Goal: Task Accomplishment & Management: Use online tool/utility

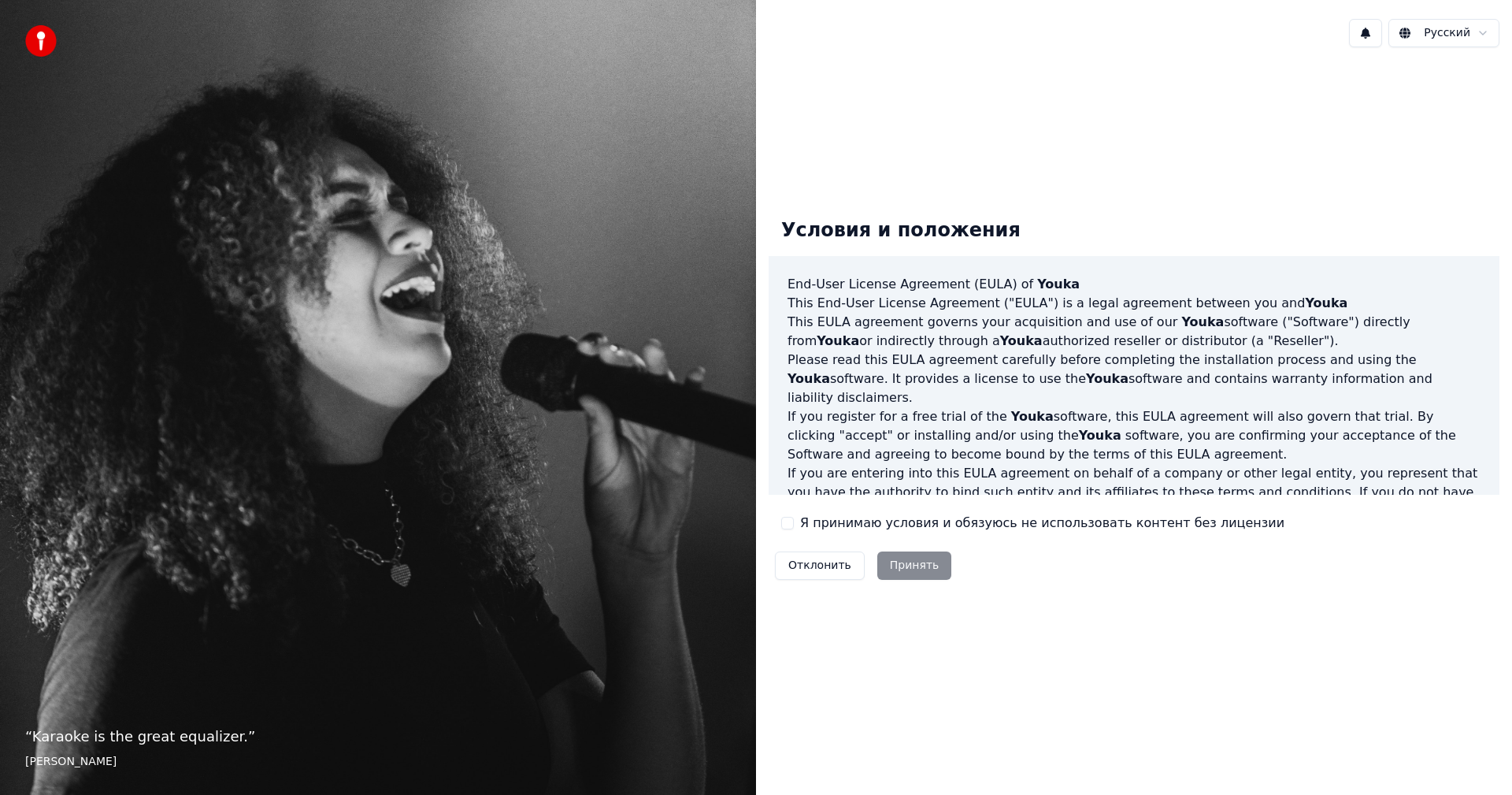
click at [925, 571] on div "Отклонить Принять" at bounding box center [863, 566] width 189 height 41
drag, startPoint x: 789, startPoint y: 523, endPoint x: 897, endPoint y: 576, distance: 120.3
click at [789, 523] on button "Я принимаю условия и обязуюсь не использовать контент без лицензии" at bounding box center [787, 523] width 13 height 13
click at [906, 563] on button "Принять" at bounding box center [914, 565] width 75 height 28
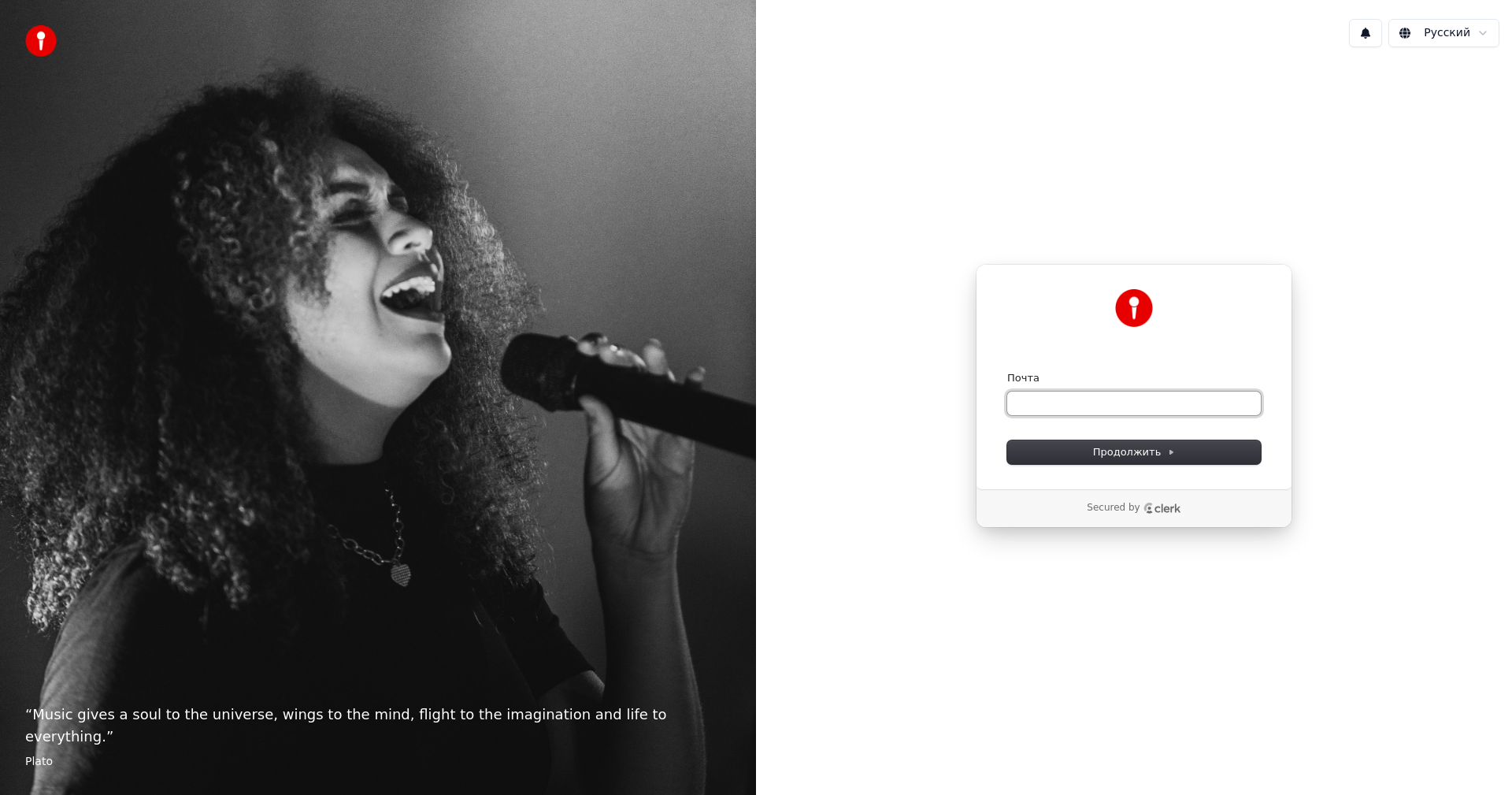
click at [1069, 402] on input "Почта" at bounding box center [1134, 404] width 254 height 24
click at [1061, 405] on input "Почта" at bounding box center [1134, 404] width 254 height 24
click at [1146, 453] on span "Продолжить" at bounding box center [1134, 452] width 82 height 15
type input "**********"
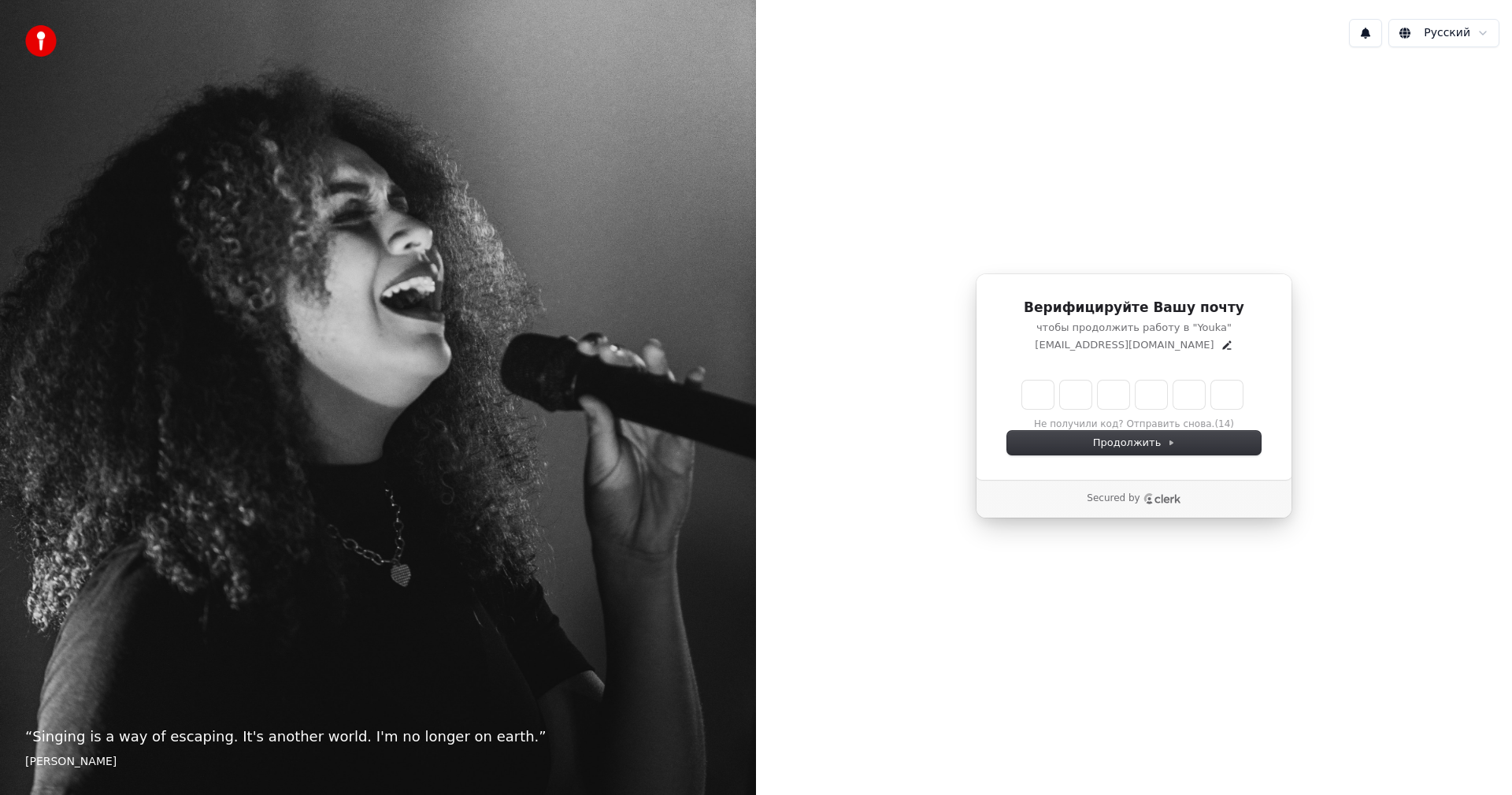
type input "*"
type input "**"
type input "*"
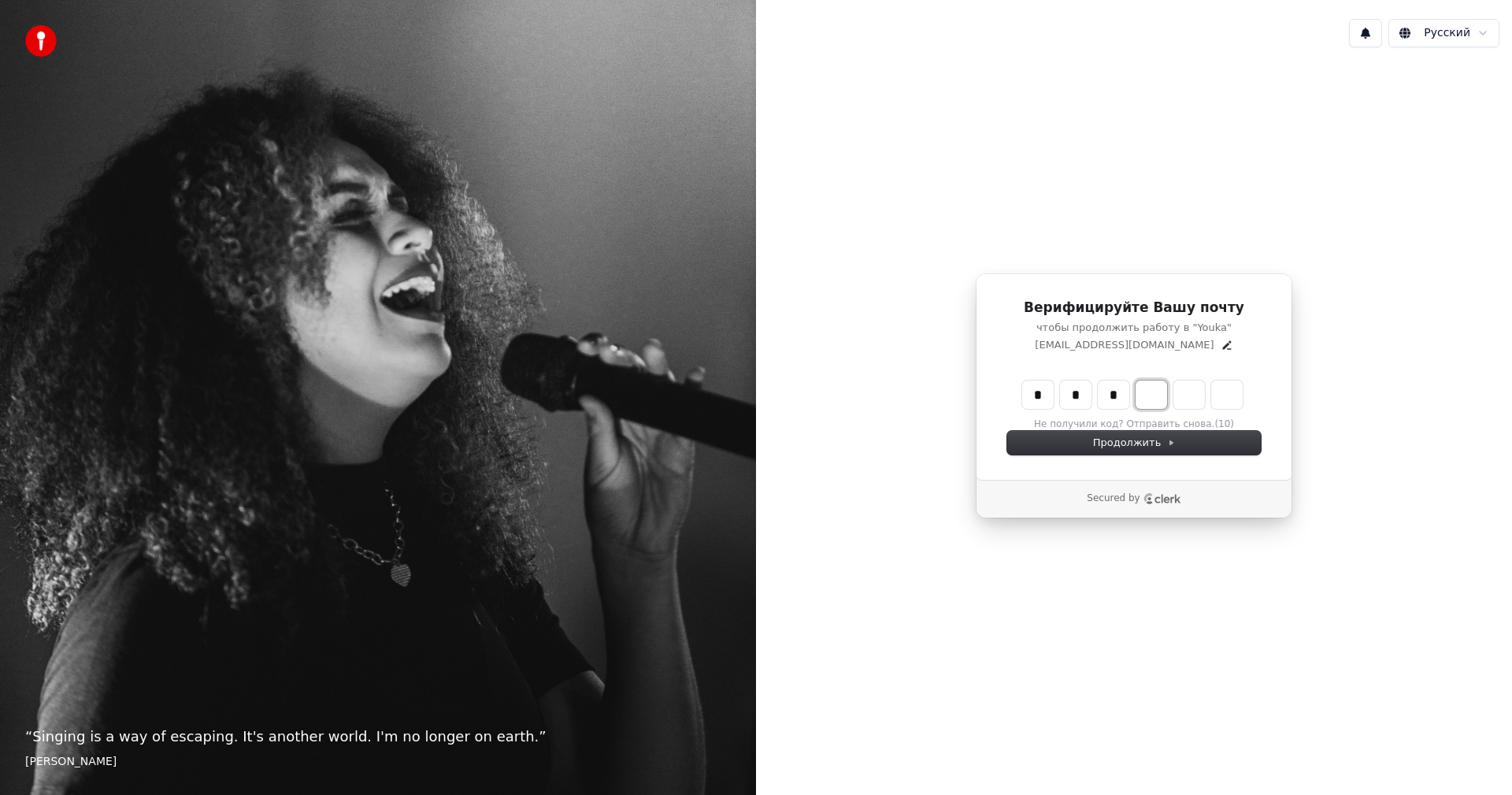
type input "***"
type input "*"
type input "****"
type input "*"
type input "*****"
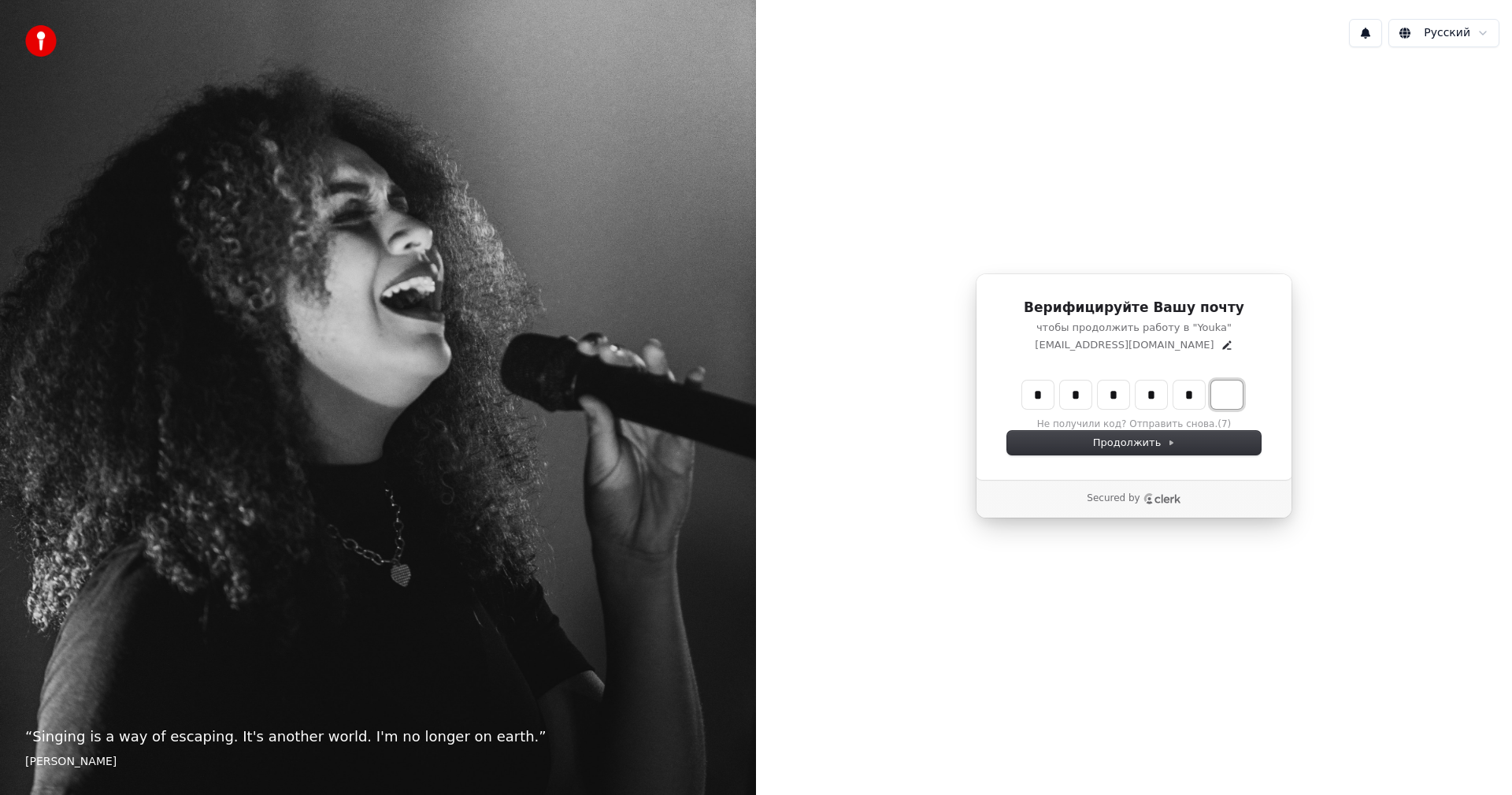
type input "*"
type input "******"
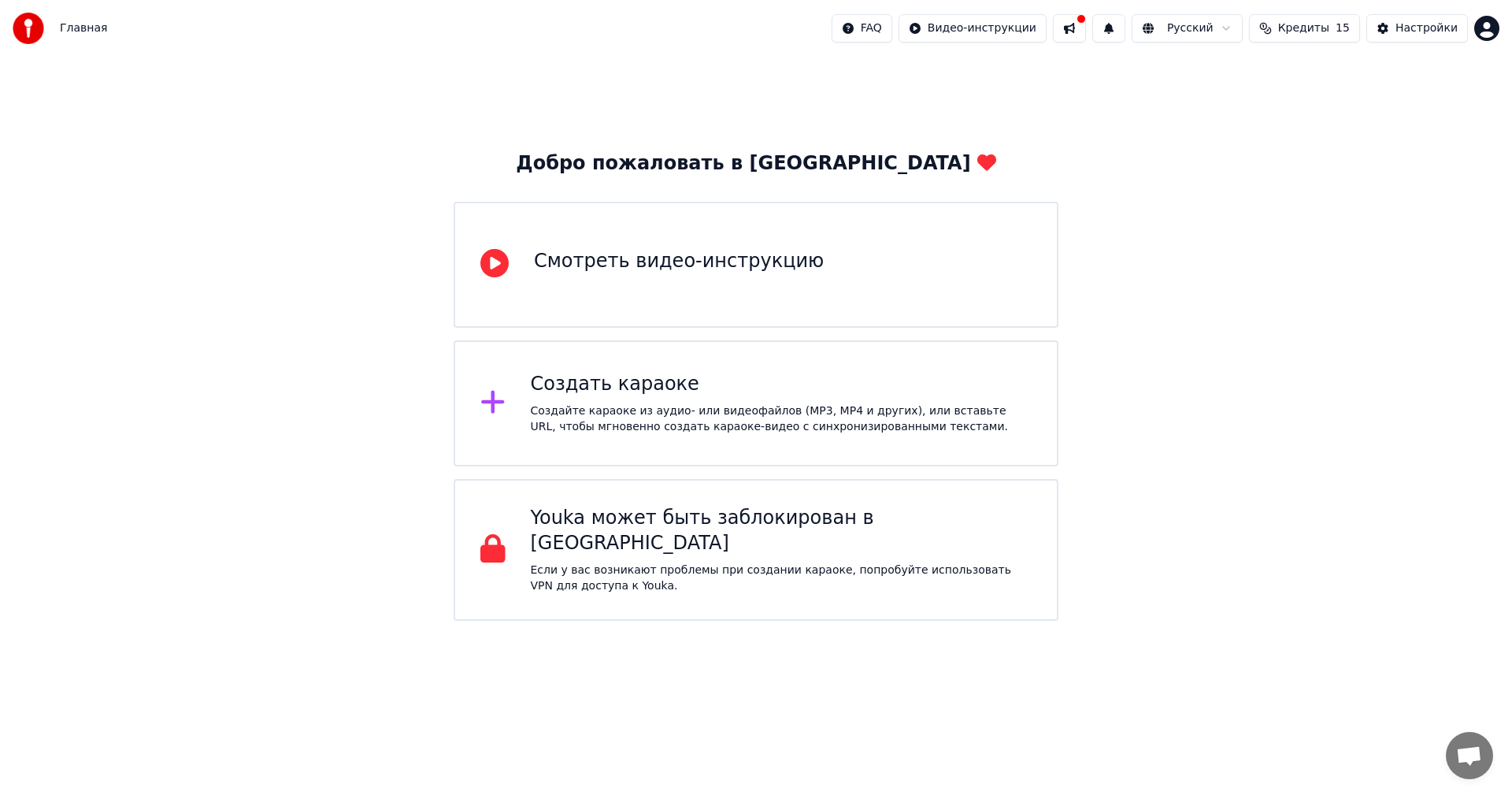
click at [498, 400] on icon at bounding box center [493, 402] width 25 height 28
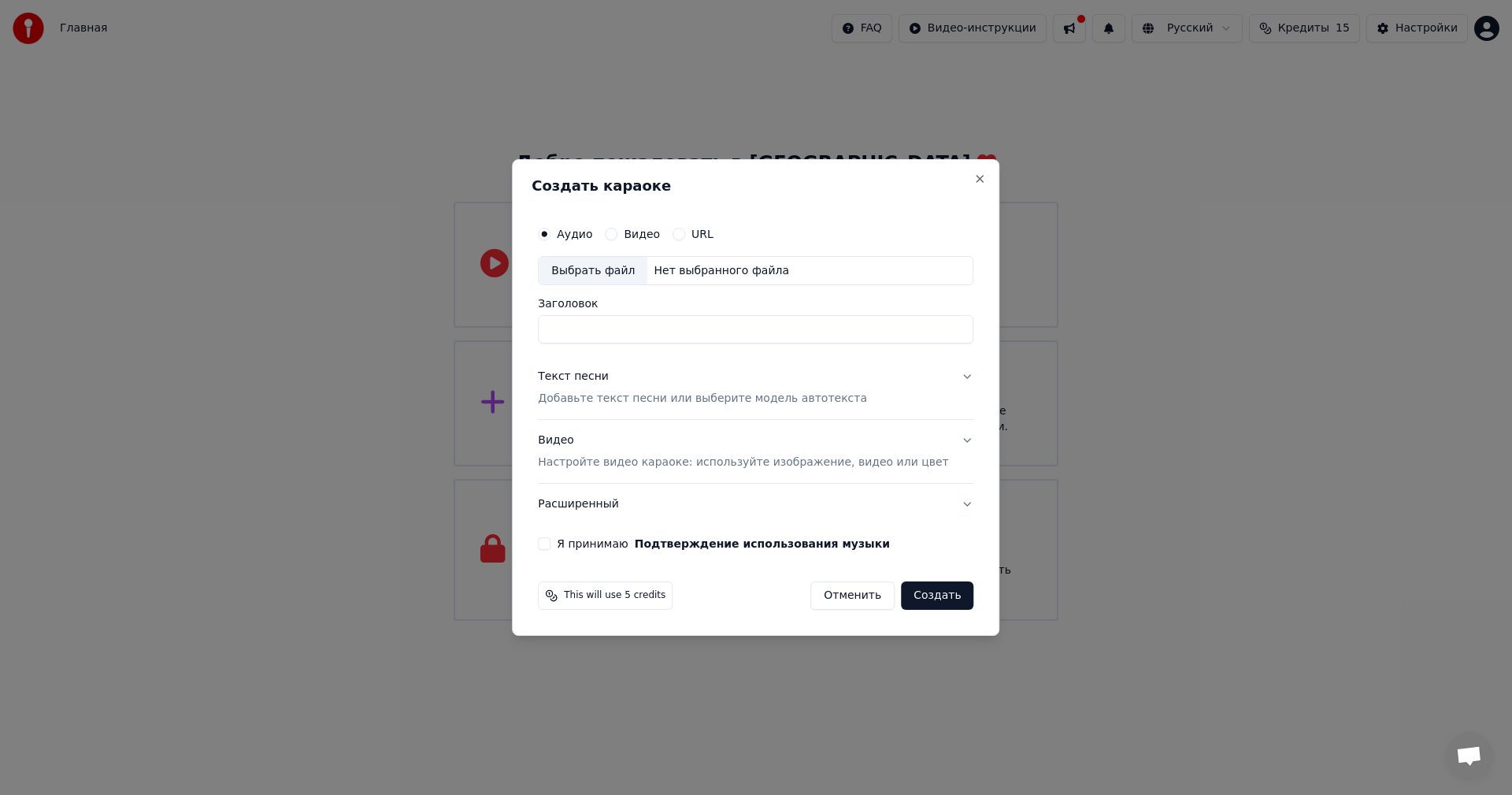
click at [577, 332] on input "Заголовок" at bounding box center [756, 330] width 436 height 28
click at [578, 329] on input "Заголовок" at bounding box center [756, 330] width 436 height 28
type input "*"
click at [606, 273] on div "Выбрать файл" at bounding box center [593, 270] width 109 height 28
type input "**********"
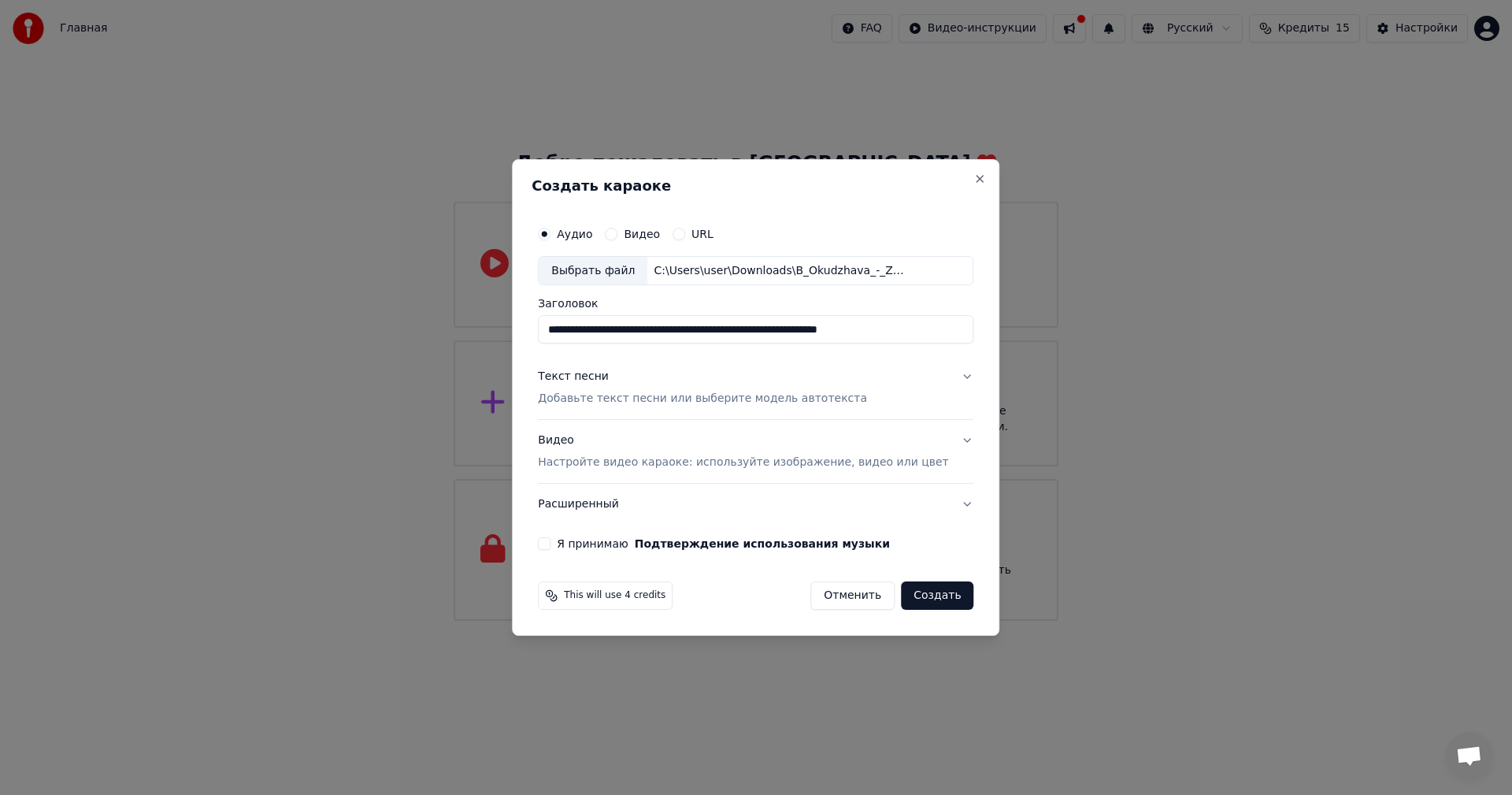
drag, startPoint x: 572, startPoint y: 327, endPoint x: 940, endPoint y: 331, distance: 368.0
click at [942, 328] on input "**********" at bounding box center [756, 330] width 436 height 28
type input "********"
click at [711, 399] on p "Добавьте текст песни или выберите модель автотекста" at bounding box center [703, 399] width 330 height 15
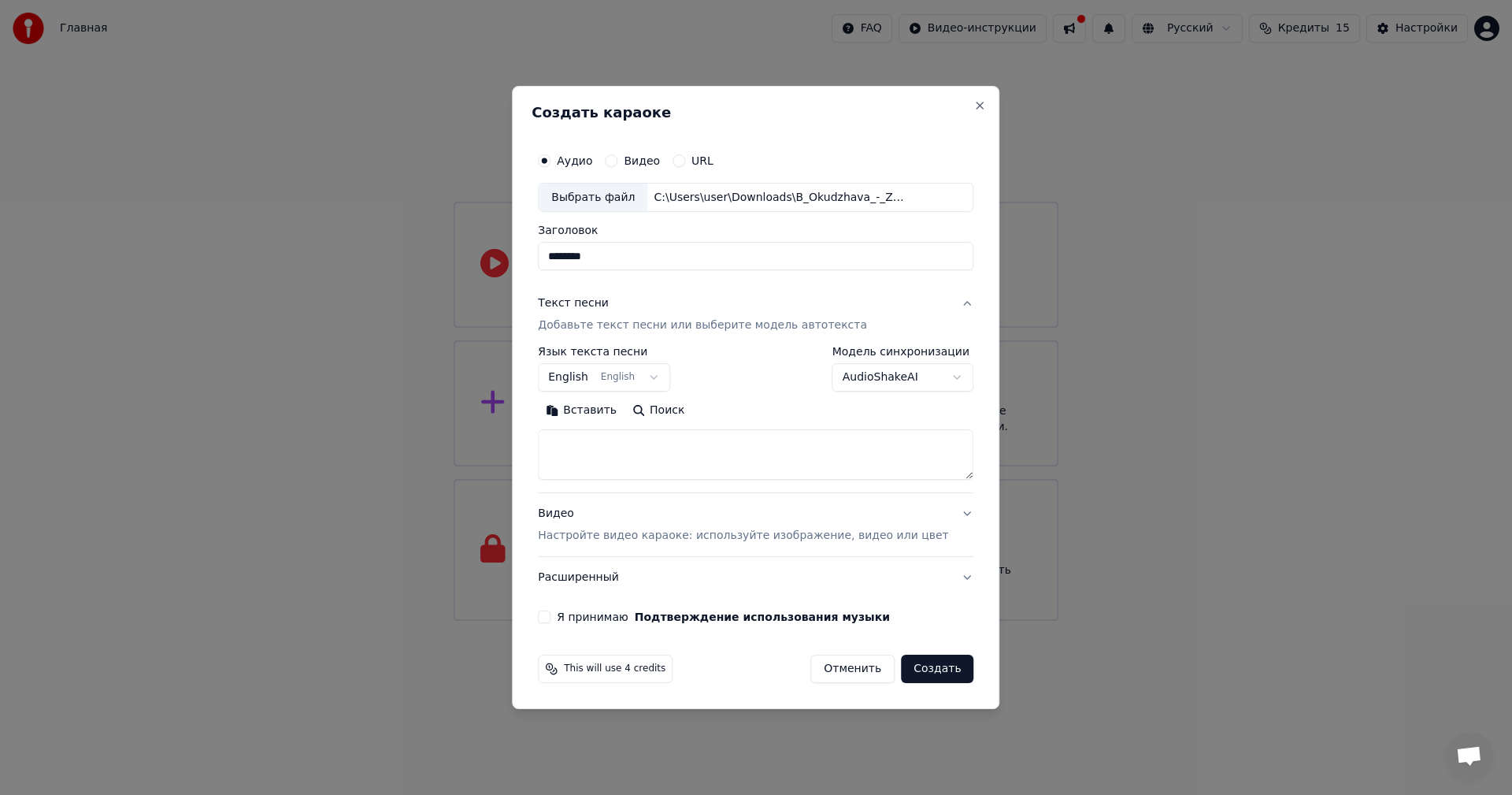
click at [614, 414] on button "Вставить" at bounding box center [581, 410] width 87 height 25
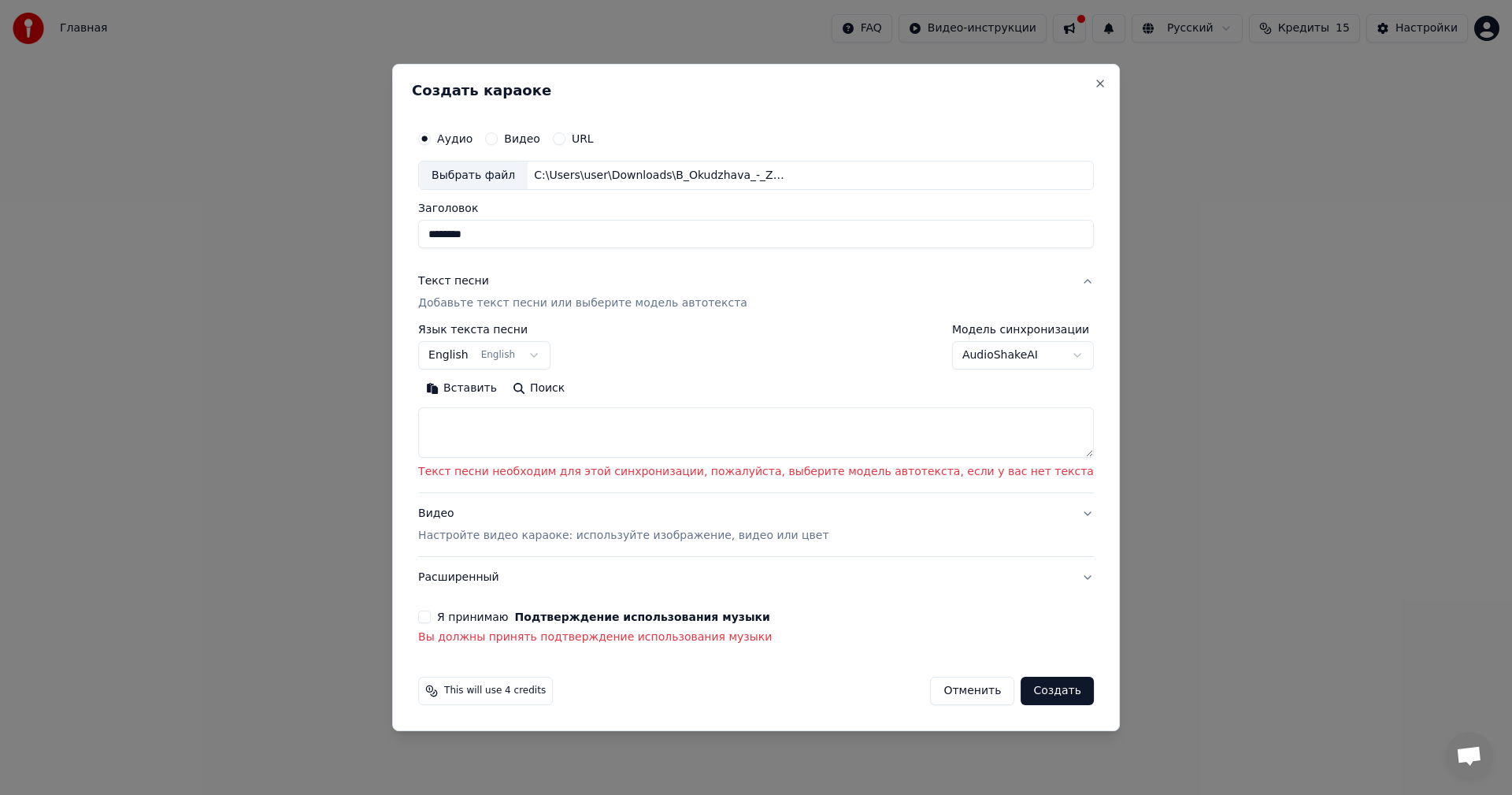
click at [498, 419] on textarea at bounding box center [755, 433] width 675 height 51
click at [551, 355] on button "English English" at bounding box center [484, 355] width 132 height 28
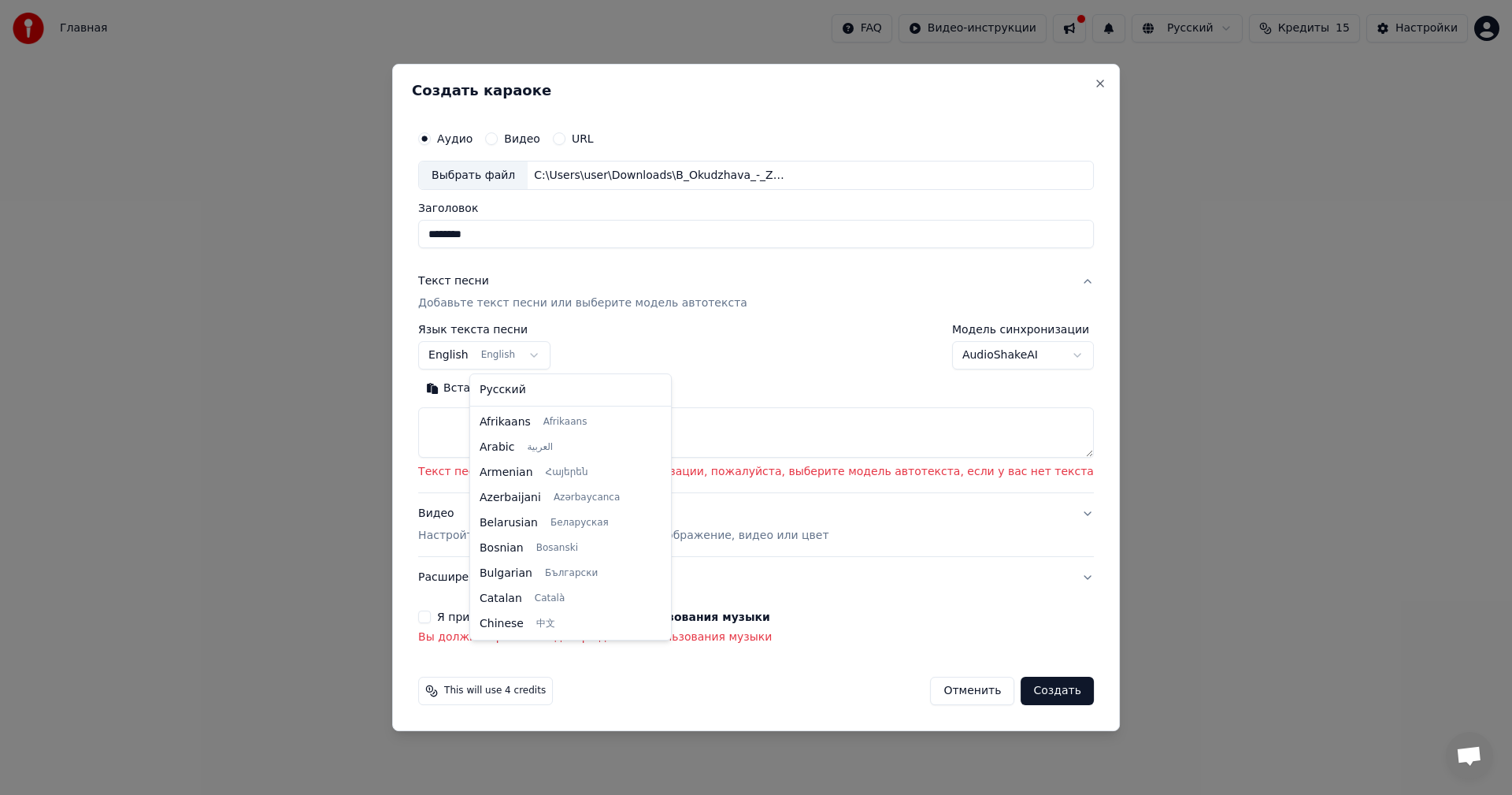
scroll to position [126, 0]
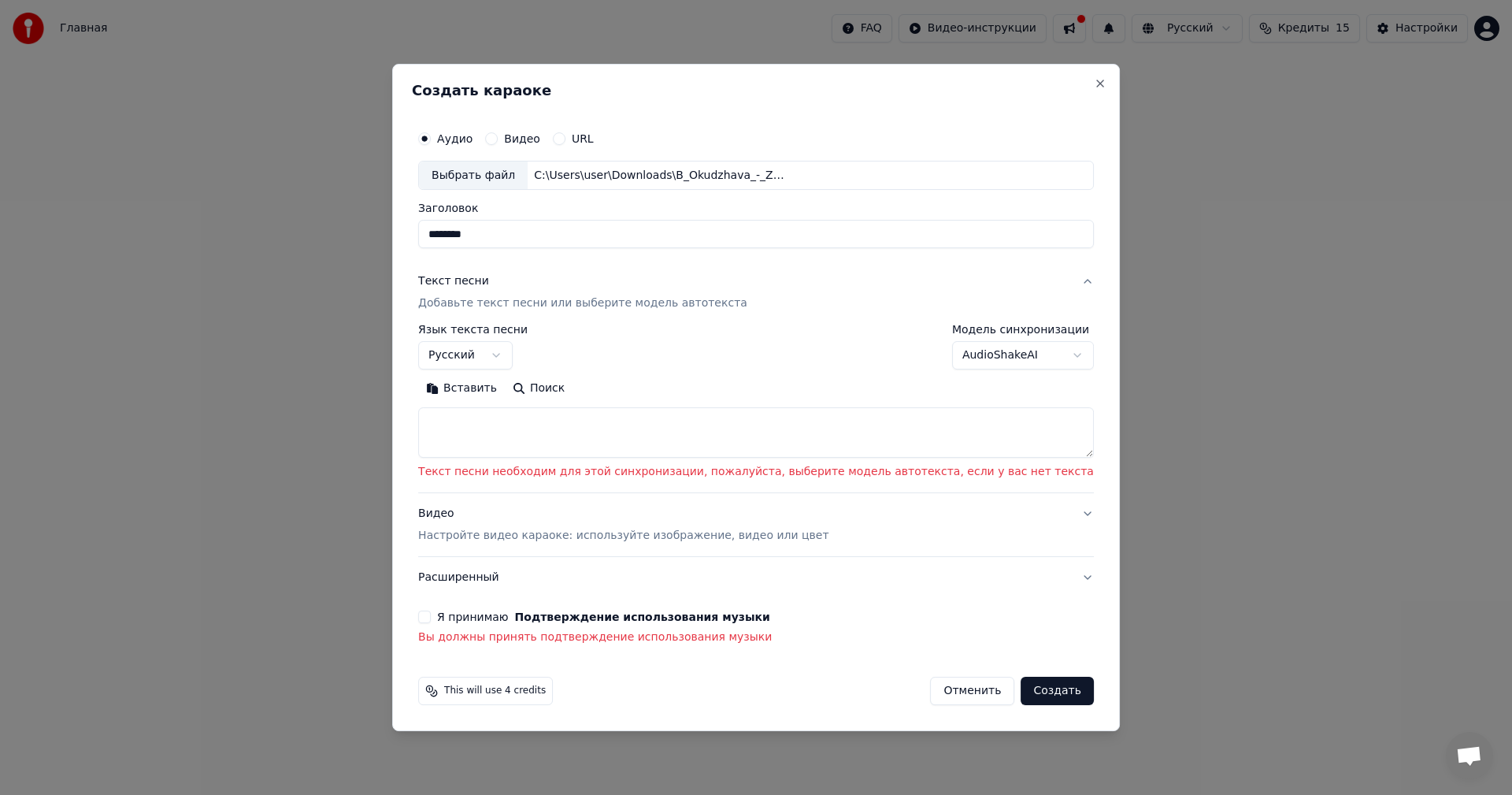
click at [487, 425] on textarea at bounding box center [755, 433] width 675 height 51
drag, startPoint x: 487, startPoint y: 424, endPoint x: 558, endPoint y: 433, distance: 71.6
click at [528, 434] on textarea at bounding box center [755, 433] width 675 height 51
click at [431, 619] on button "Я принимаю Подтверждение использования музыки" at bounding box center [424, 616] width 13 height 13
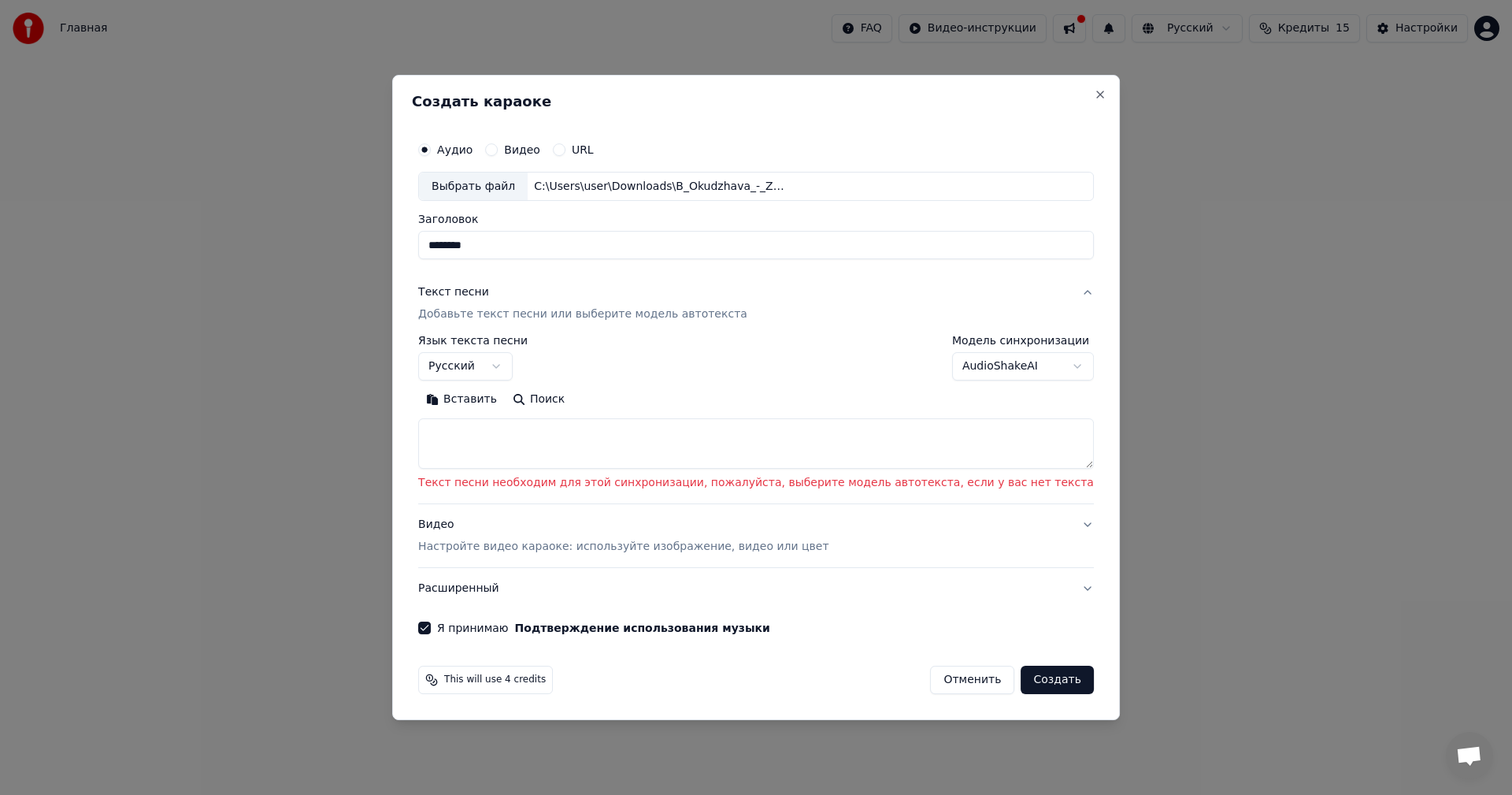
click at [1020, 676] on button "Создать" at bounding box center [1056, 680] width 72 height 28
select select "**"
click at [1020, 686] on button "Создать" at bounding box center [1056, 680] width 72 height 28
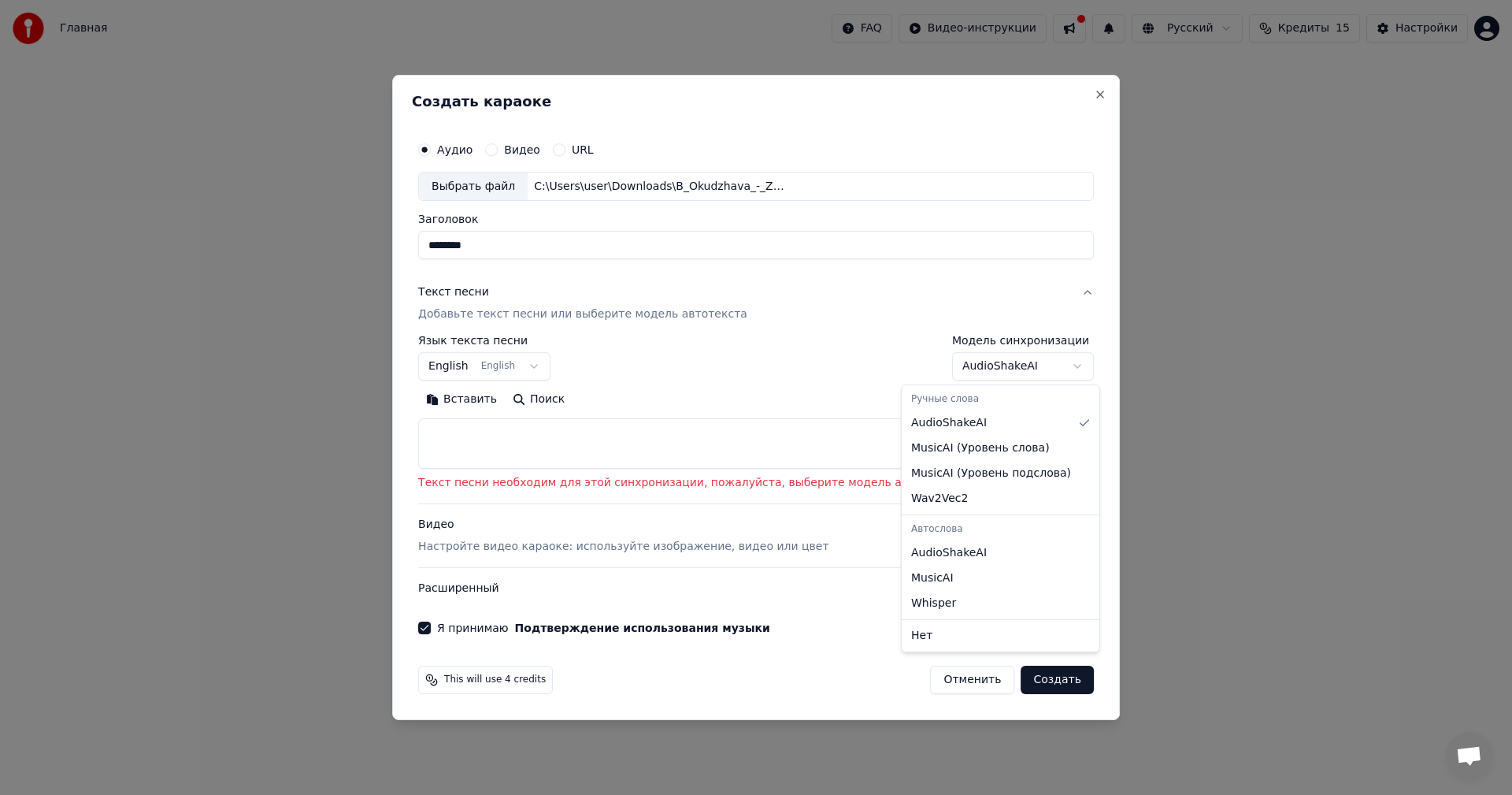
click at [1028, 369] on body "Главная FAQ Видео-инструкции Русский Кредиты 15 Настройки Добро пожаловать в Yo…" at bounding box center [756, 310] width 1512 height 621
click at [1047, 334] on body "Главная FAQ Видео-инструкции Русский Кредиты 15 Настройки Добро пожаловать в Yo…" at bounding box center [756, 310] width 1512 height 621
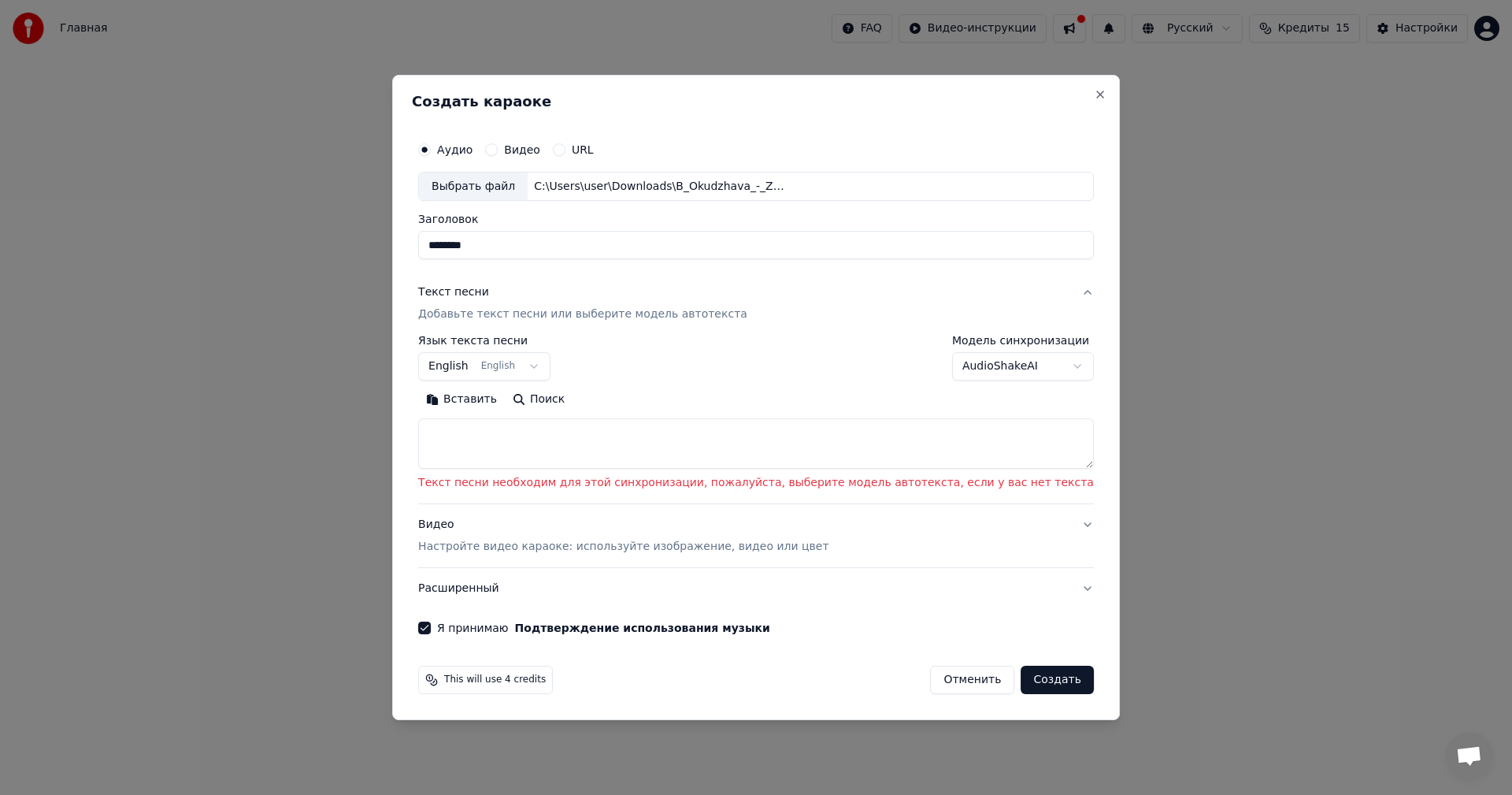
click at [572, 403] on button "Поиск" at bounding box center [538, 400] width 68 height 25
type textarea "**********"
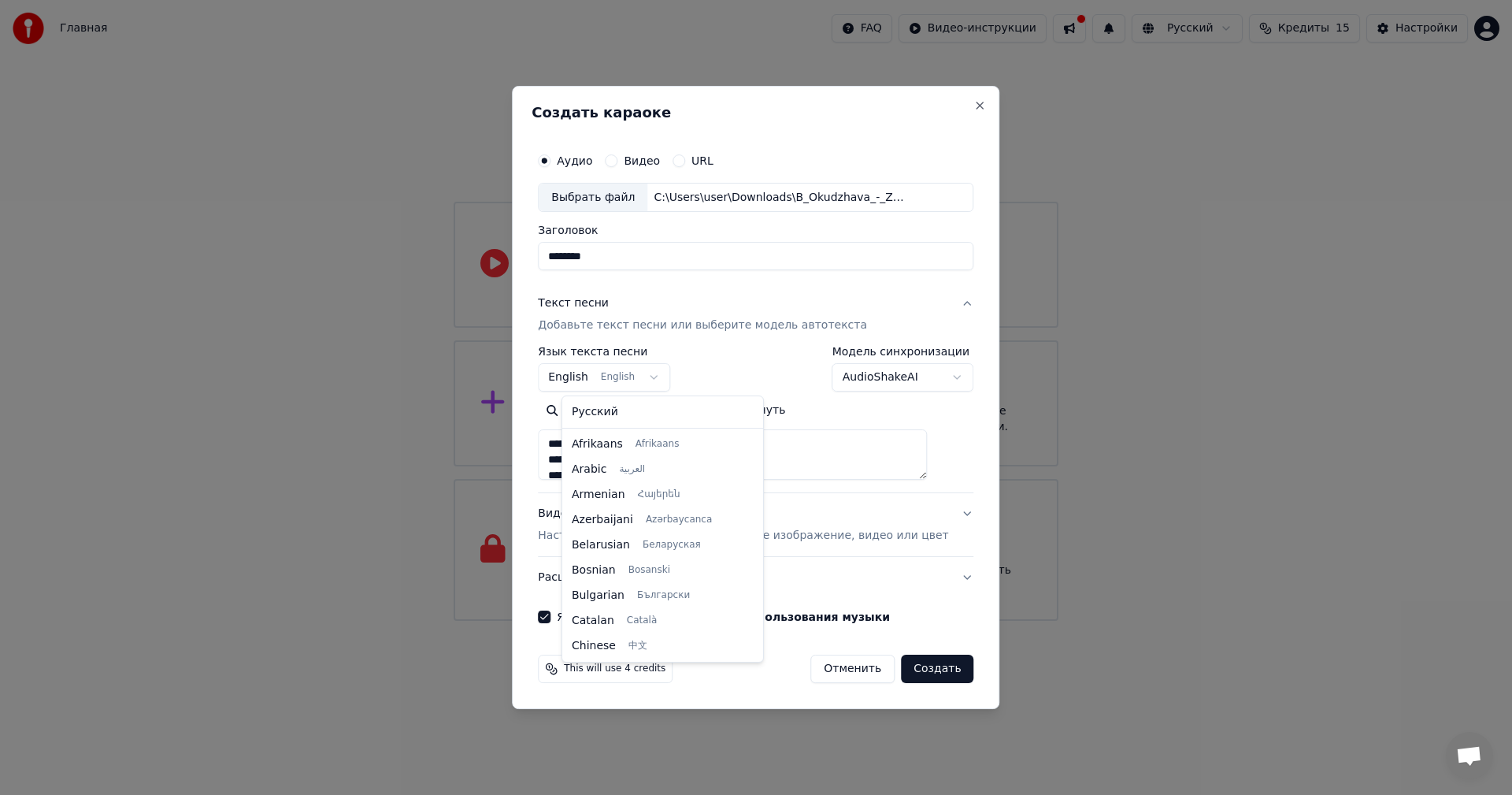
click at [576, 367] on body "Главная FAQ Видео-инструкции Русский Кредиты 15 Настройки Добро пожаловать в Yo…" at bounding box center [756, 310] width 1512 height 621
select select "**"
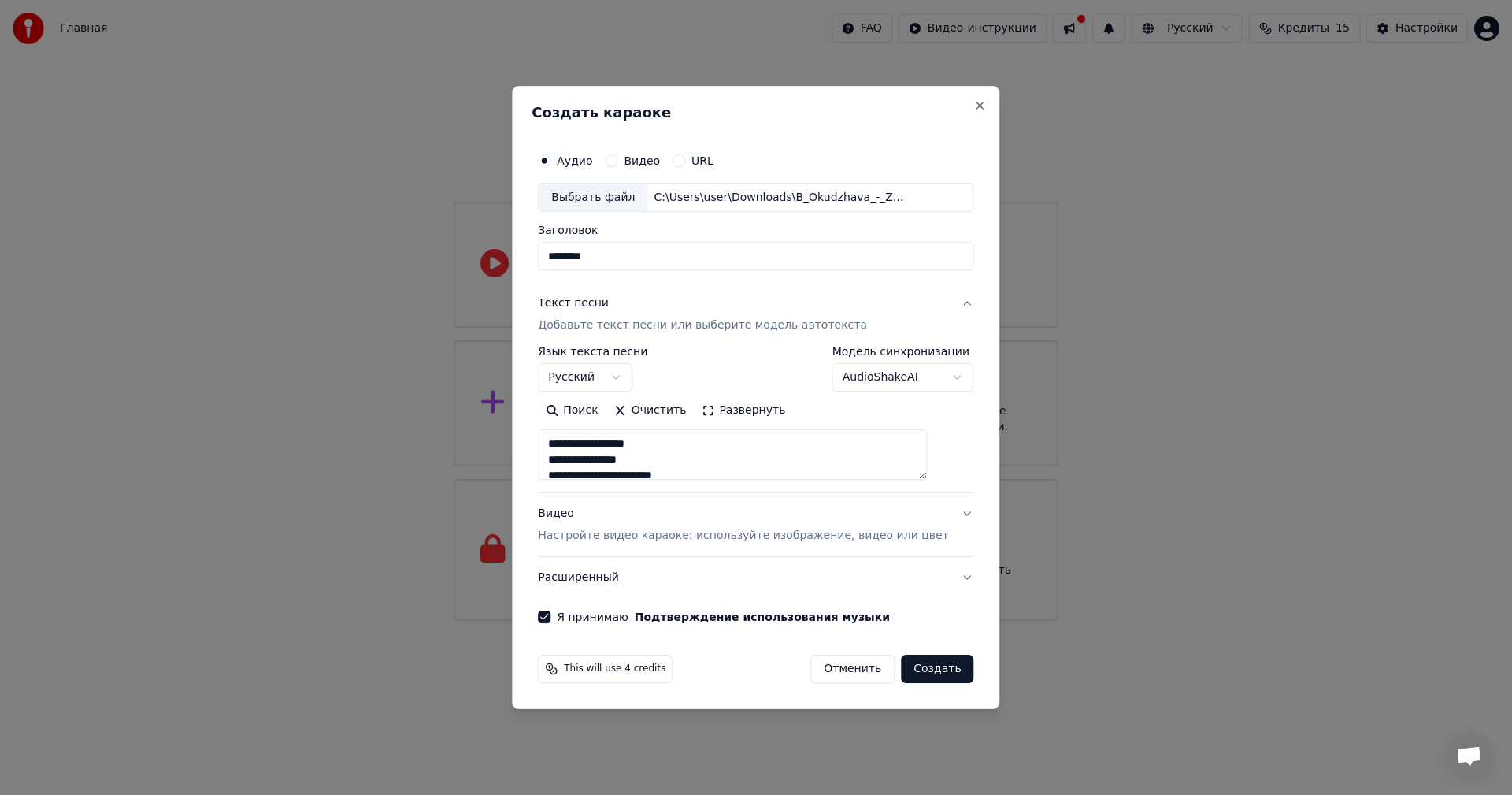
click at [924, 671] on button "Создать" at bounding box center [937, 669] width 72 height 28
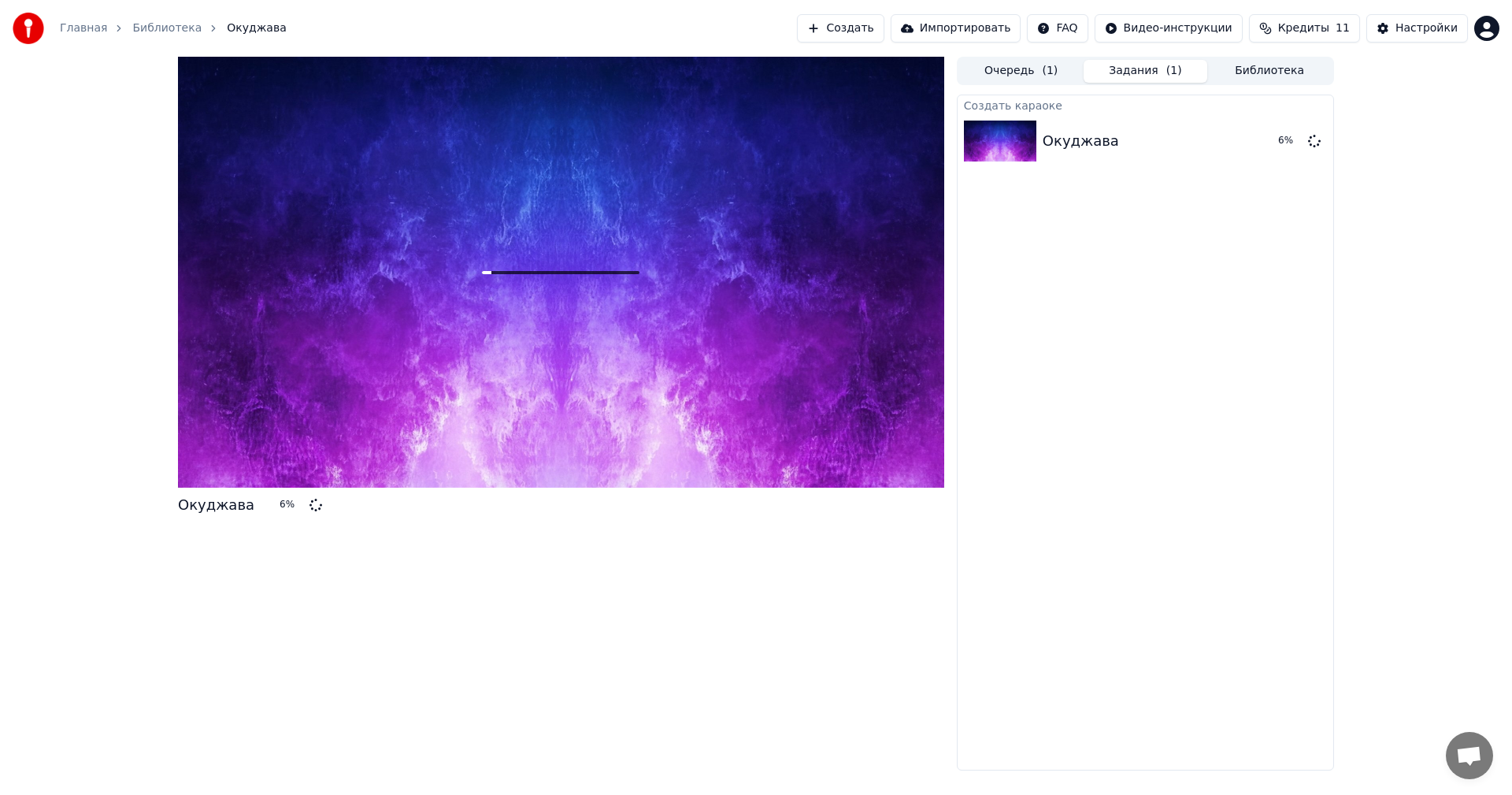
click at [1329, 26] on span "Кредиты" at bounding box center [1304, 28] width 51 height 15
click at [1438, 290] on div "Окуджава 8 % Очередь ( 1 ) Задания ( 1 ) Библиотека Создать караоке Окуджава 8 %" at bounding box center [756, 414] width 1512 height 714
click at [566, 273] on icon at bounding box center [560, 272] width 51 height 51
click at [259, 506] on div "Окуджава" at bounding box center [238, 505] width 120 height 22
click at [266, 482] on icon at bounding box center [268, 486] width 11 height 11
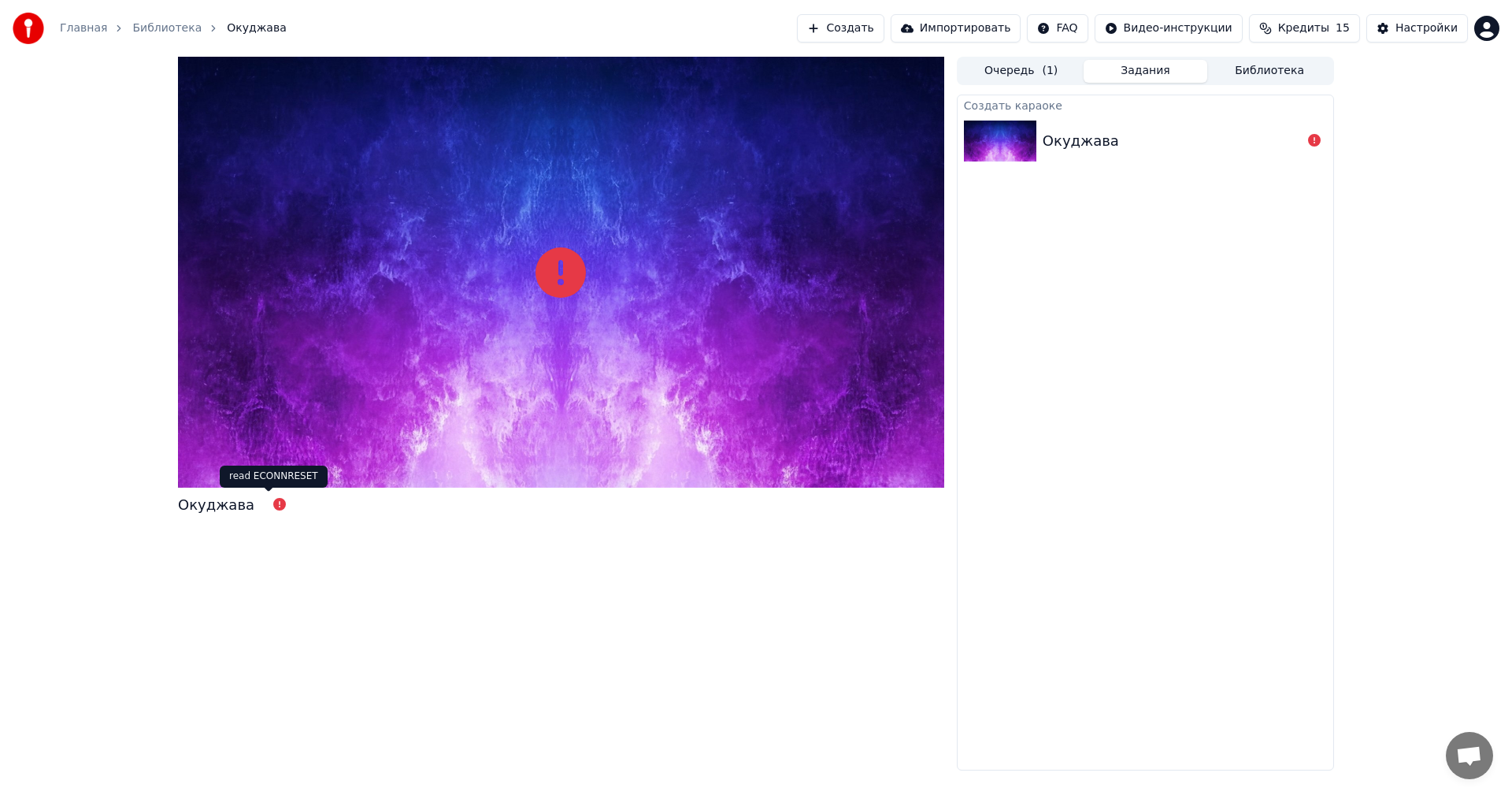
click at [266, 482] on icon at bounding box center [268, 486] width 11 height 11
click at [219, 502] on div "Окуджава" at bounding box center [215, 505] width 76 height 22
click at [668, 696] on div "Окуджава" at bounding box center [560, 414] width 766 height 714
click at [1341, 27] on button "Кредиты 15" at bounding box center [1304, 28] width 111 height 28
click at [1302, 149] on button "Обновить" at bounding box center [1315, 145] width 95 height 28
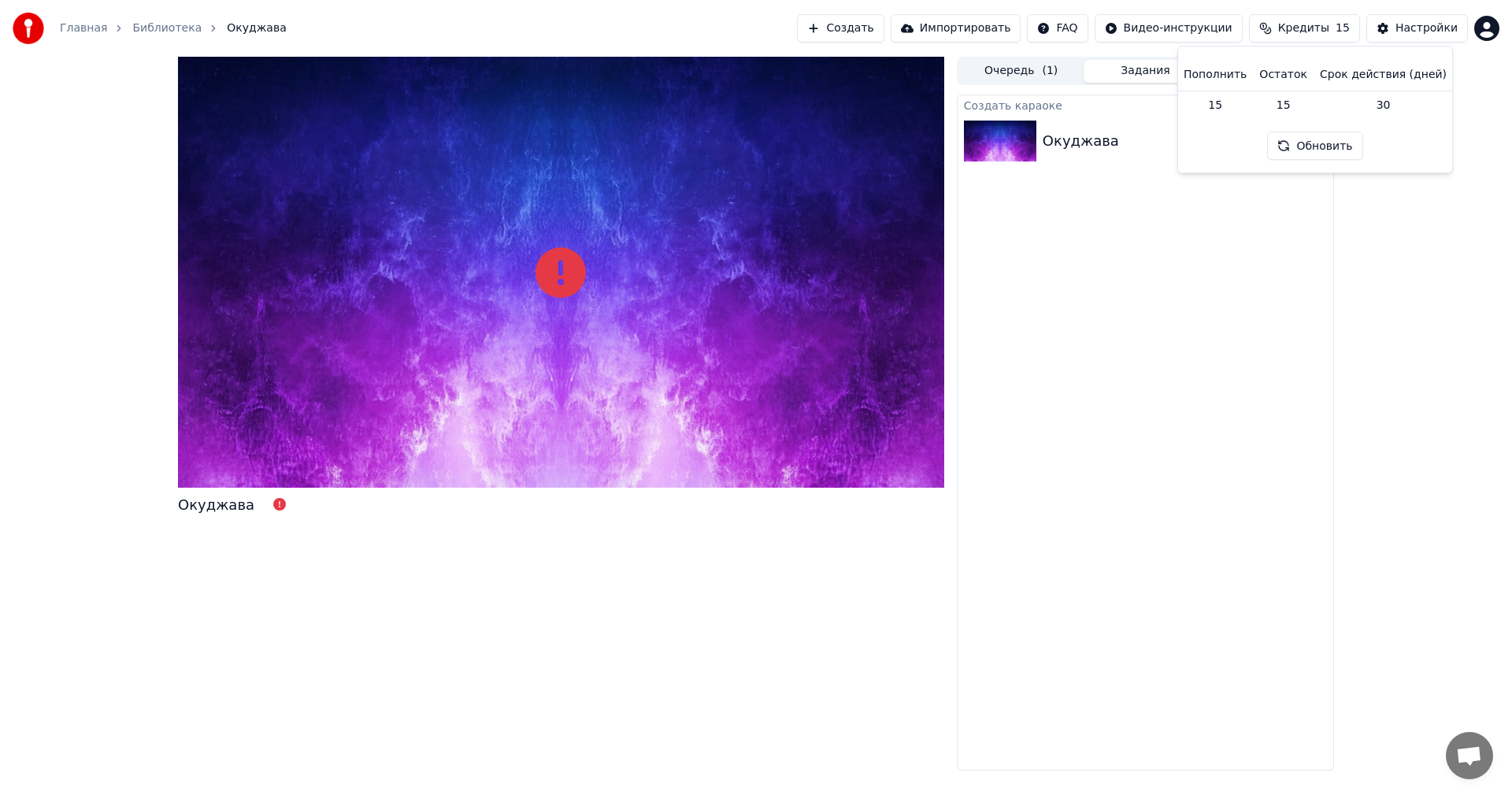
click at [1407, 239] on div "[PERSON_NAME] ( 1 ) Задания Библиотека Создать караоке Окуджава" at bounding box center [756, 414] width 1512 height 714
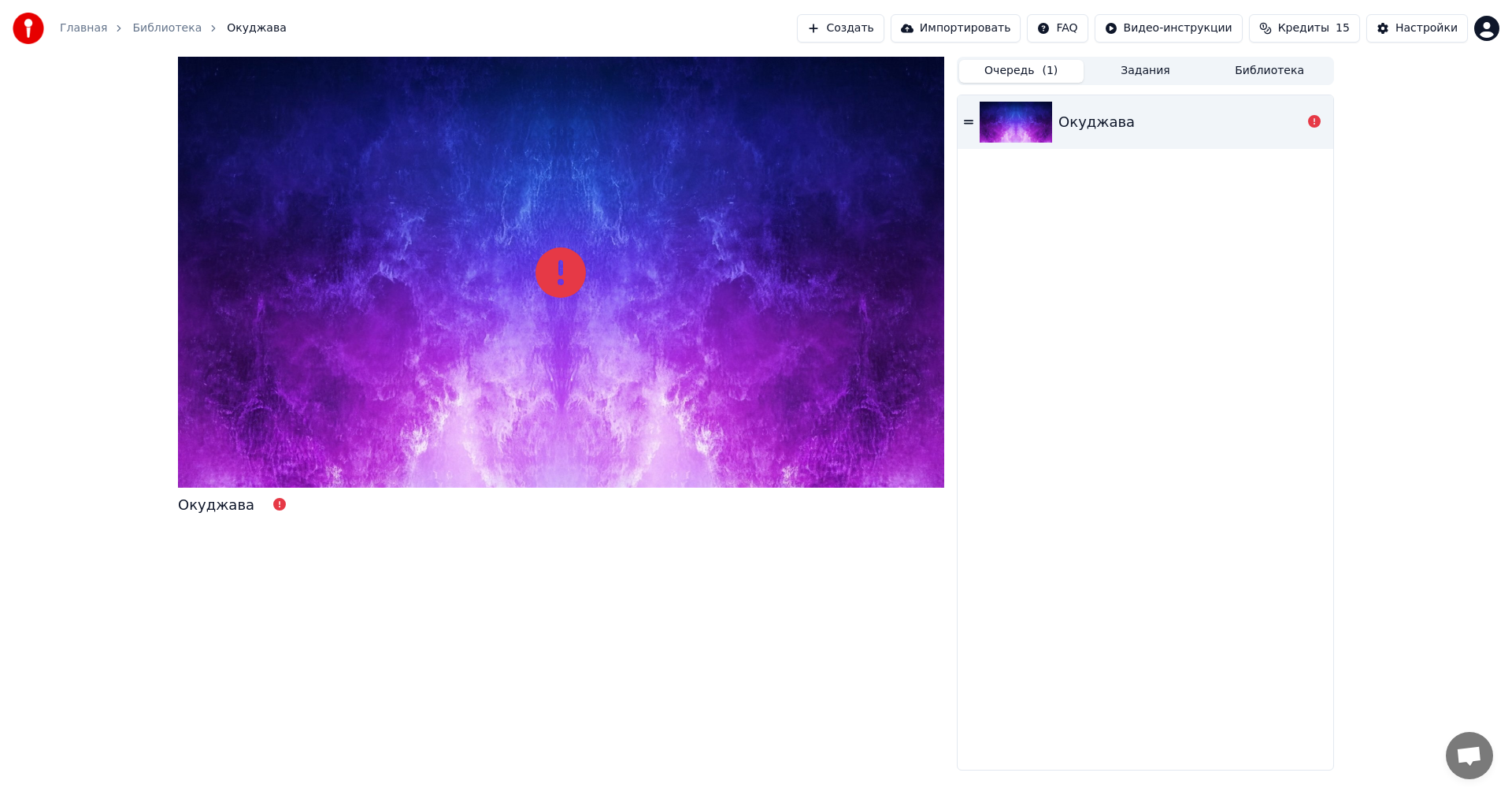
click at [993, 66] on button "Очередь ( 1 )" at bounding box center [1021, 71] width 124 height 23
click at [968, 127] on icon at bounding box center [968, 122] width 9 height 11
click at [1314, 122] on icon at bounding box center [1315, 121] width 13 height 13
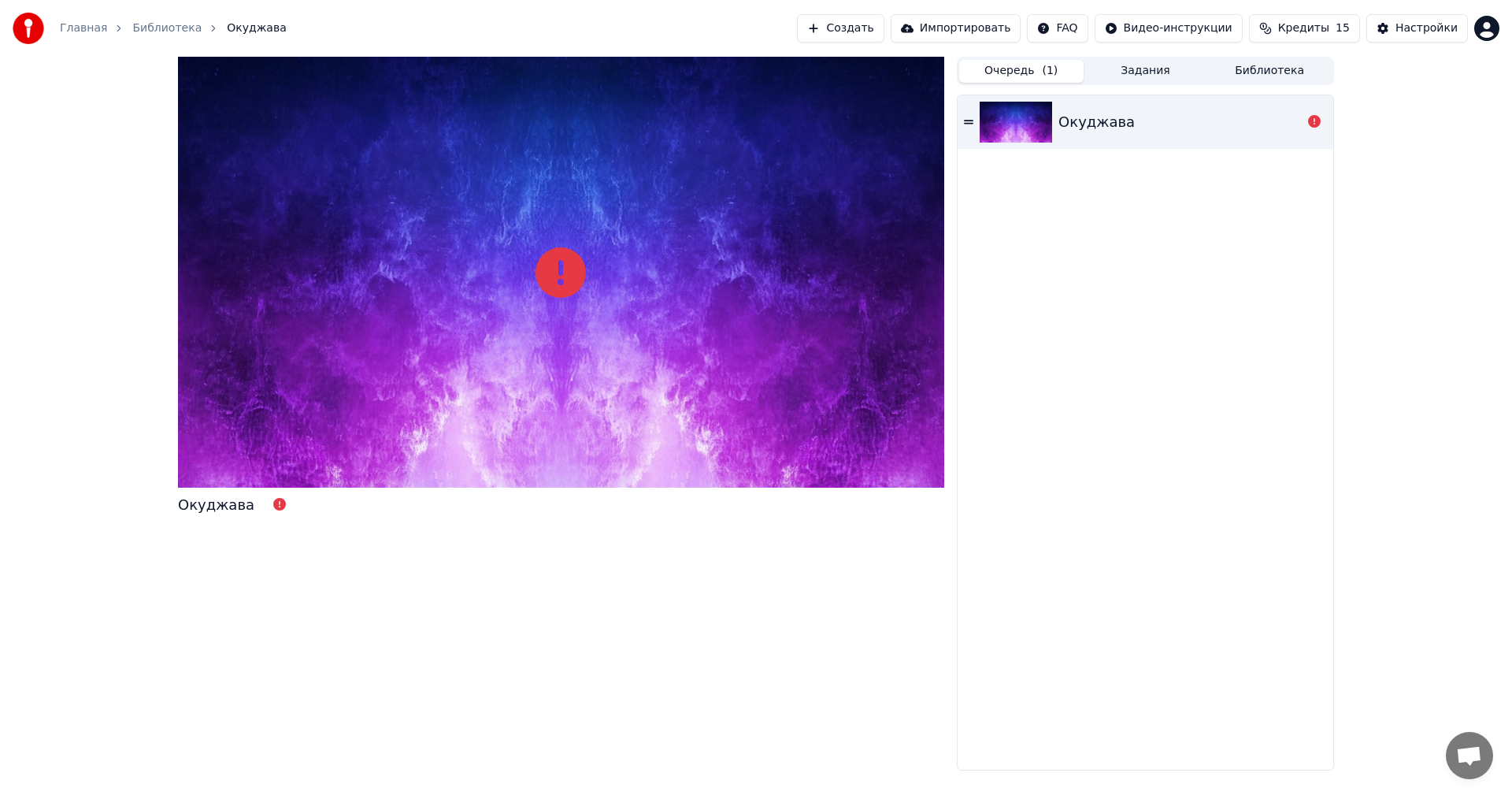
click at [1314, 122] on icon at bounding box center [1315, 121] width 13 height 13
click at [183, 63] on div at bounding box center [560, 272] width 766 height 431
drag, startPoint x: 187, startPoint y: 66, endPoint x: 210, endPoint y: 68, distance: 23.1
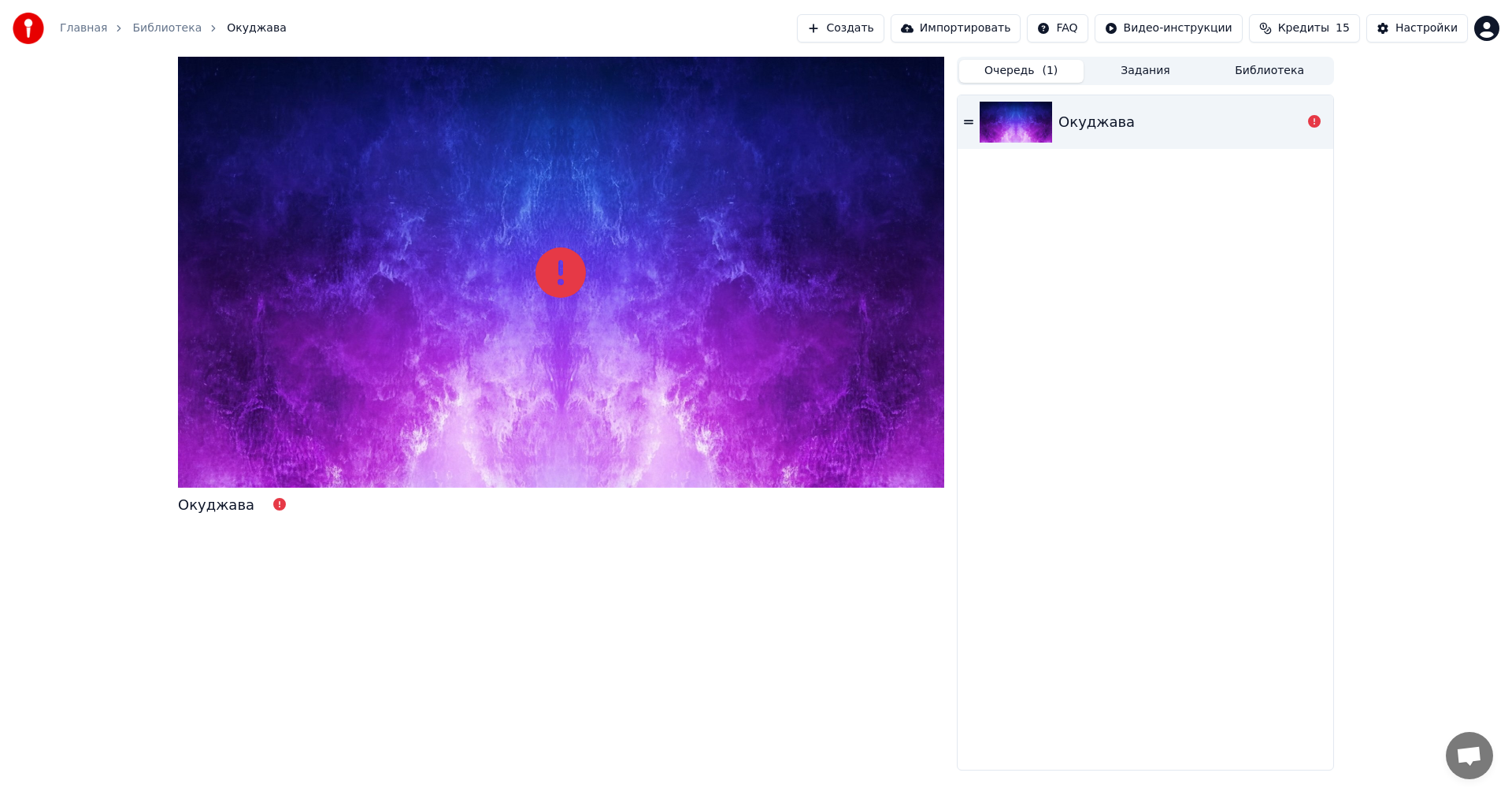
click at [192, 68] on div at bounding box center [560, 272] width 766 height 431
click at [954, 27] on button "Импортировать" at bounding box center [956, 28] width 130 height 28
click at [1434, 28] on div "Настройки" at bounding box center [1426, 28] width 63 height 15
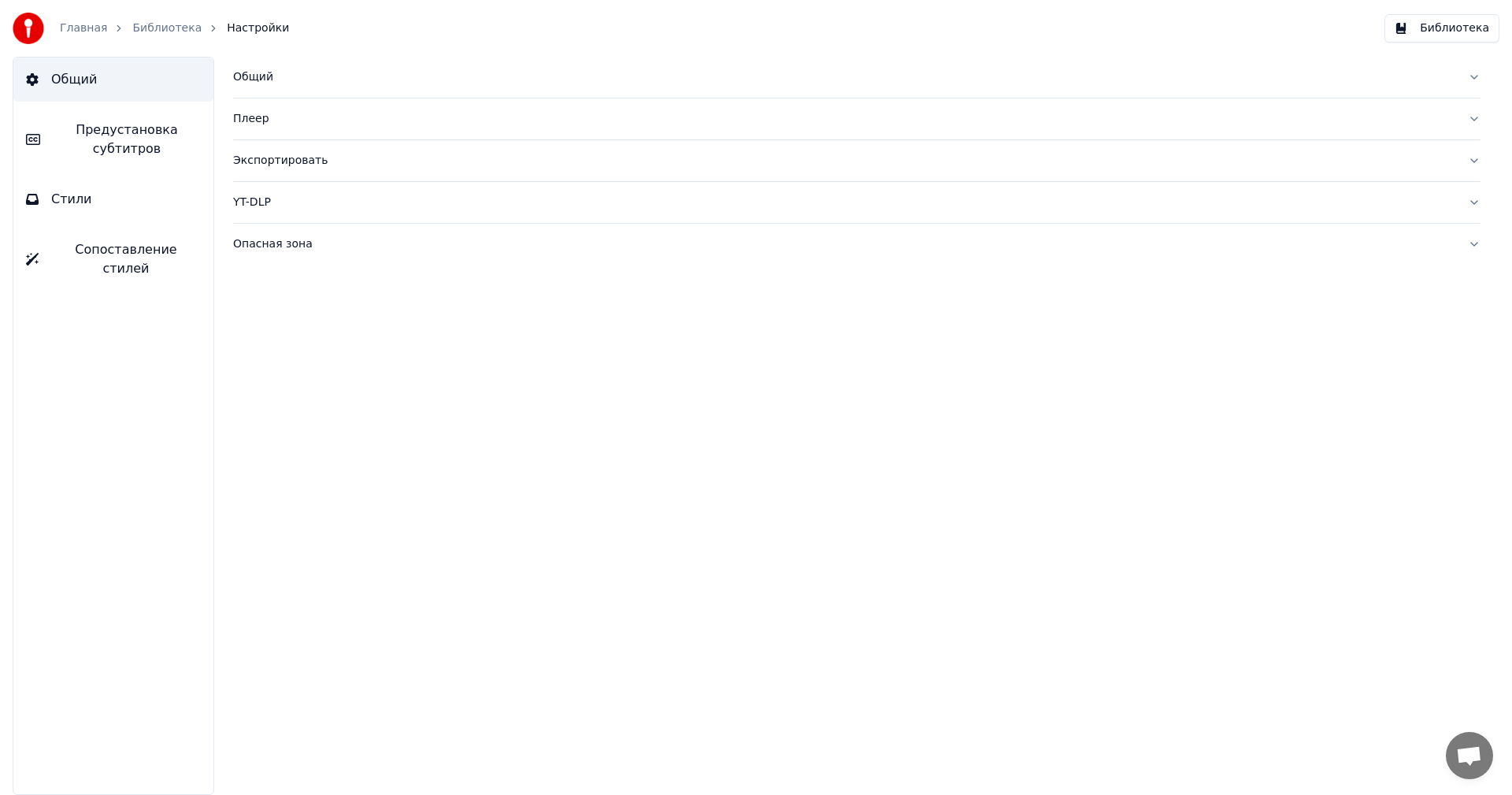
click at [263, 77] on div "Общий" at bounding box center [844, 77] width 1222 height 15
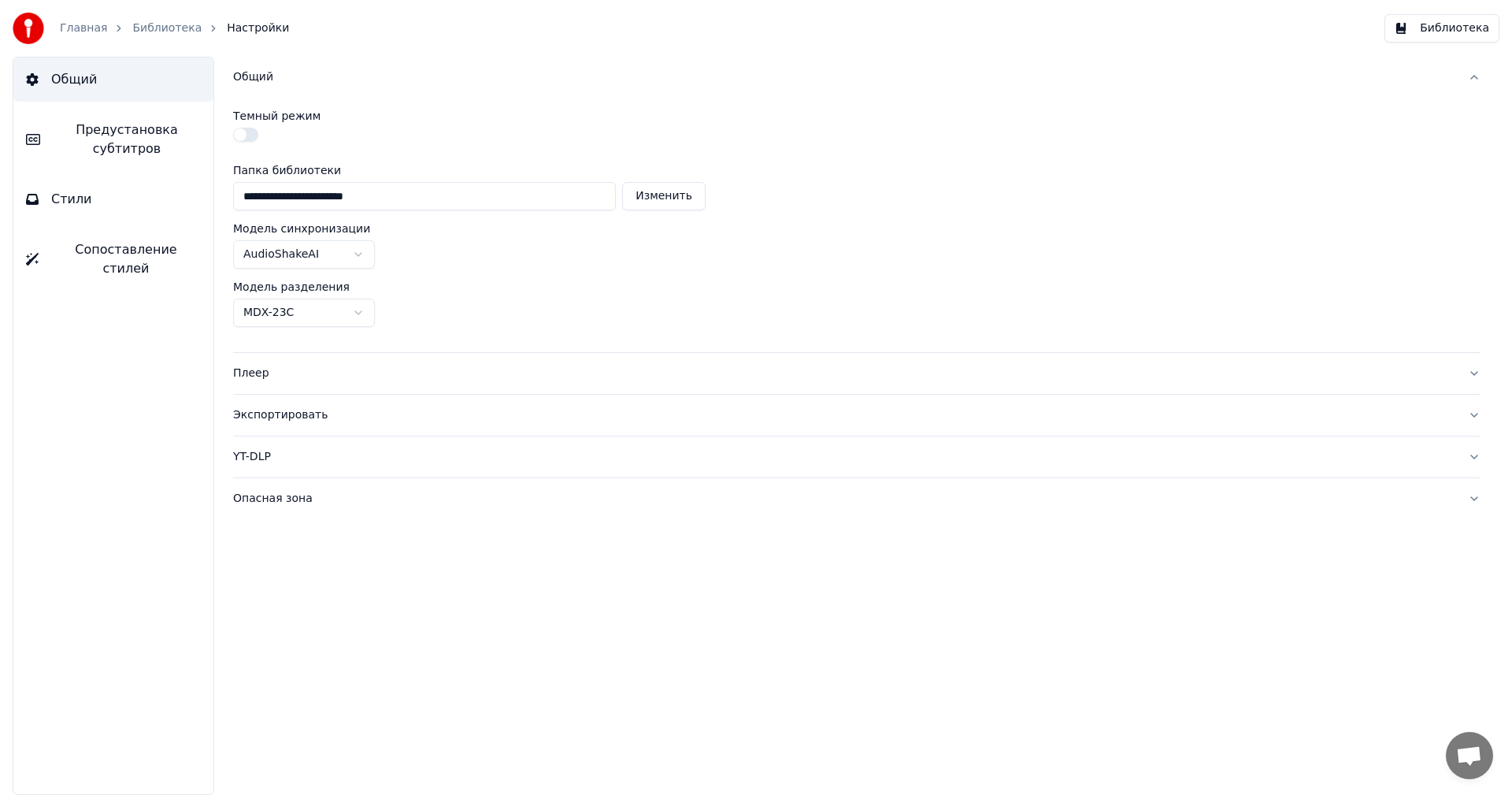
click at [78, 213] on button "Стили" at bounding box center [113, 199] width 200 height 44
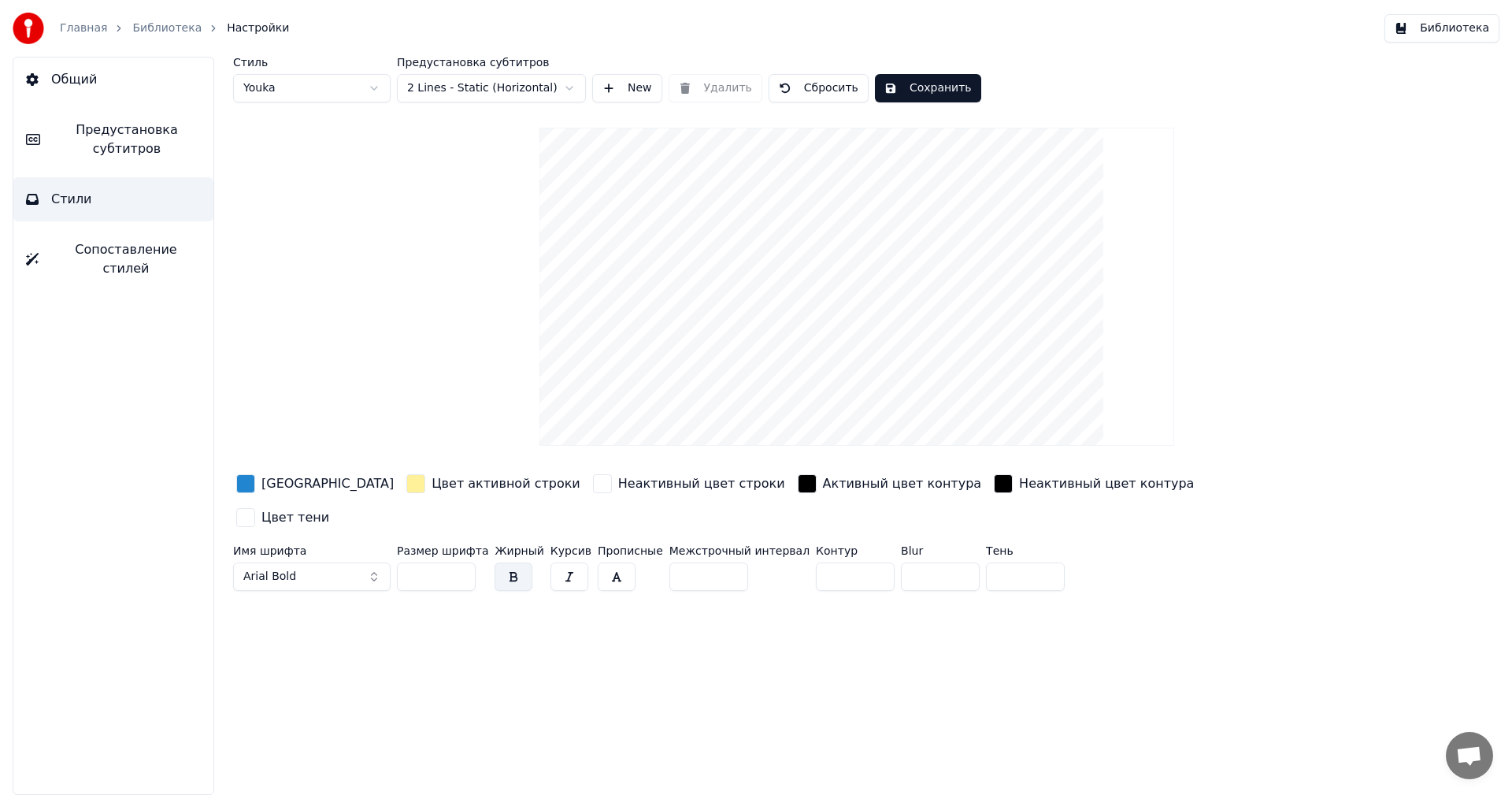
click at [317, 484] on div "[GEOGRAPHIC_DATA]" at bounding box center [328, 484] width 132 height 19
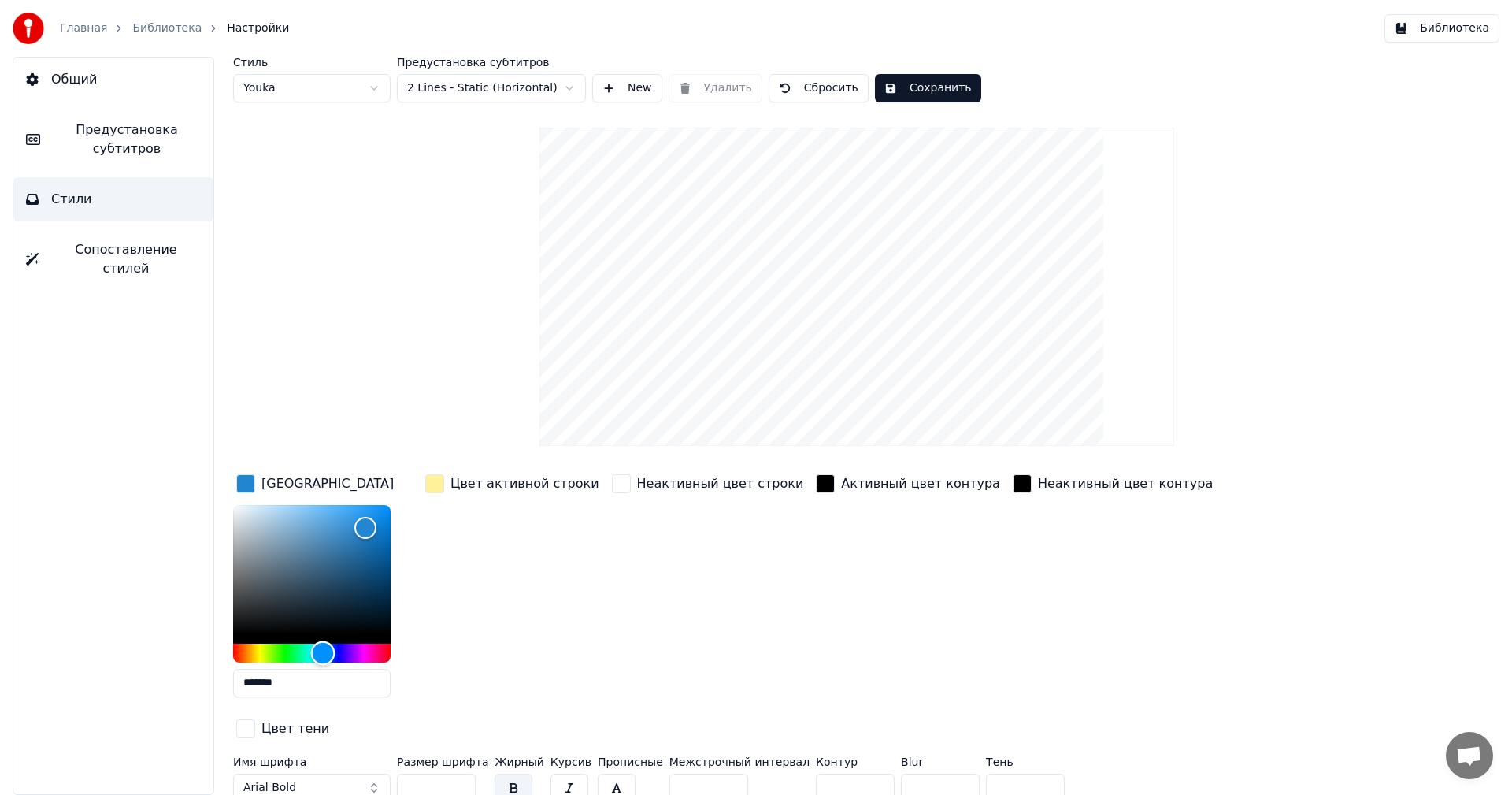
type input "*******"
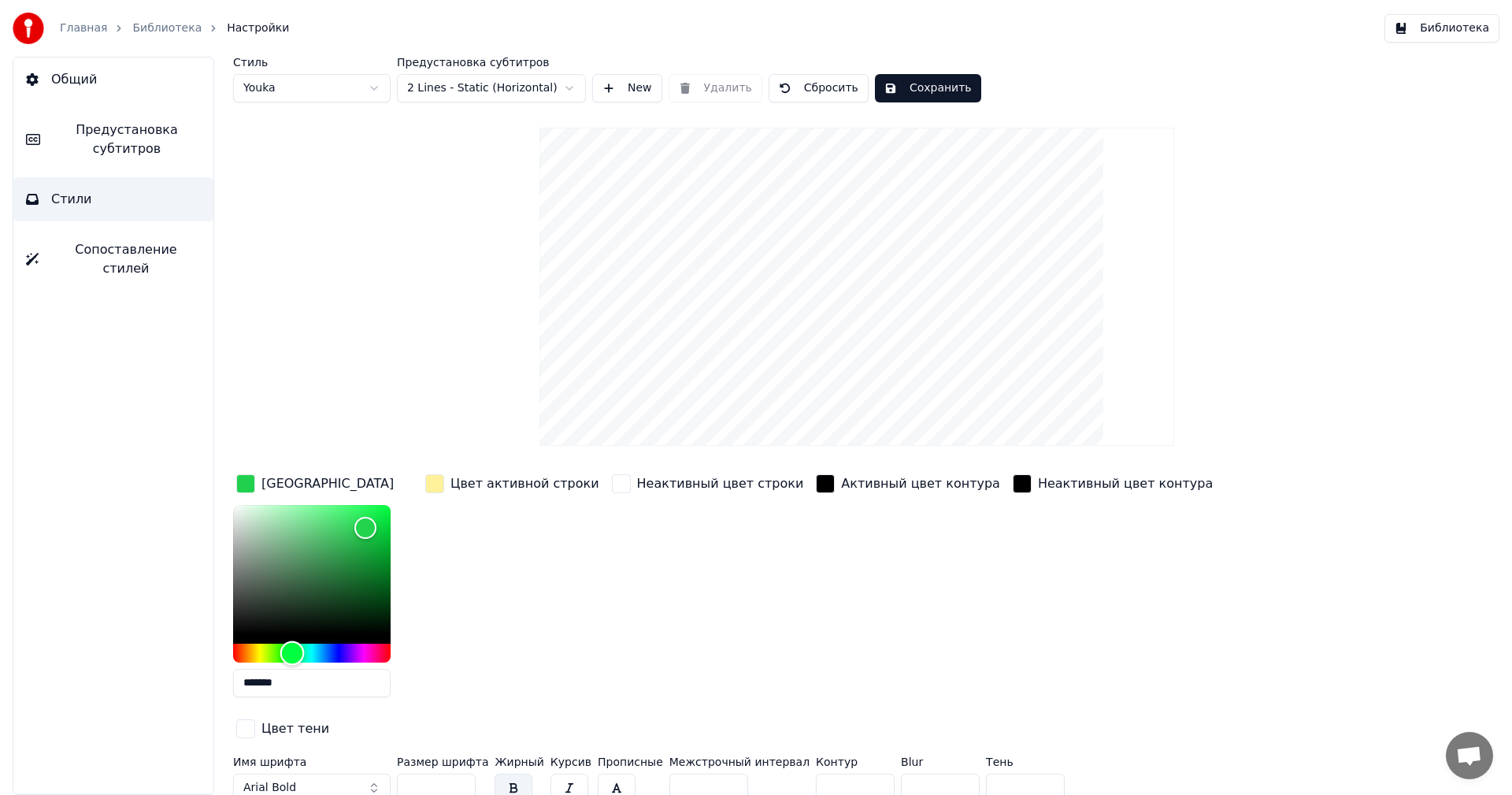
click at [293, 654] on div "Hue" at bounding box center [312, 653] width 158 height 19
click at [707, 484] on div "Неактивный цвет строки" at bounding box center [721, 484] width 167 height 19
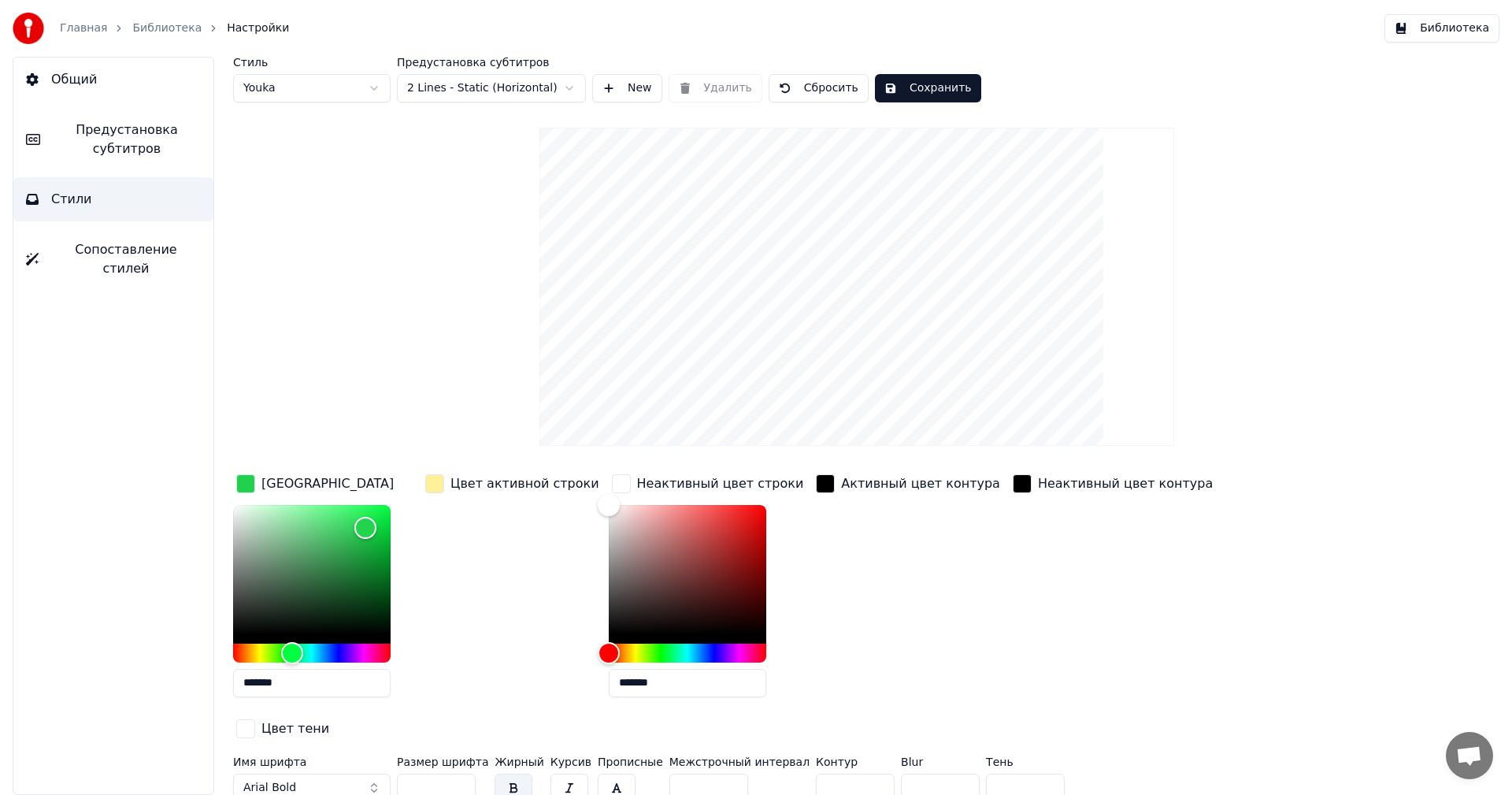
click at [930, 549] on div "Активный цвет контура" at bounding box center [908, 591] width 191 height 239
click at [75, 33] on link "Главная" at bounding box center [83, 28] width 47 height 15
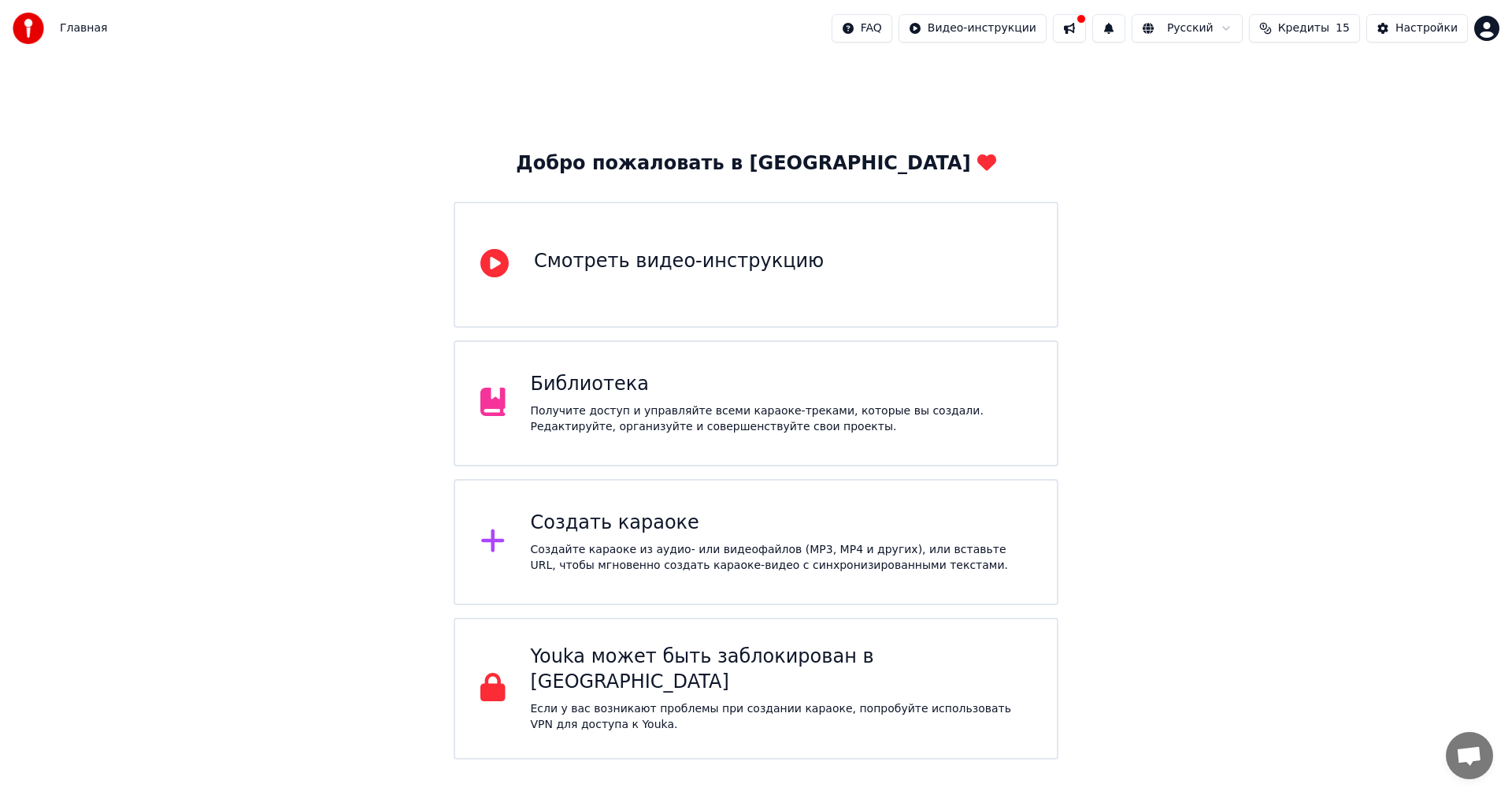
click at [1086, 26] on button at bounding box center [1069, 28] width 33 height 28
click at [1247, 499] on div "Добро пожаловать в Youka Смотреть видео-инструкцию Библиотека Получите доступ и…" at bounding box center [756, 408] width 1512 height 703
click at [1126, 28] on button at bounding box center [1109, 28] width 33 height 28
click at [1196, 279] on div "Добро пожаловать в Youka Смотреть видео-инструкцию Библиотека Получите доступ и…" at bounding box center [756, 408] width 1512 height 703
click at [655, 430] on div "Получите доступ и управляйте всеми караоке-треками, которые вы создали. Редакти…" at bounding box center [782, 419] width 502 height 32
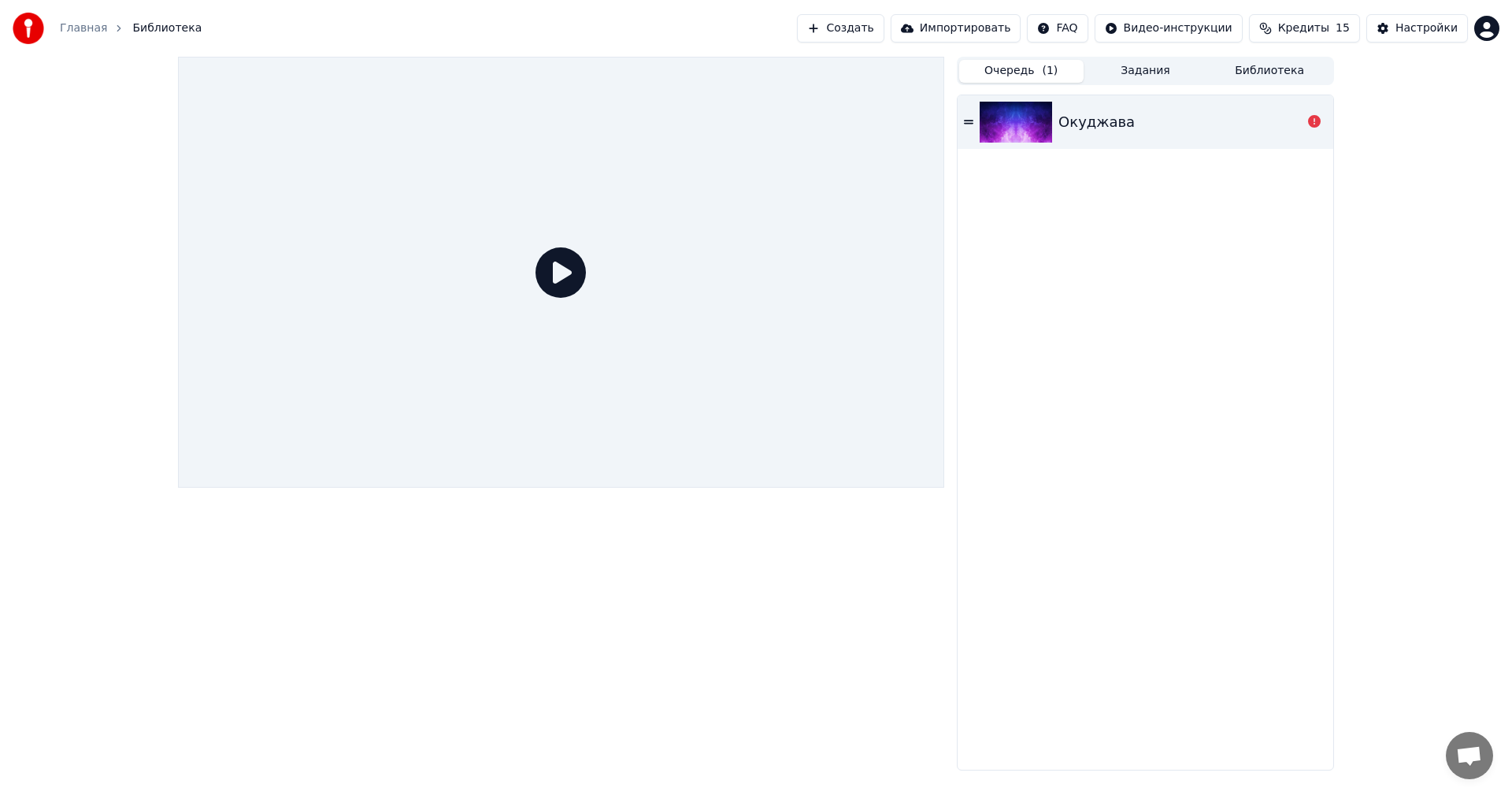
click at [563, 275] on icon at bounding box center [560, 272] width 51 height 51
click at [551, 261] on icon at bounding box center [560, 272] width 51 height 51
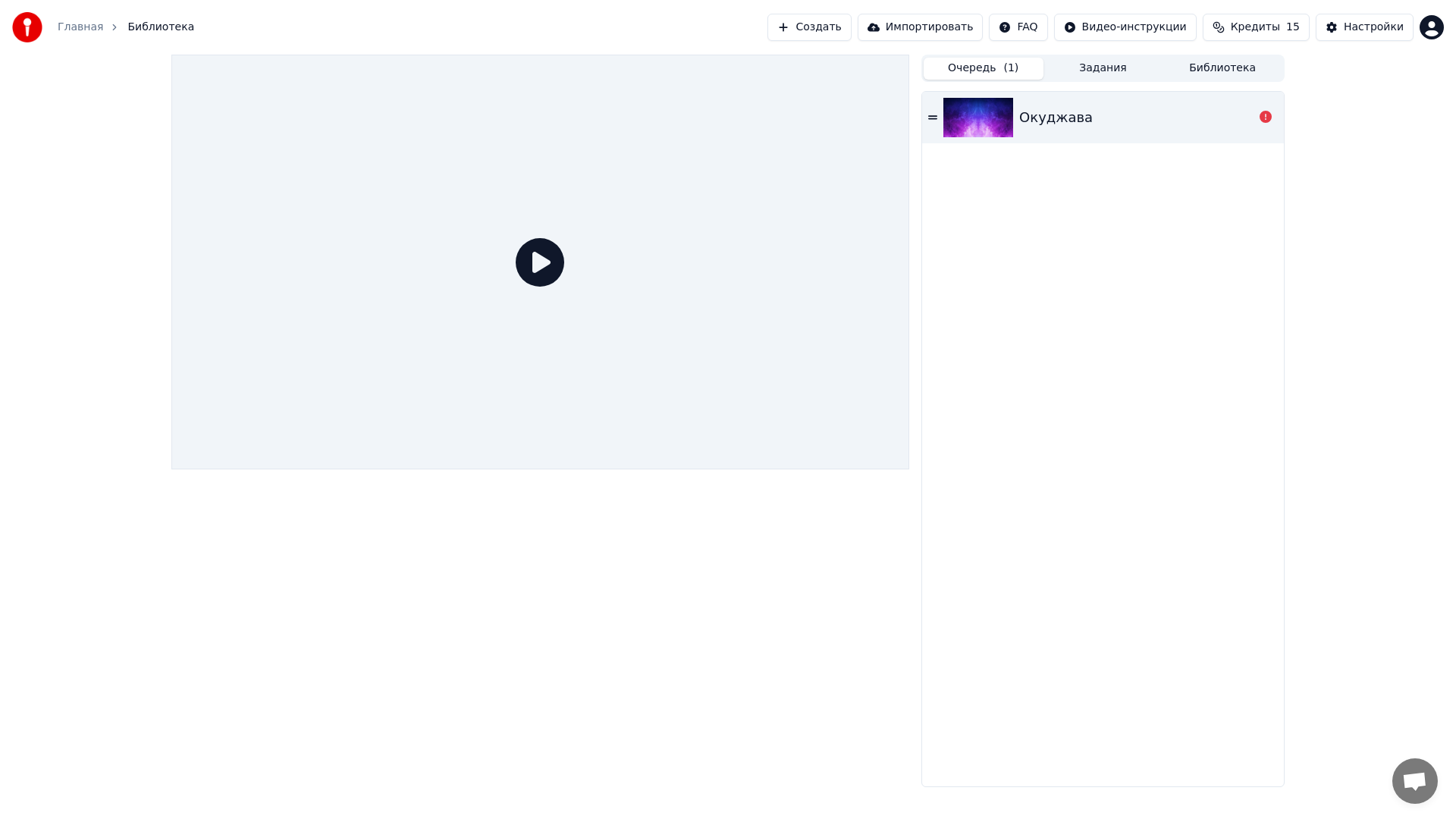
click at [531, 269] on div at bounding box center [540, 262] width 738 height 415
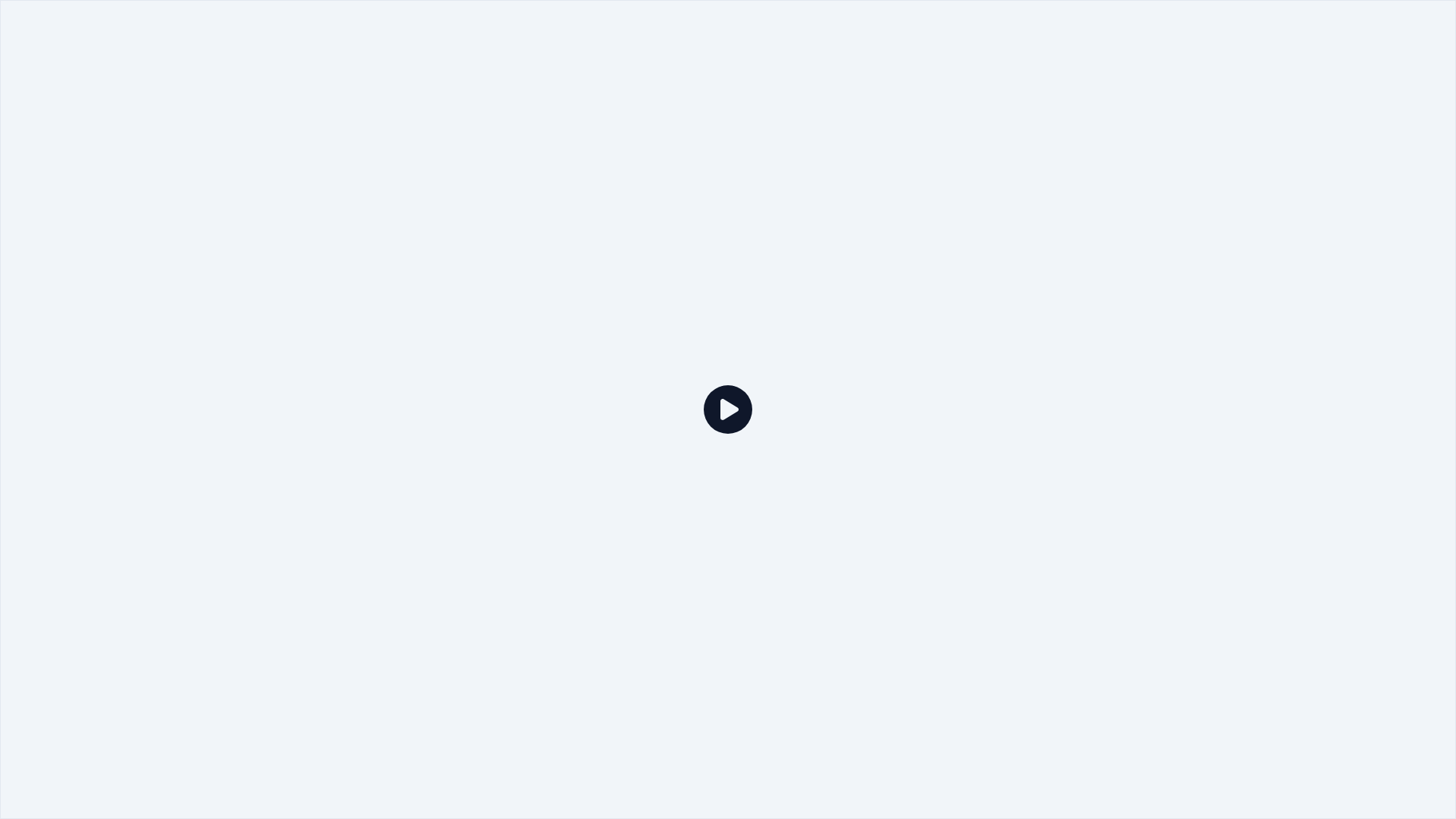
click at [728, 412] on icon at bounding box center [728, 409] width 49 height 49
click at [739, 577] on div at bounding box center [728, 409] width 1456 height 819
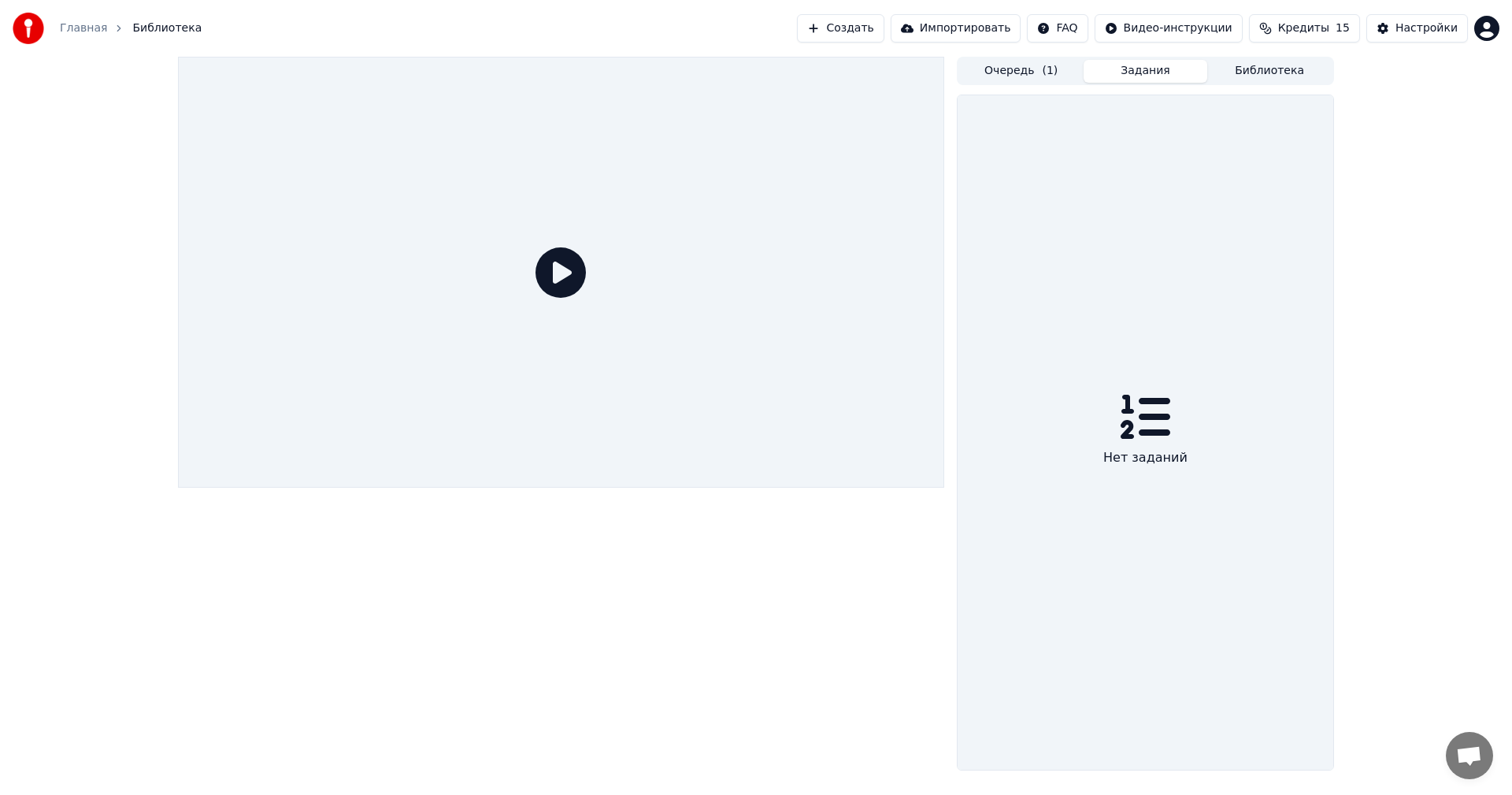
click at [1157, 76] on button "Задания" at bounding box center [1146, 71] width 124 height 23
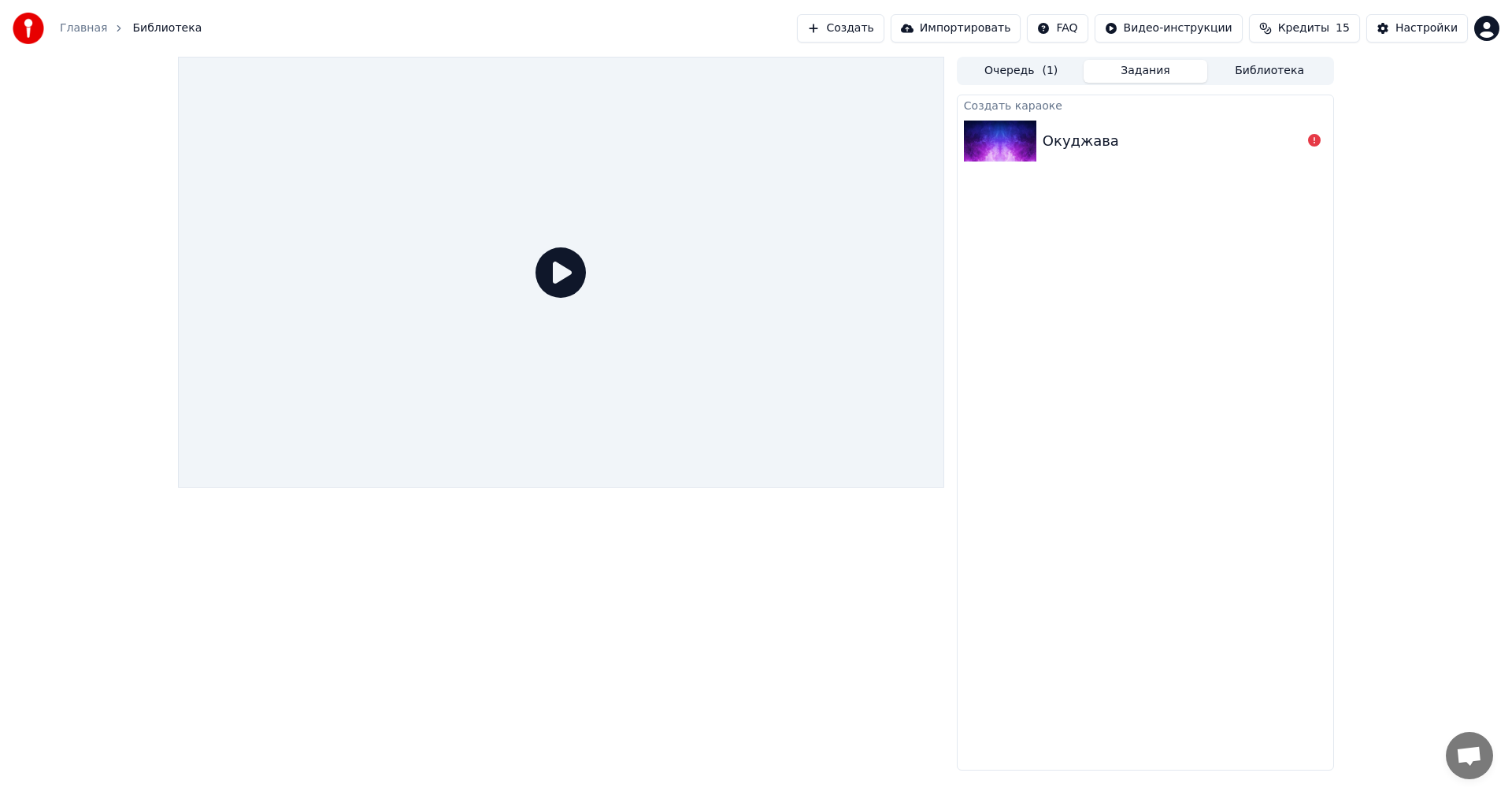
click at [1279, 71] on button "Библиотека" at bounding box center [1269, 71] width 124 height 23
click at [1020, 72] on button "Очередь ( 1 )" at bounding box center [1021, 71] width 124 height 23
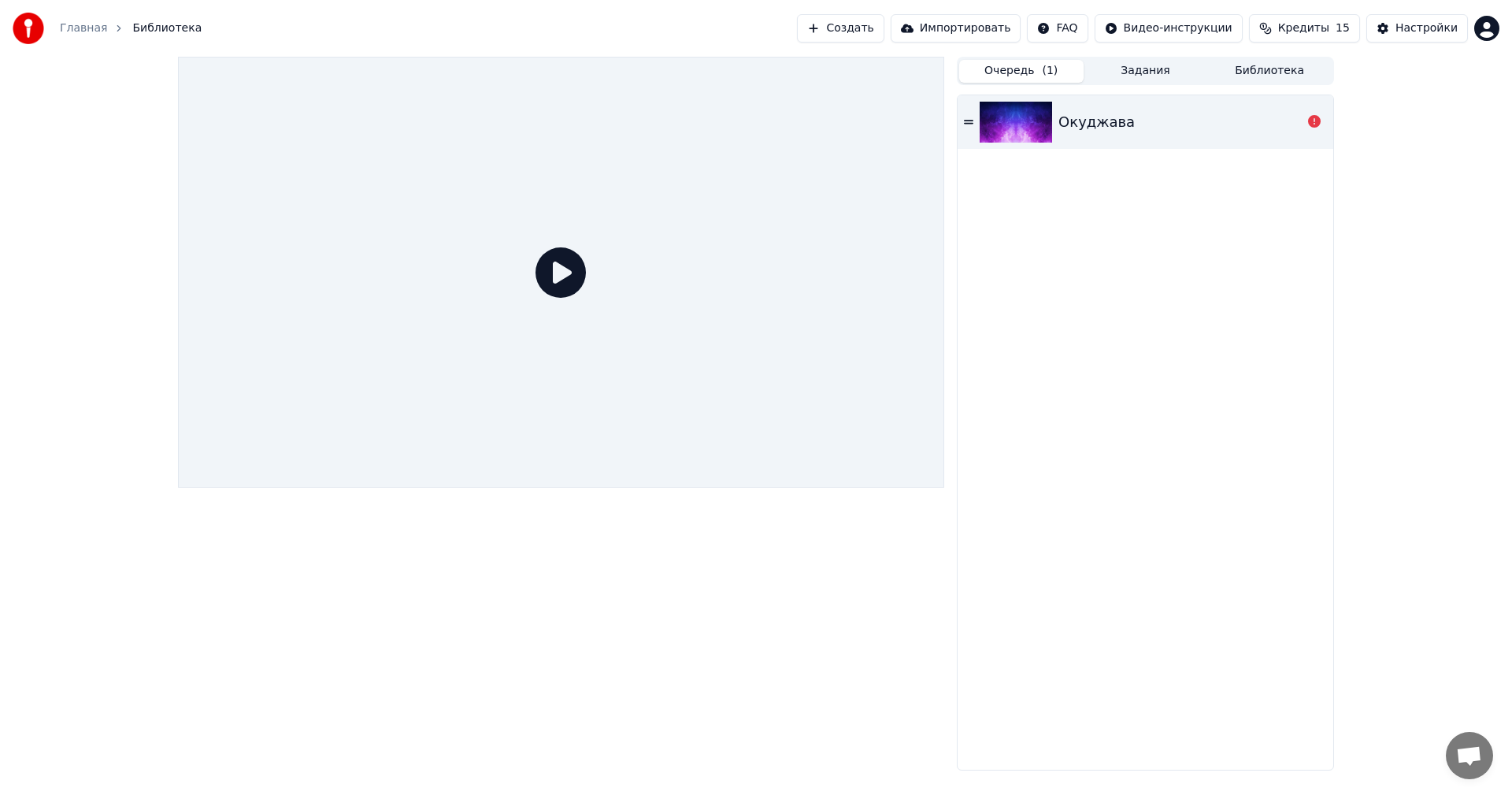
click at [1023, 120] on img at bounding box center [1016, 122] width 72 height 41
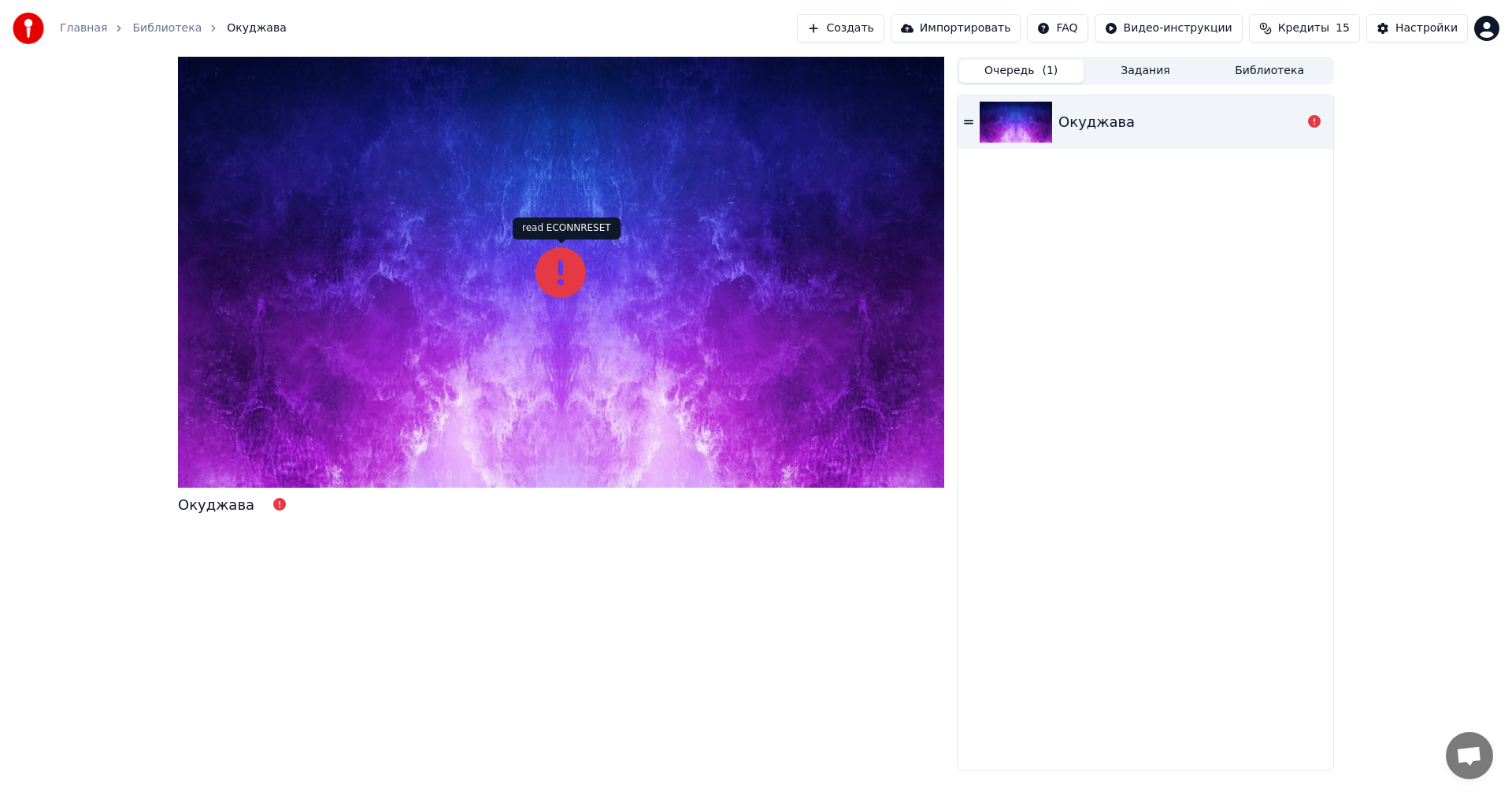
click at [556, 268] on icon at bounding box center [560, 272] width 51 height 51
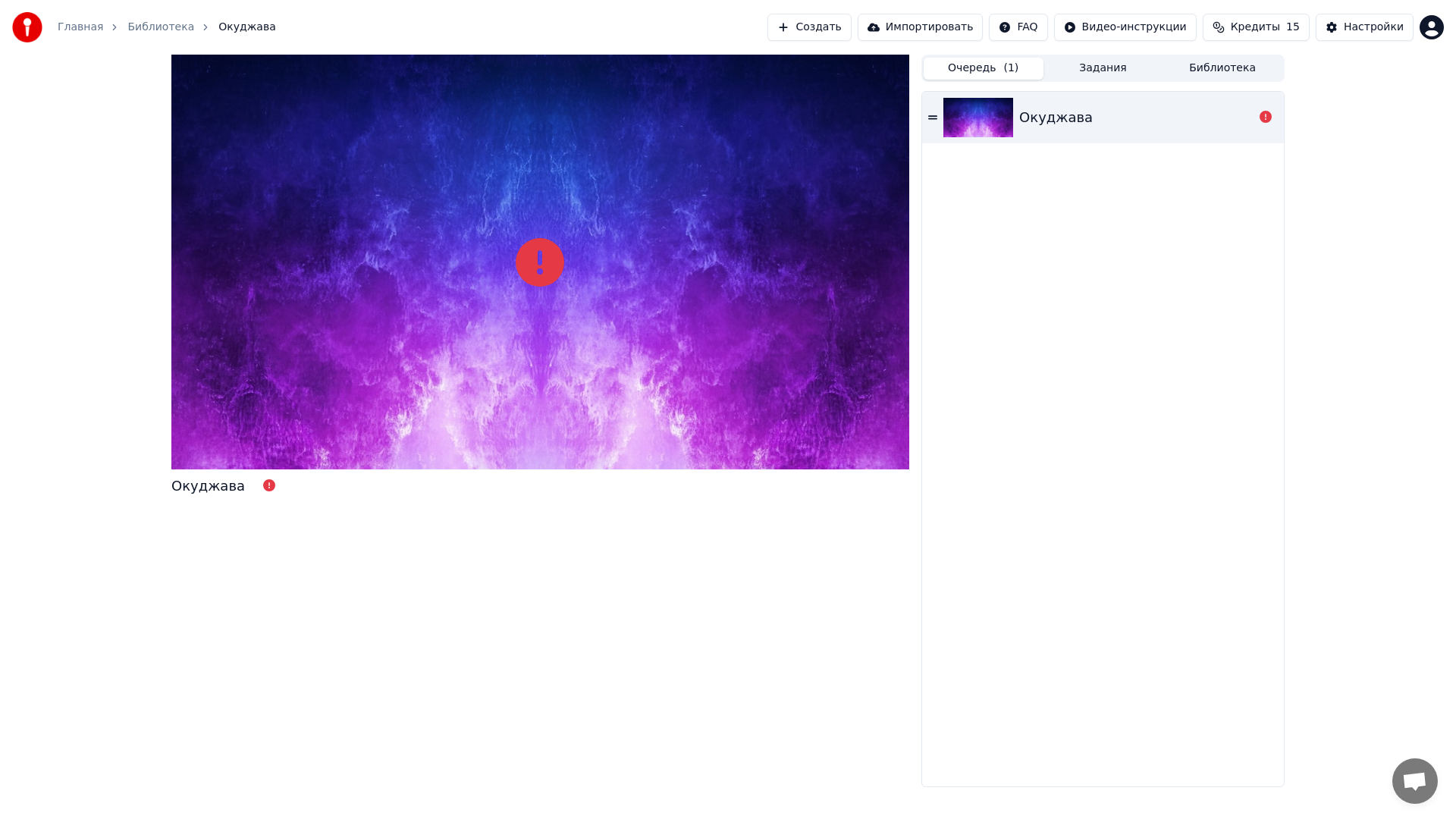
click at [535, 275] on div at bounding box center [540, 262] width 738 height 415
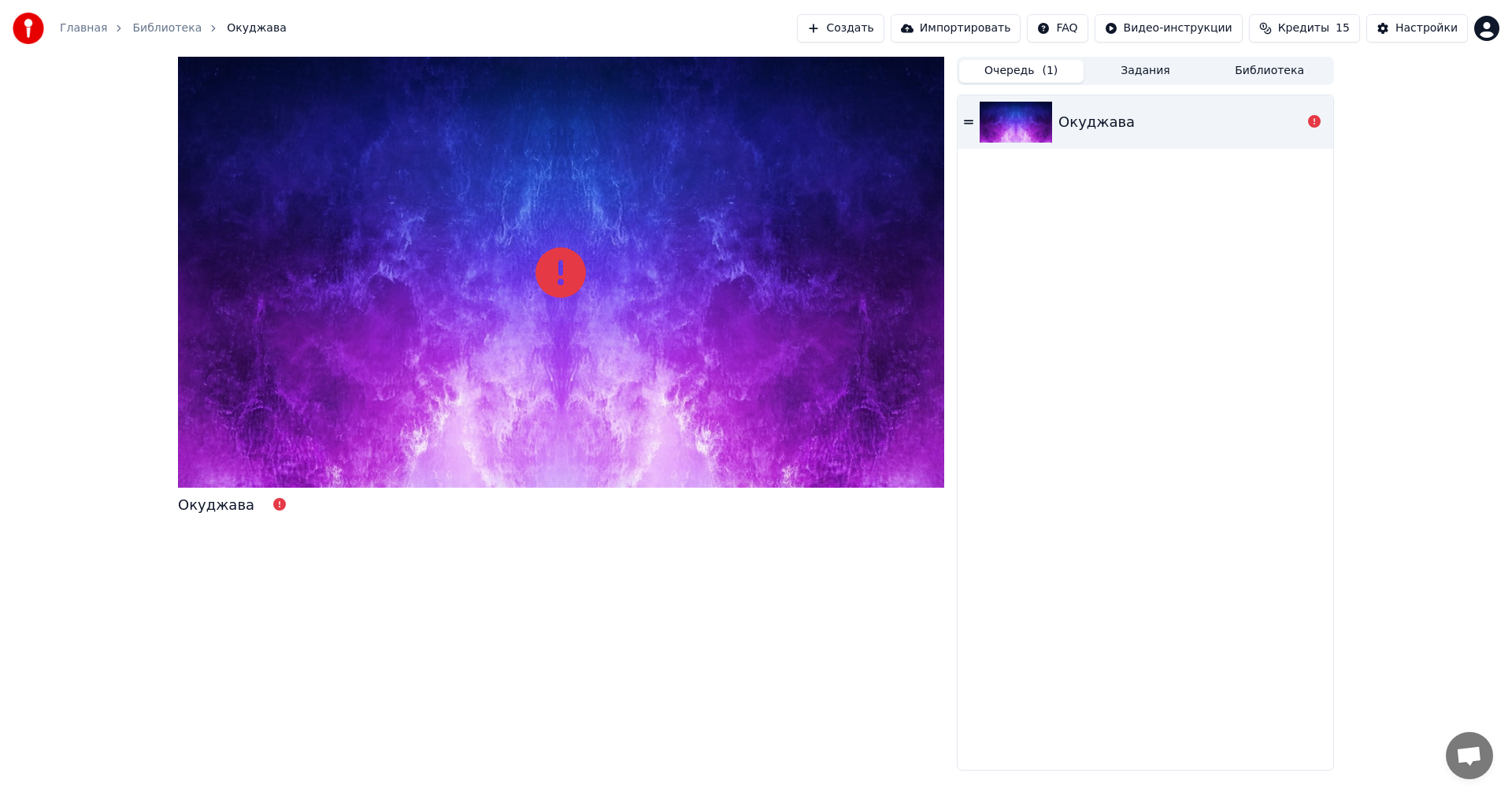
click at [1140, 72] on button "Задания" at bounding box center [1146, 71] width 124 height 23
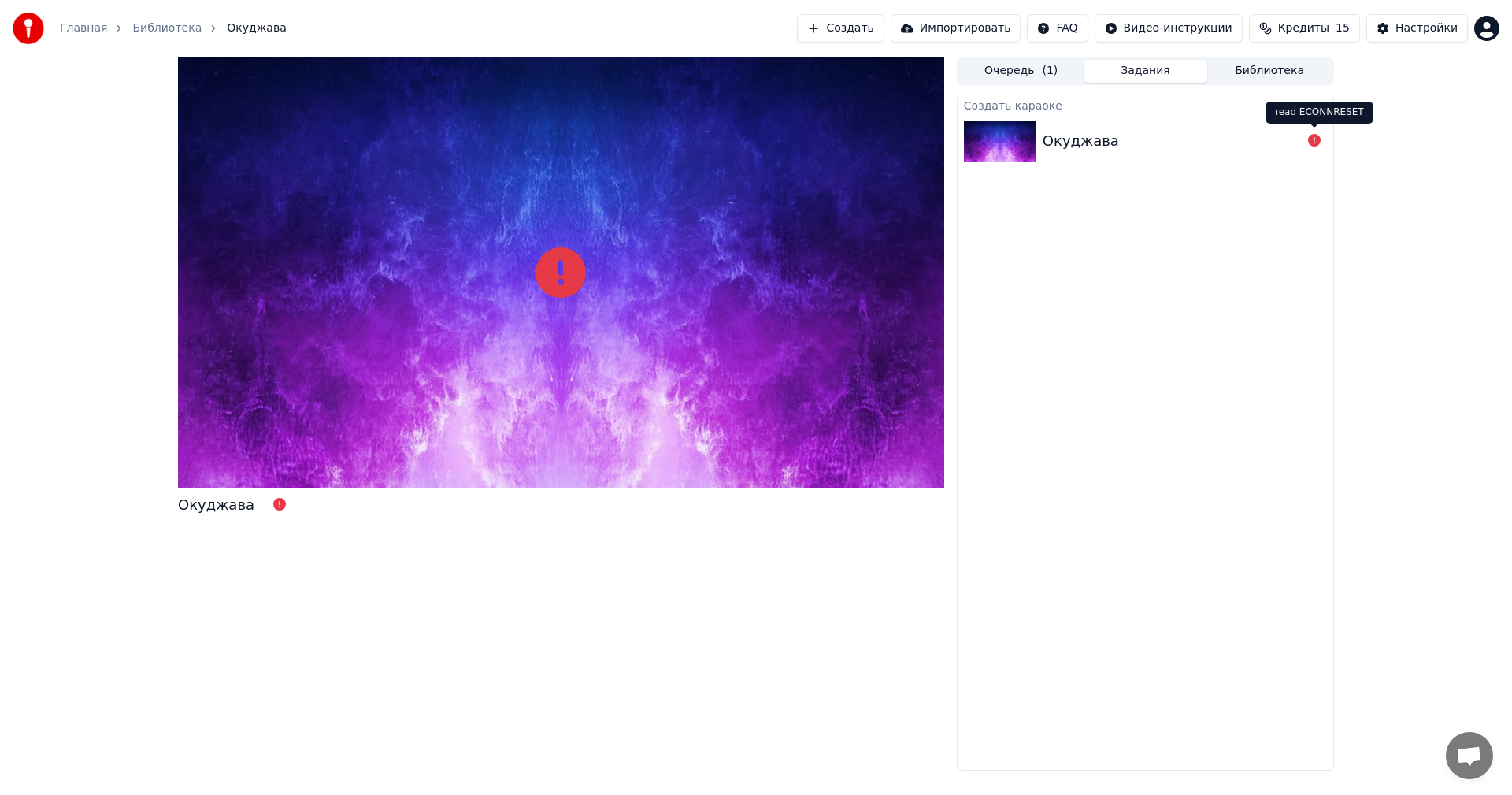
click at [1313, 139] on icon at bounding box center [1315, 140] width 13 height 13
click at [1309, 128] on div "Окуджава" at bounding box center [1146, 141] width 376 height 53
click at [1318, 138] on icon at bounding box center [1315, 140] width 13 height 13
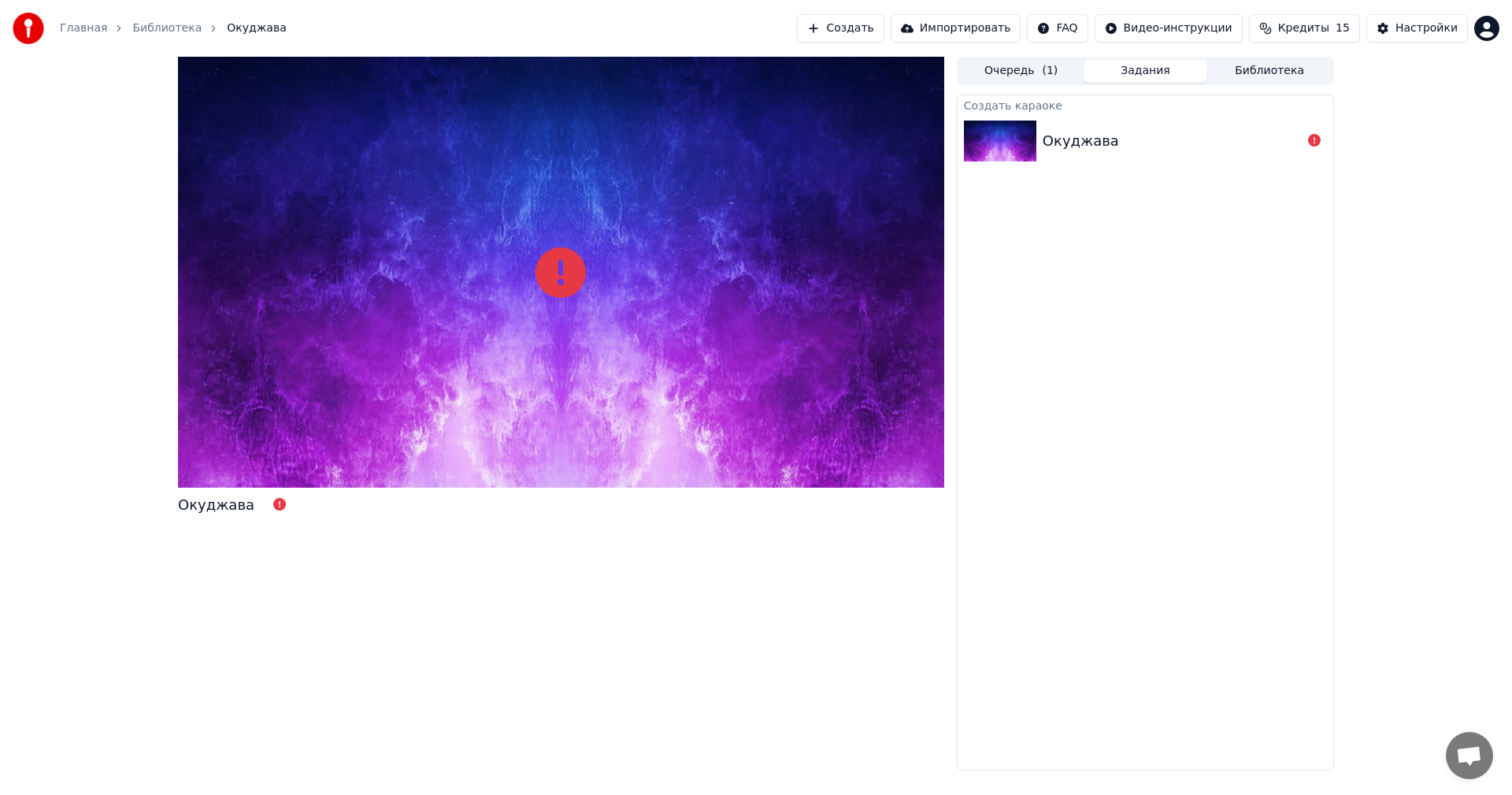
click at [1312, 139] on icon at bounding box center [1315, 140] width 13 height 13
click at [1309, 114] on div "Окуджава" at bounding box center [1146, 141] width 376 height 53
click at [876, 24] on button "Создать" at bounding box center [840, 28] width 87 height 28
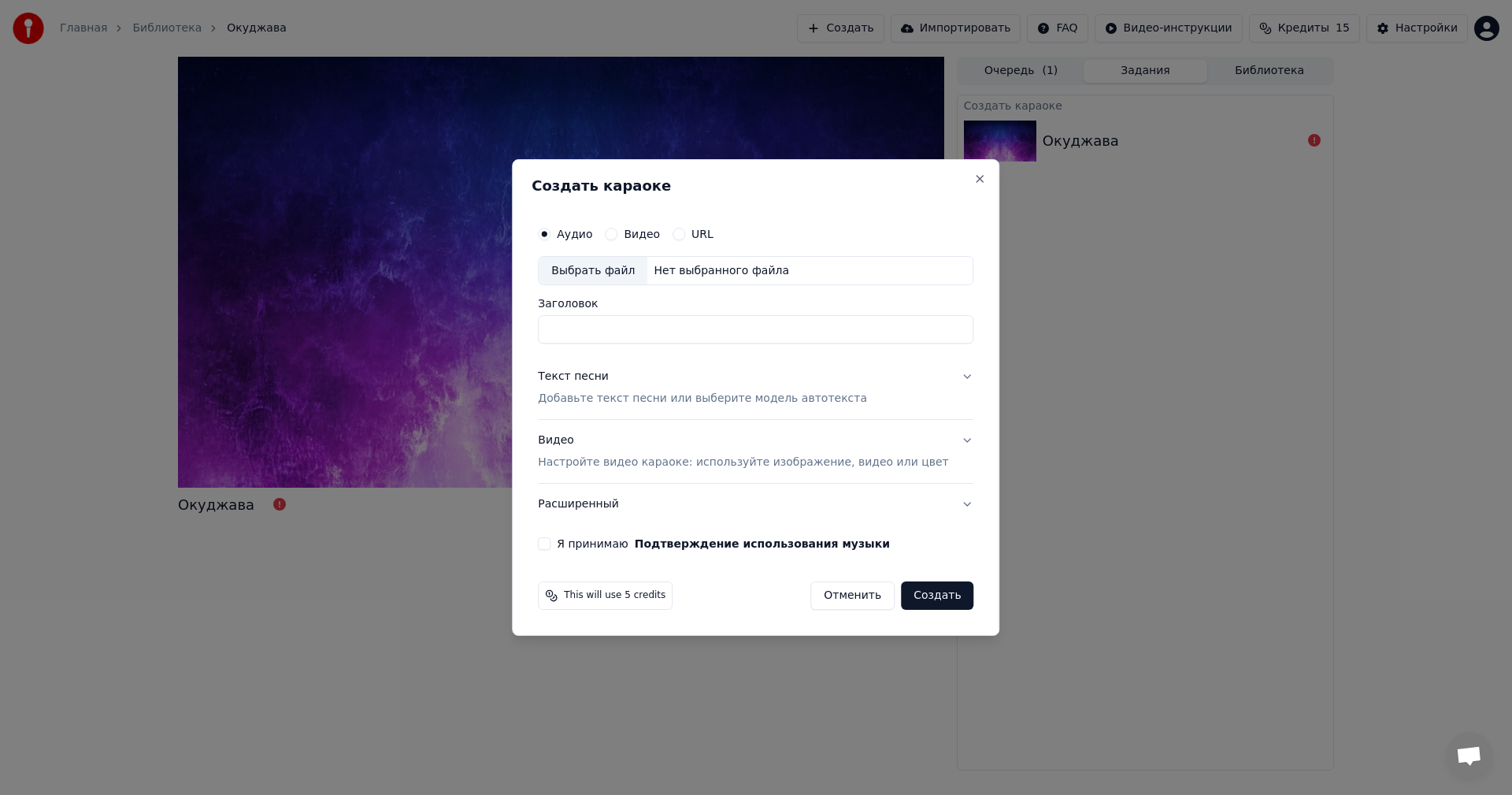
click at [593, 271] on div "Выбрать файл" at bounding box center [593, 270] width 109 height 28
type input "**********"
click at [598, 375] on div "Текст песни" at bounding box center [573, 377] width 71 height 15
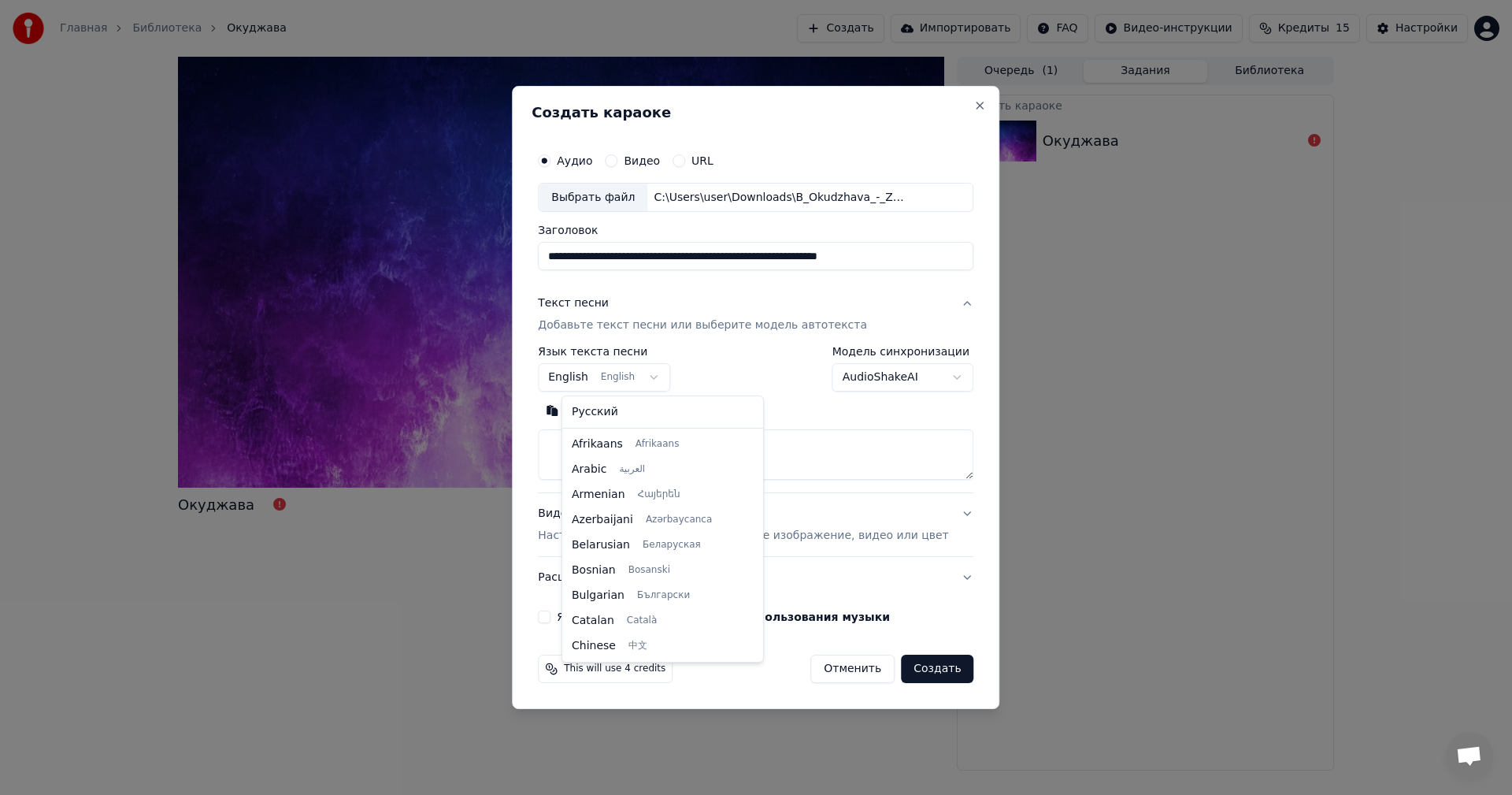
click at [669, 380] on body "**********" at bounding box center [756, 398] width 1512 height 795
select select "**"
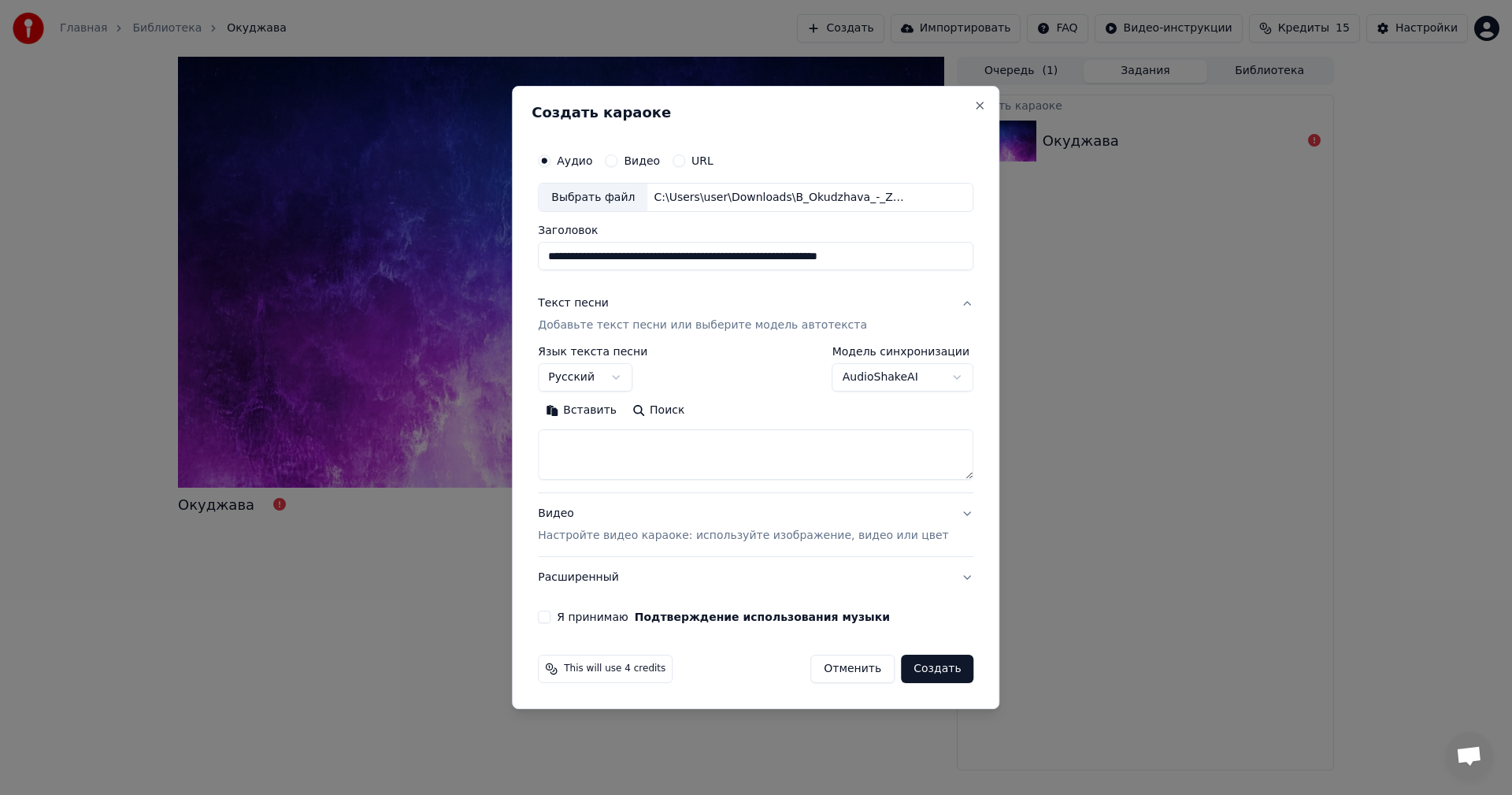
click at [671, 410] on button "Поиск" at bounding box center [658, 410] width 68 height 25
click at [686, 408] on button "Поиск" at bounding box center [658, 410] width 68 height 25
click at [586, 452] on textarea at bounding box center [756, 455] width 436 height 51
click at [590, 416] on button "Вставить" at bounding box center [581, 410] width 87 height 25
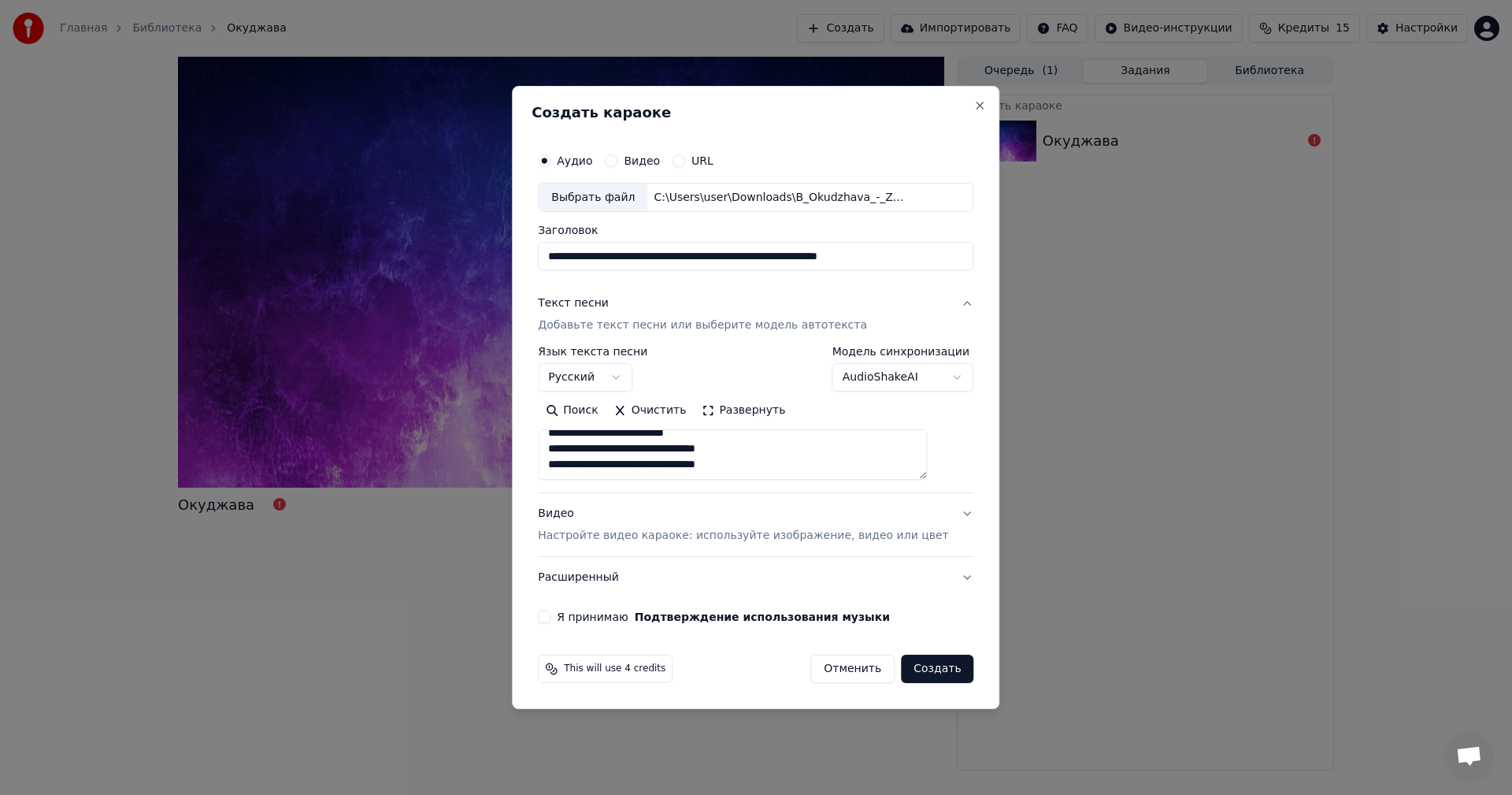
click at [716, 537] on p "Настройте видео караоке: используйте изображение, видео или цвет" at bounding box center [743, 536] width 410 height 15
type textarea "**********"
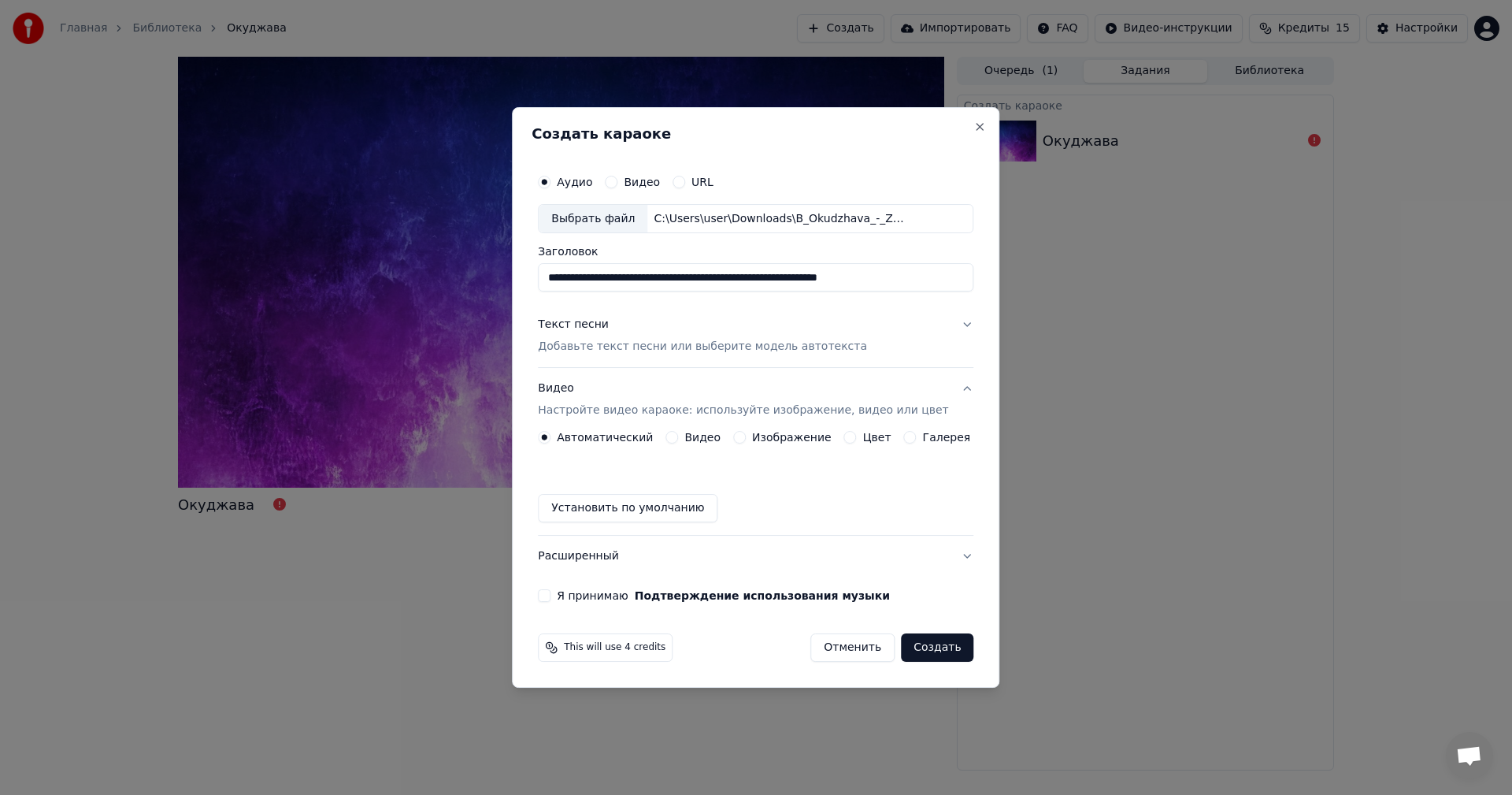
click at [632, 513] on button "Установить по умолчанию" at bounding box center [627, 507] width 179 height 28
click at [551, 598] on button "Я принимаю Подтверждение использования музыки" at bounding box center [544, 596] width 13 height 13
click at [926, 642] on button "Создать" at bounding box center [937, 647] width 72 height 28
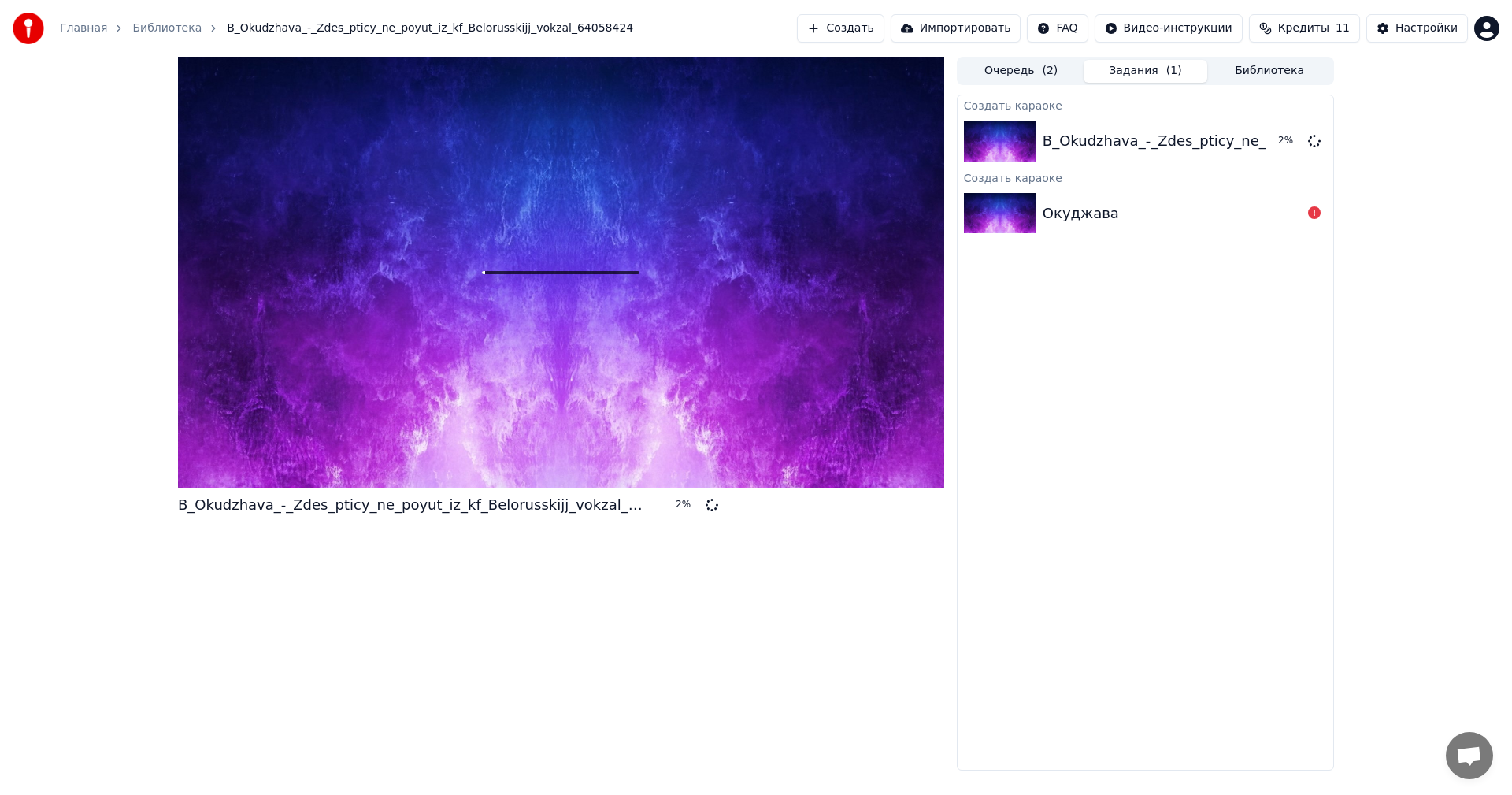
click at [995, 69] on button "Очередь ( 2 )" at bounding box center [1021, 71] width 124 height 23
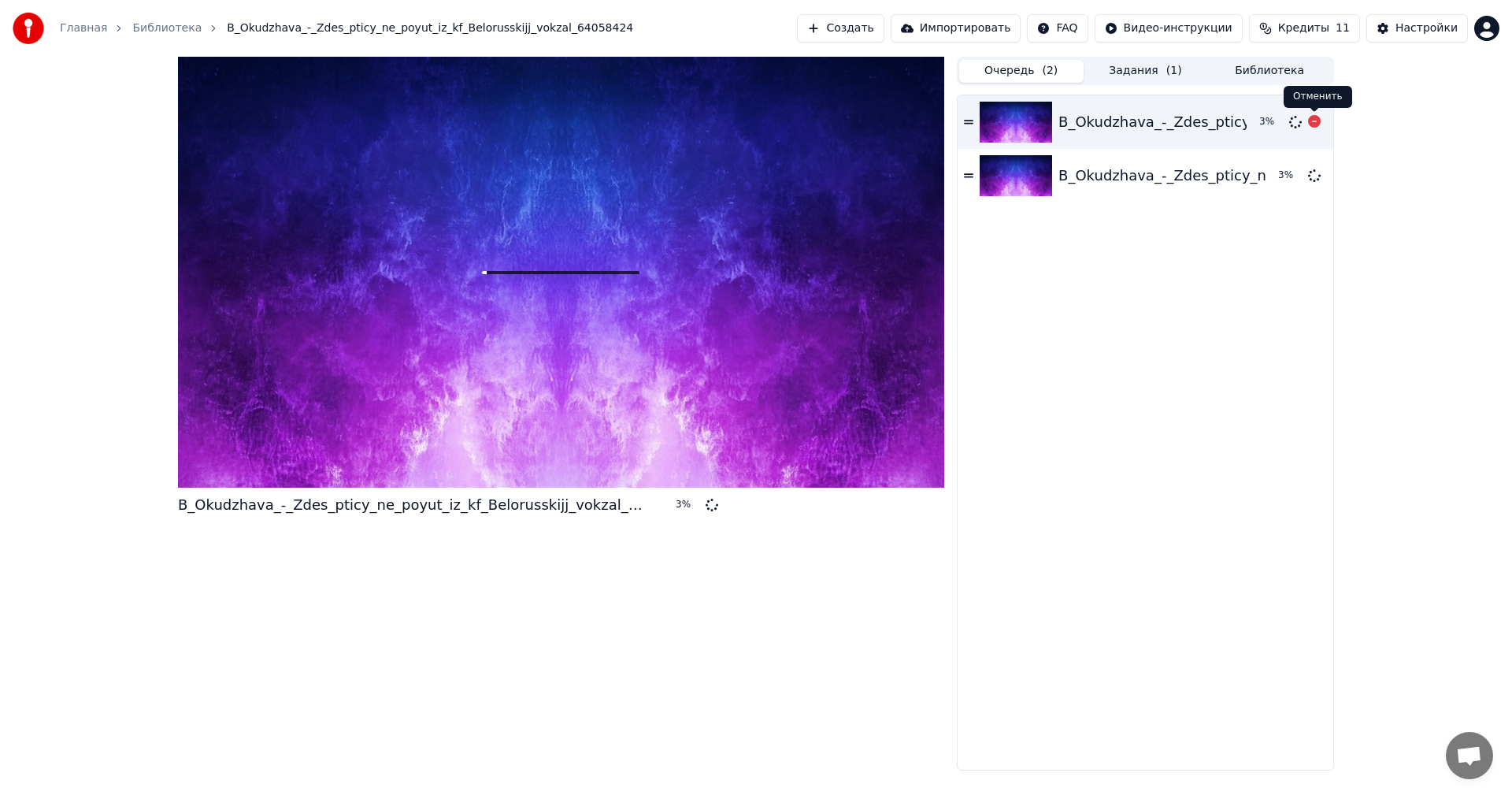
click at [1315, 120] on icon at bounding box center [1315, 121] width 13 height 13
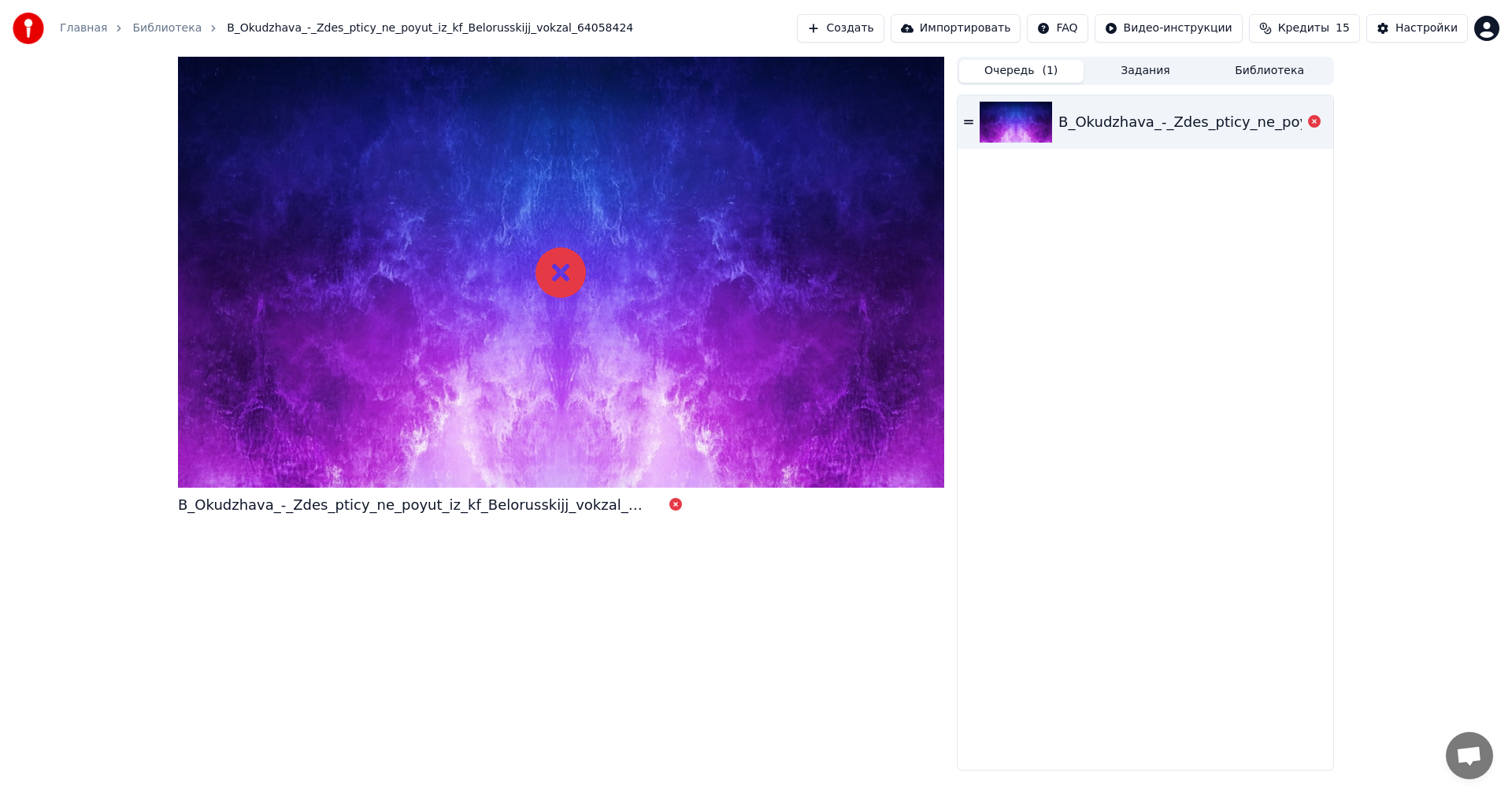
click at [1096, 113] on div "B_Okudzhava_-_Zdes_pticy_ne_poyut_iz_kf_Belorusskijj_vokzal_64058424" at bounding box center [1320, 122] width 523 height 22
click at [1092, 131] on div "B_Okudzhava_-_Zdes_pticy_ne_poyut_iz_kf_Belorusskijj_vokzal_64058424" at bounding box center [1320, 122] width 523 height 22
click at [669, 509] on icon at bounding box center [675, 504] width 13 height 13
click at [669, 507] on icon at bounding box center [675, 504] width 13 height 13
click at [407, 491] on div "B_Okudzhava_-_Zdes_pticy_ne_poyut_iz_kf_Belorusskijj_vokzal_64058424" at bounding box center [560, 414] width 766 height 714
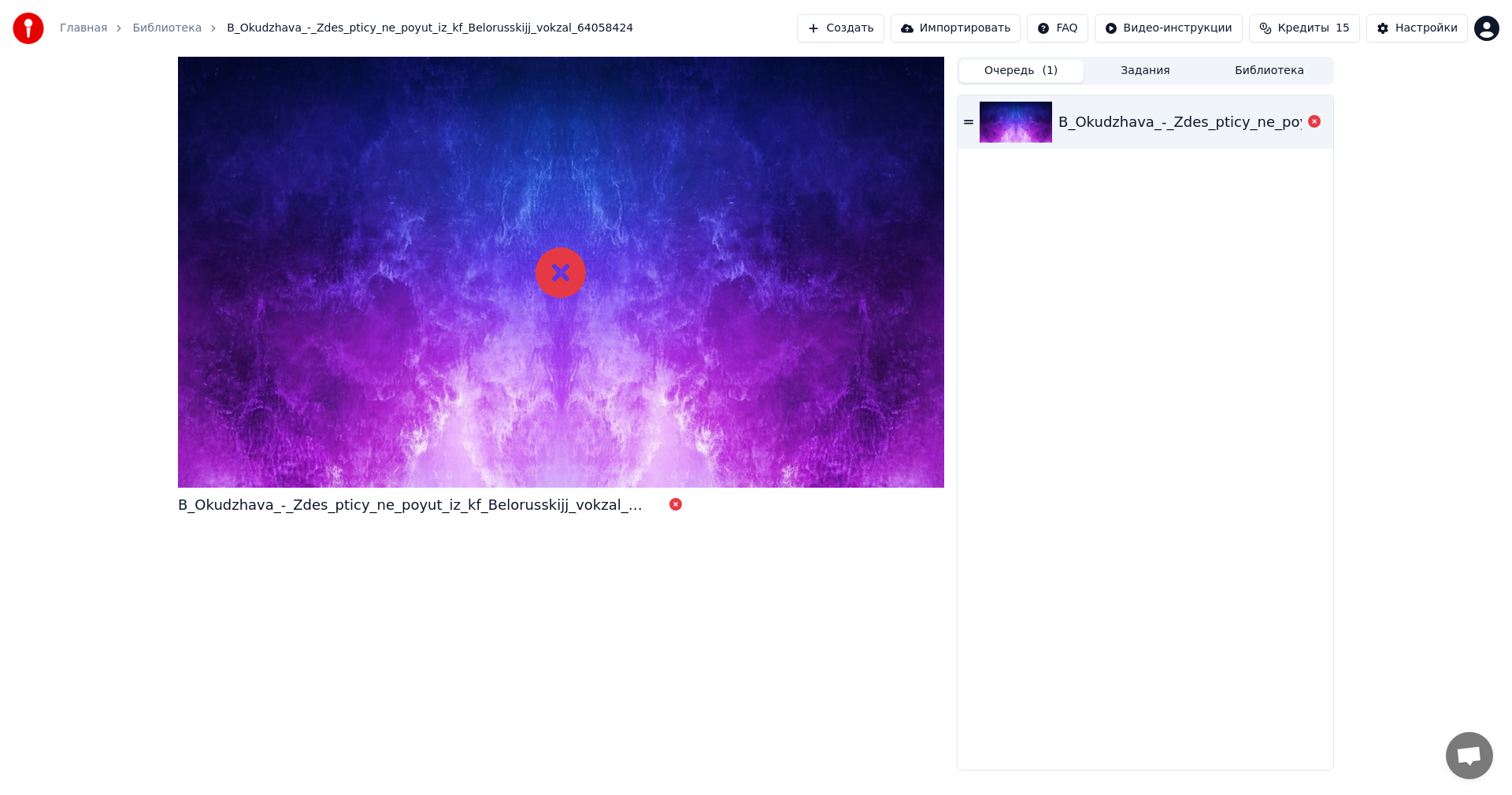
click at [1166, 117] on div "B_Okudzhava_-_Zdes_pticy_ne_poyut_iz_kf_Belorusskijj_vokzal_64058424" at bounding box center [1320, 122] width 523 height 22
click at [1155, 77] on button "Задания" at bounding box center [1146, 71] width 124 height 23
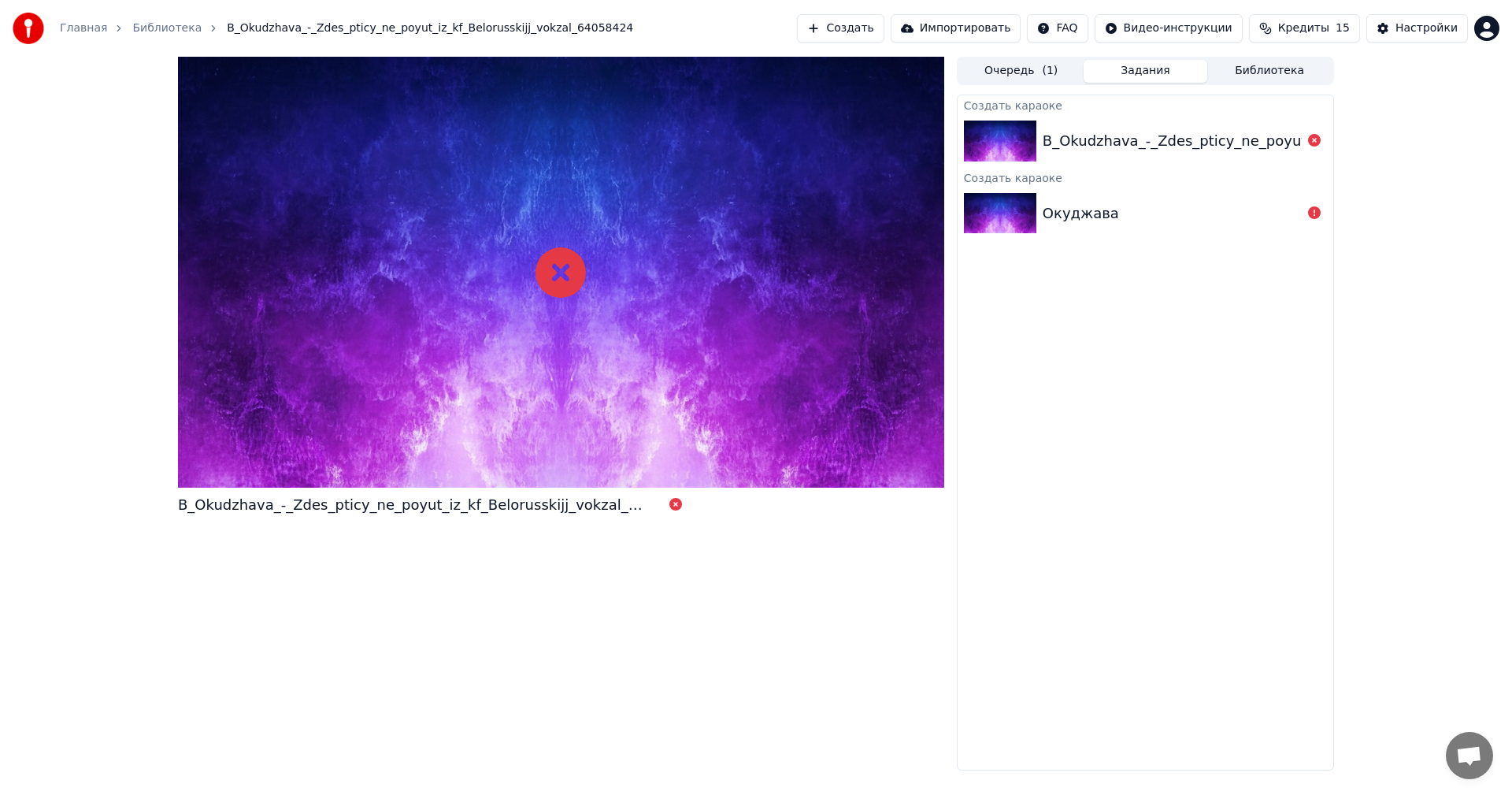
click at [1073, 139] on div "B_Okudzhava_-_Zdes_pticy_ne_poyut_iz_kf_Belorusskijj_vokzal_64058424" at bounding box center [1303, 141] width 523 height 22
click at [1312, 141] on icon at bounding box center [1315, 140] width 13 height 13
click at [1136, 68] on button "Задания" at bounding box center [1146, 71] width 124 height 23
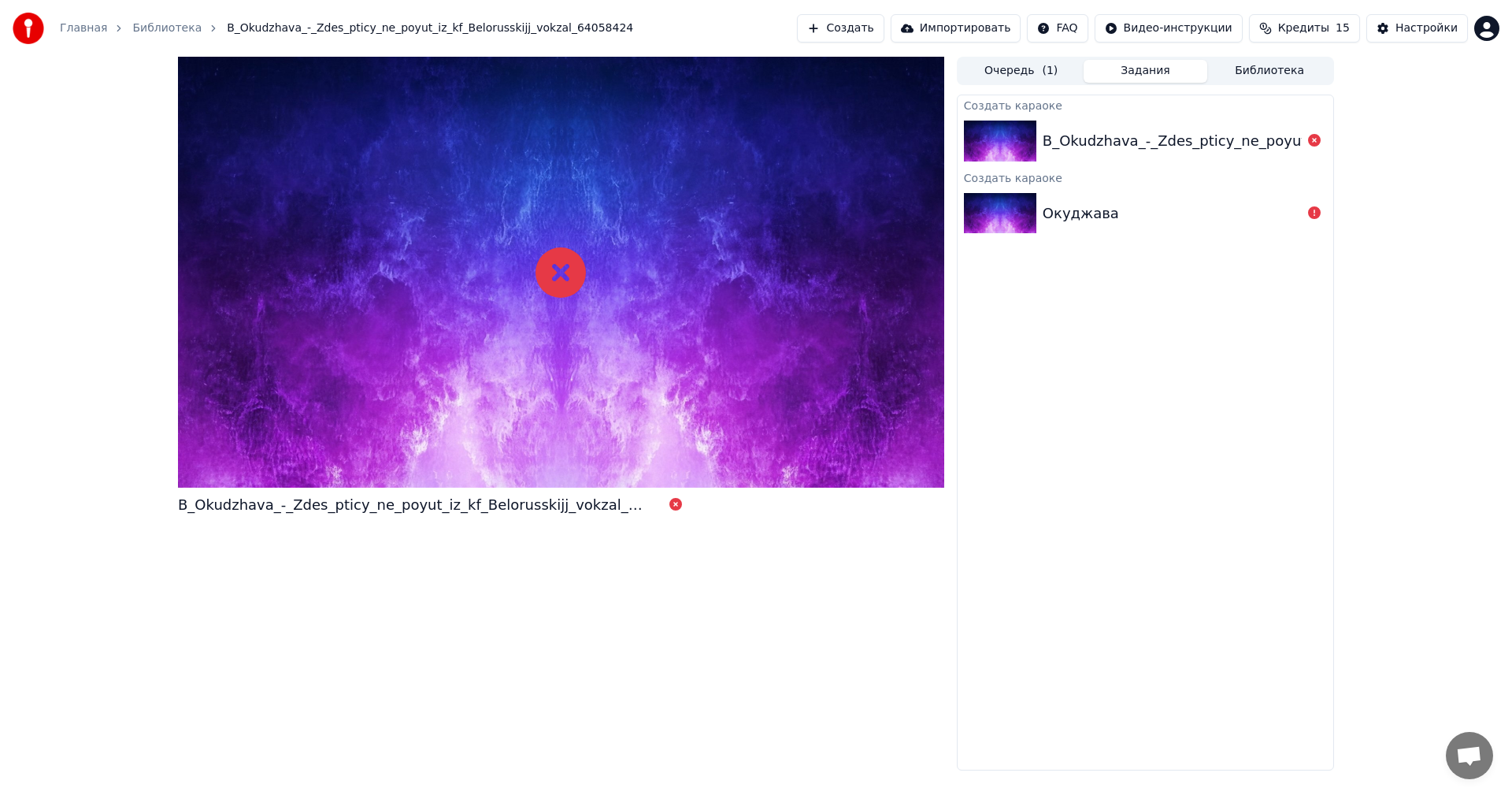
click at [884, 30] on button "Создать" at bounding box center [840, 28] width 87 height 28
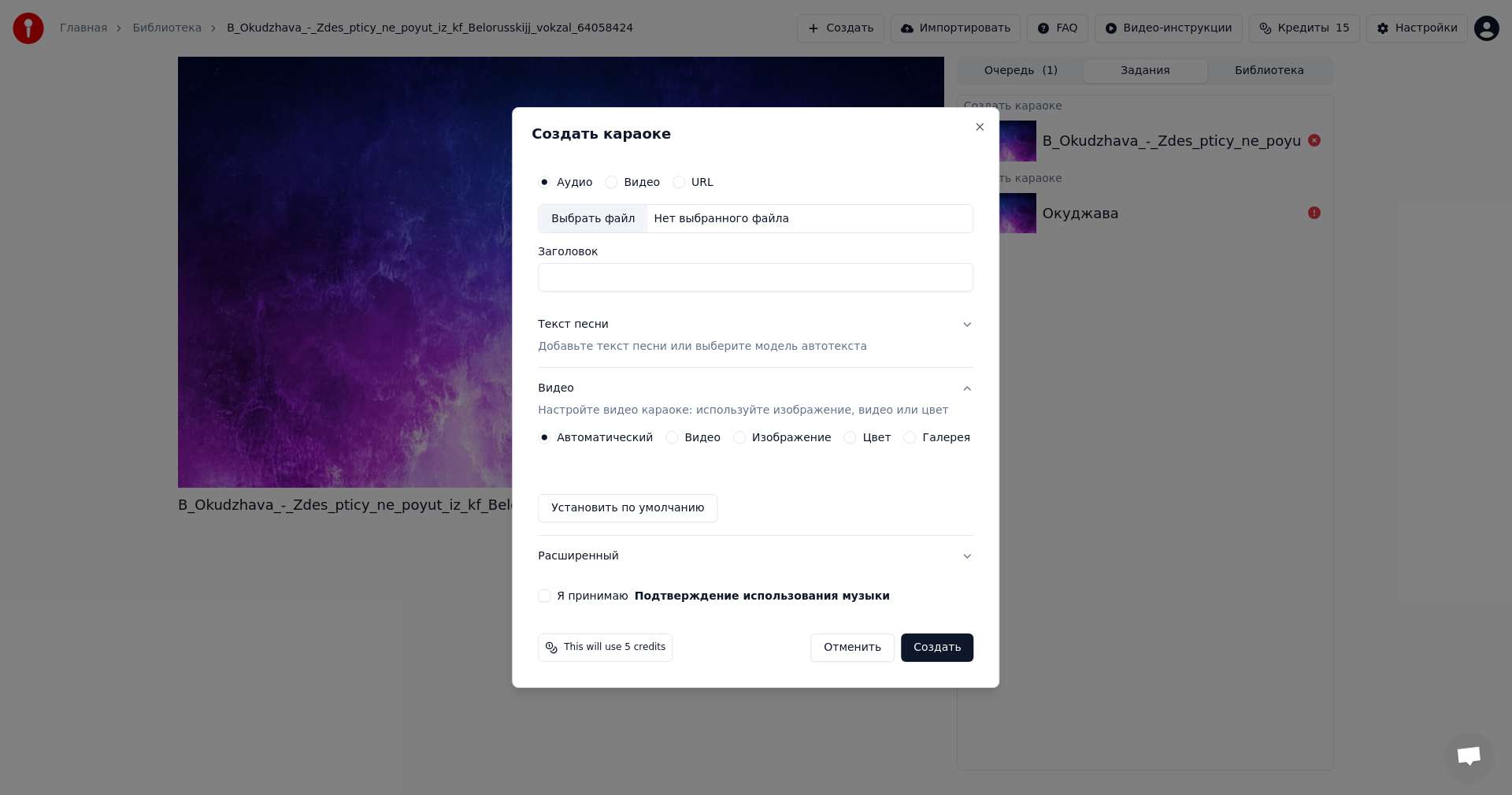
click at [614, 276] on input "Заголовок" at bounding box center [756, 277] width 436 height 28
click at [630, 218] on div "Выбрать файл" at bounding box center [593, 219] width 109 height 28
type input "**********"
click at [608, 349] on p "Добавьте текст песни или выберите модель автотекста" at bounding box center [703, 348] width 330 height 15
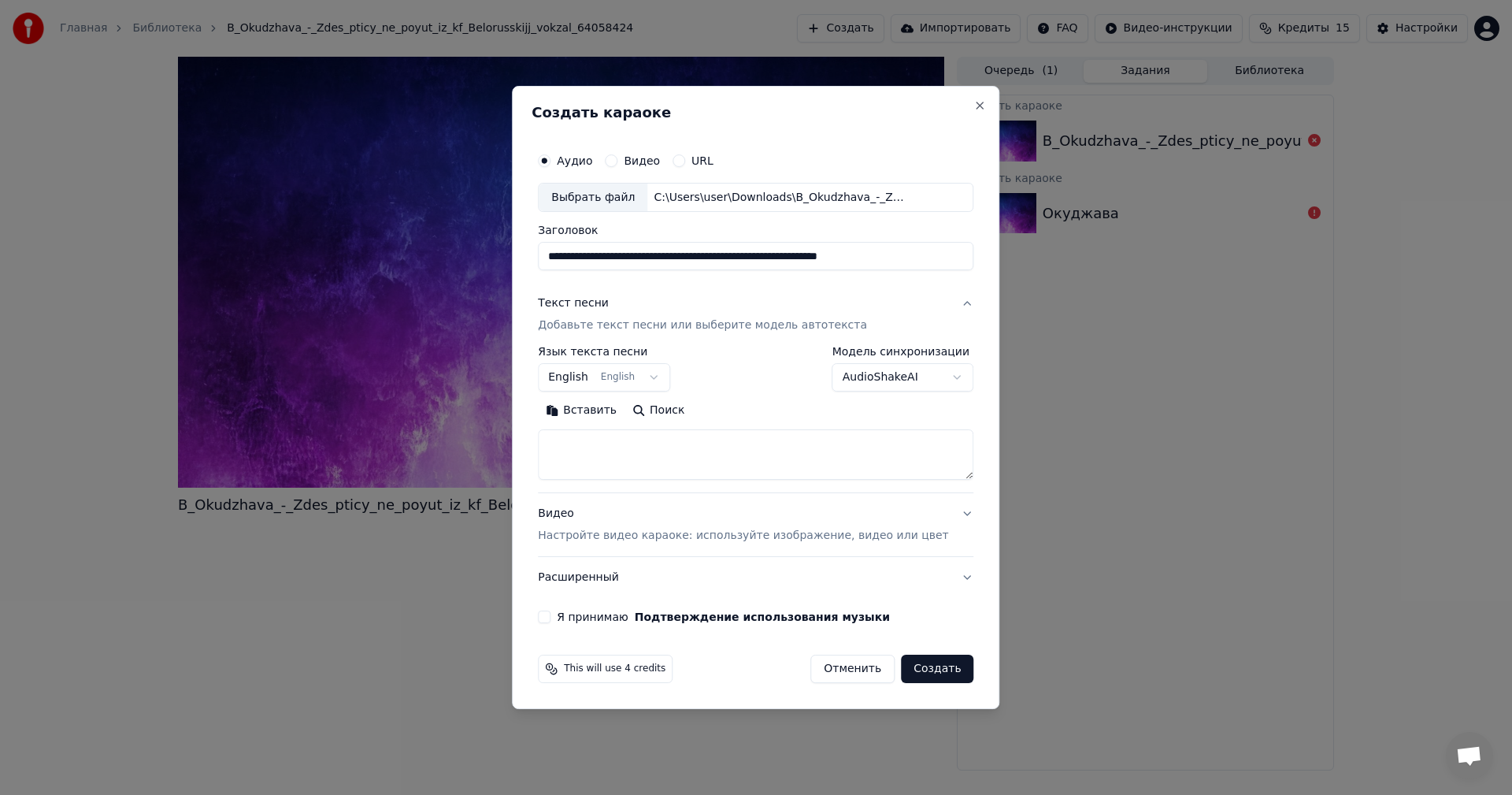
click at [668, 374] on body "**********" at bounding box center [756, 398] width 1512 height 795
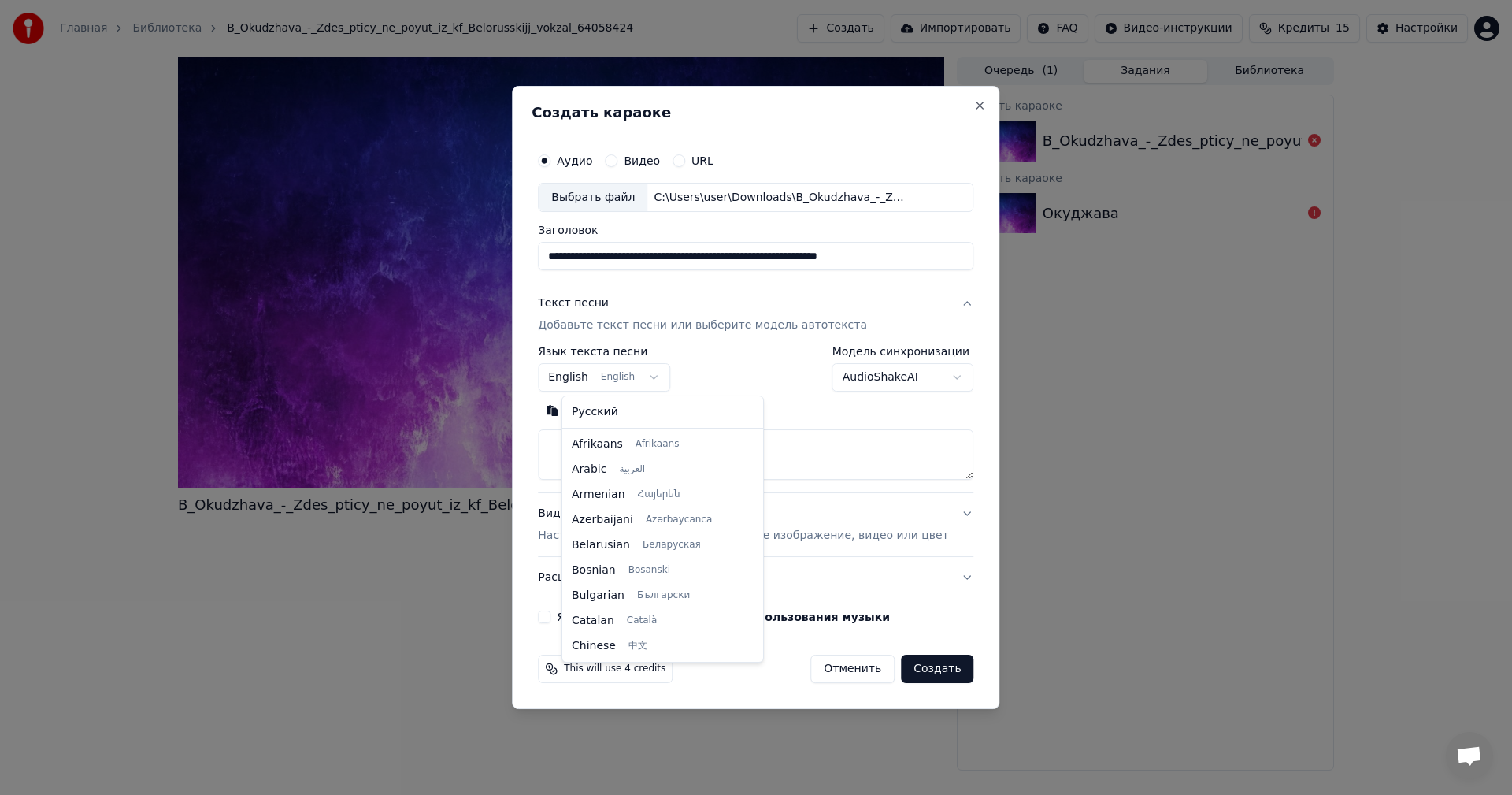
scroll to position [126, 0]
select select "**"
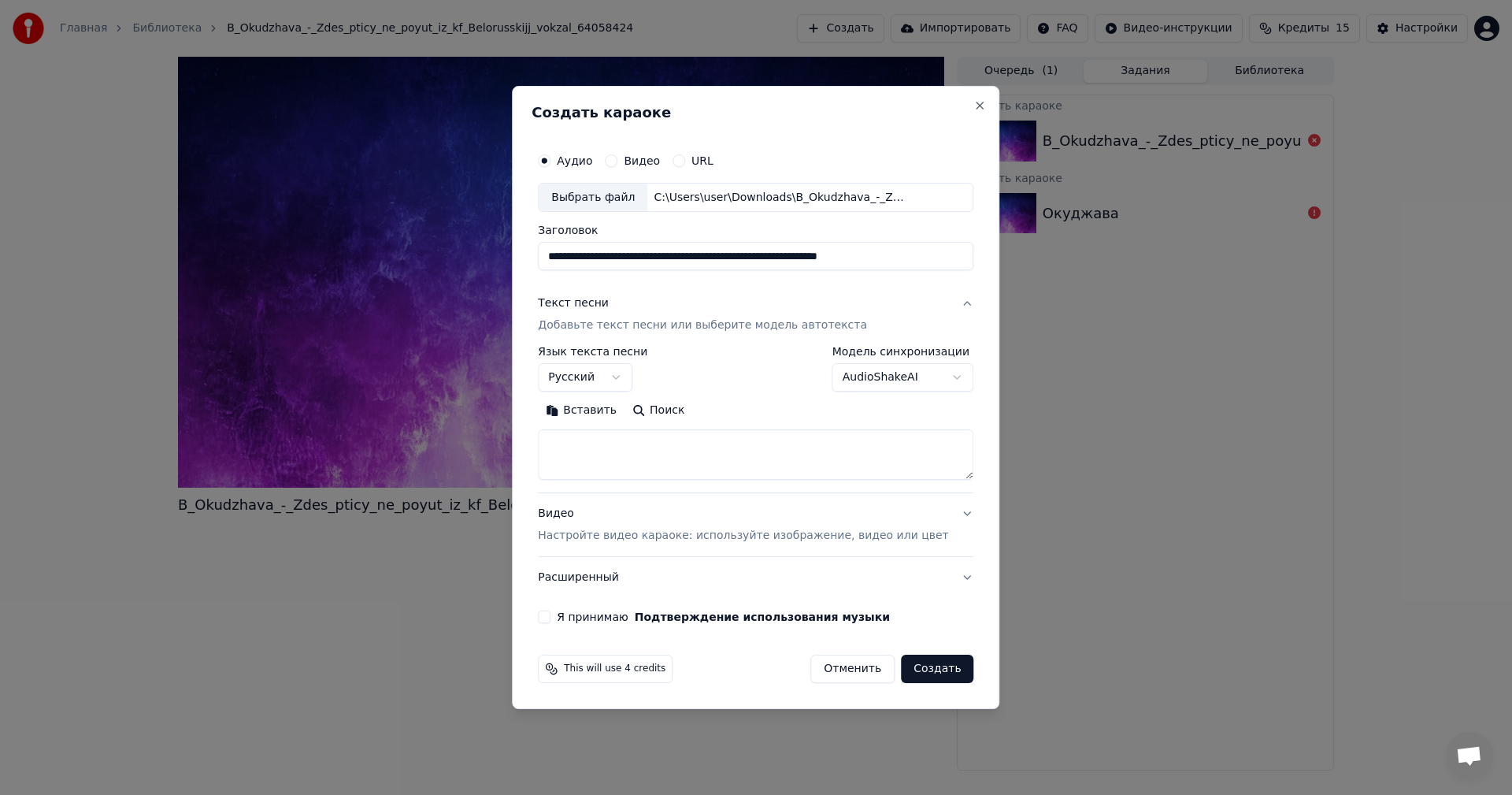
click at [675, 411] on button "Поиск" at bounding box center [658, 410] width 68 height 25
click at [580, 447] on textarea at bounding box center [756, 455] width 436 height 51
click at [671, 415] on button "Поиск" at bounding box center [658, 410] width 68 height 25
click at [594, 412] on button "Вставить" at bounding box center [581, 410] width 87 height 25
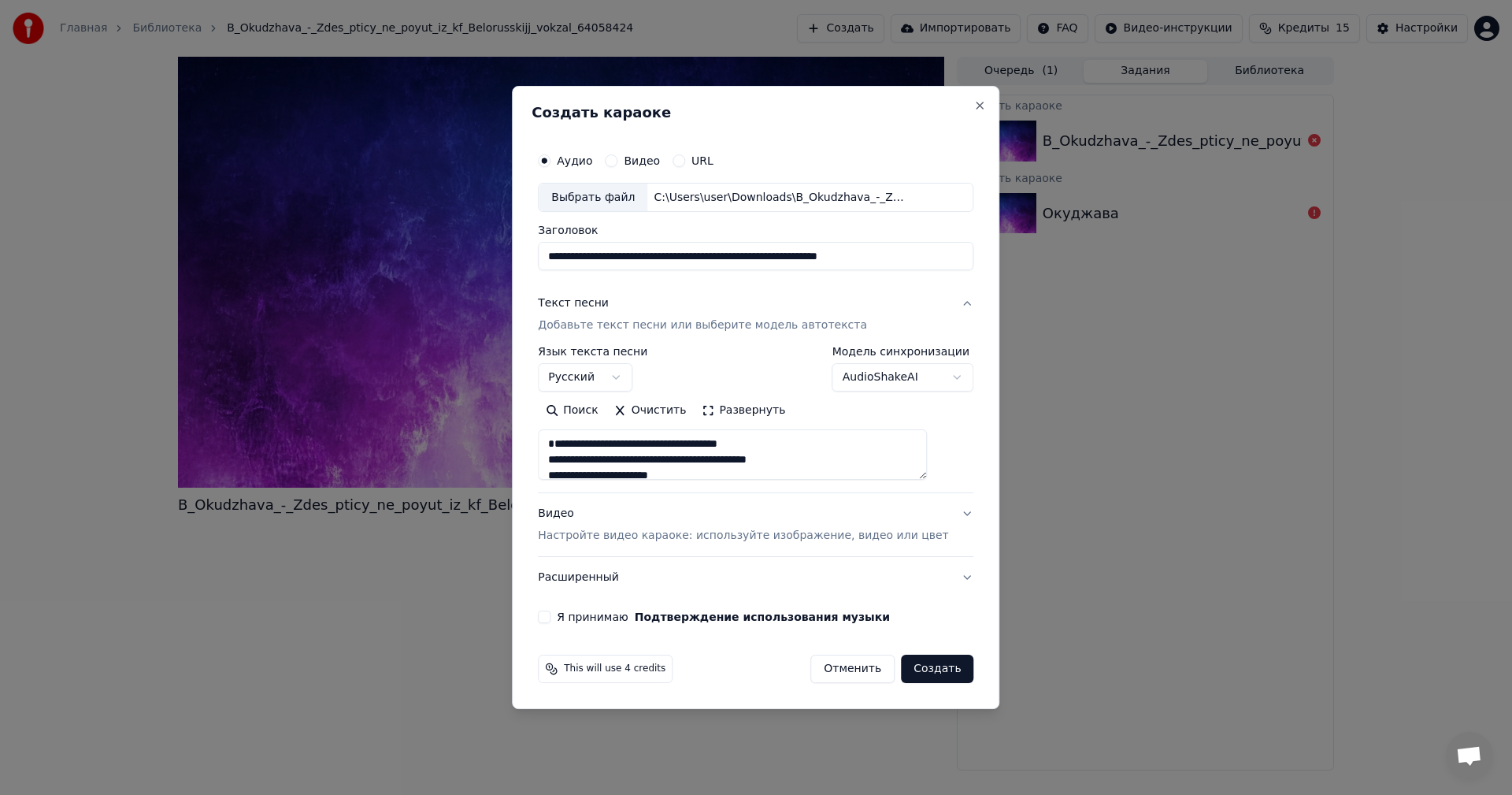
click at [594, 535] on p "Настройте видео караоке: используйте изображение, видео или цвет" at bounding box center [743, 536] width 410 height 15
type textarea "**********"
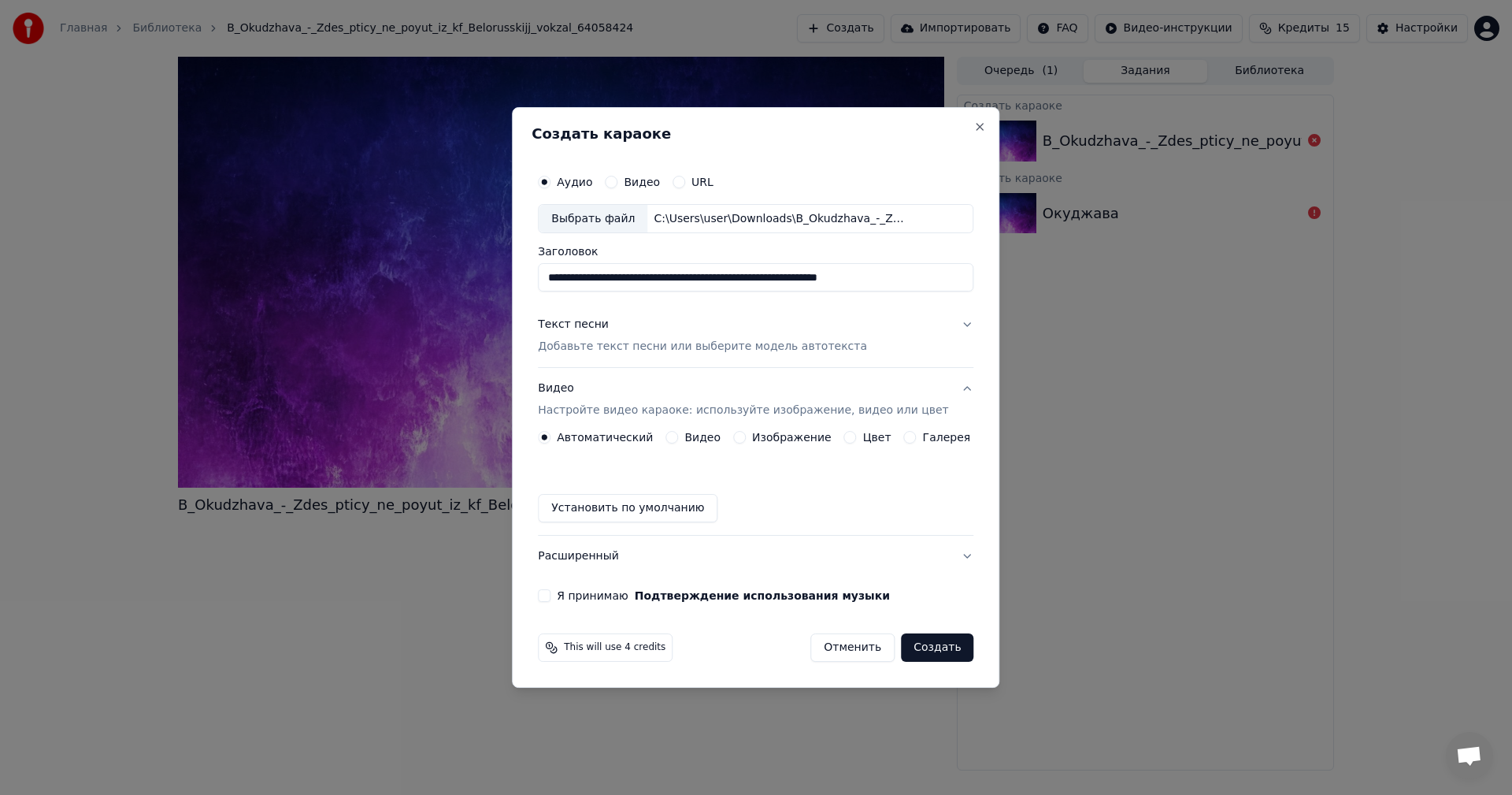
click at [647, 508] on button "Установить по умолчанию" at bounding box center [627, 507] width 179 height 28
click at [551, 594] on button "Я принимаю Подтверждение использования музыки" at bounding box center [544, 596] width 13 height 13
click at [916, 653] on button "Создать" at bounding box center [937, 647] width 72 height 28
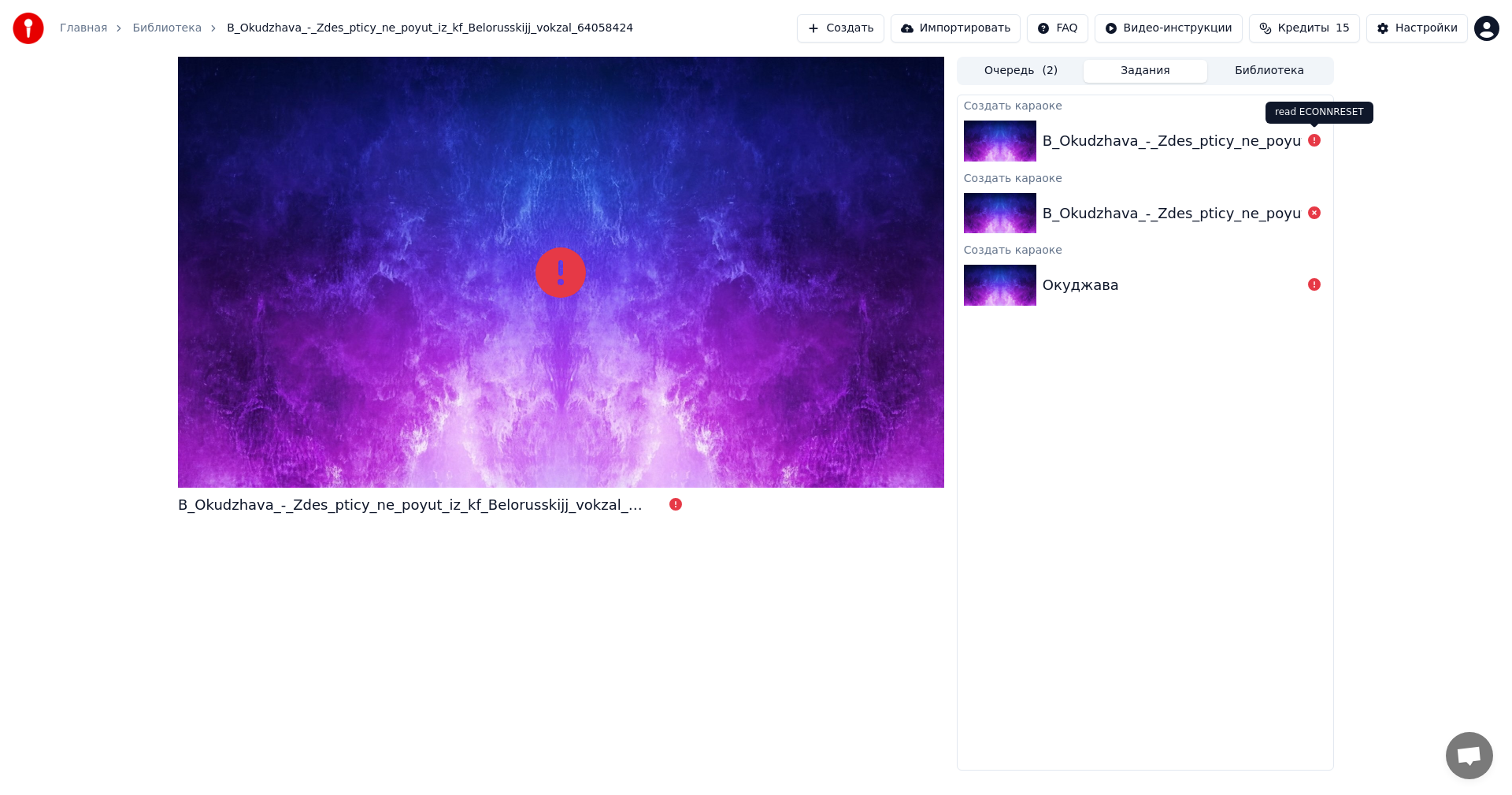
click at [1318, 114] on div "read ECONNRESET read ECONNRESET" at bounding box center [1320, 112] width 108 height 22
click at [1315, 139] on icon at bounding box center [1315, 140] width 13 height 13
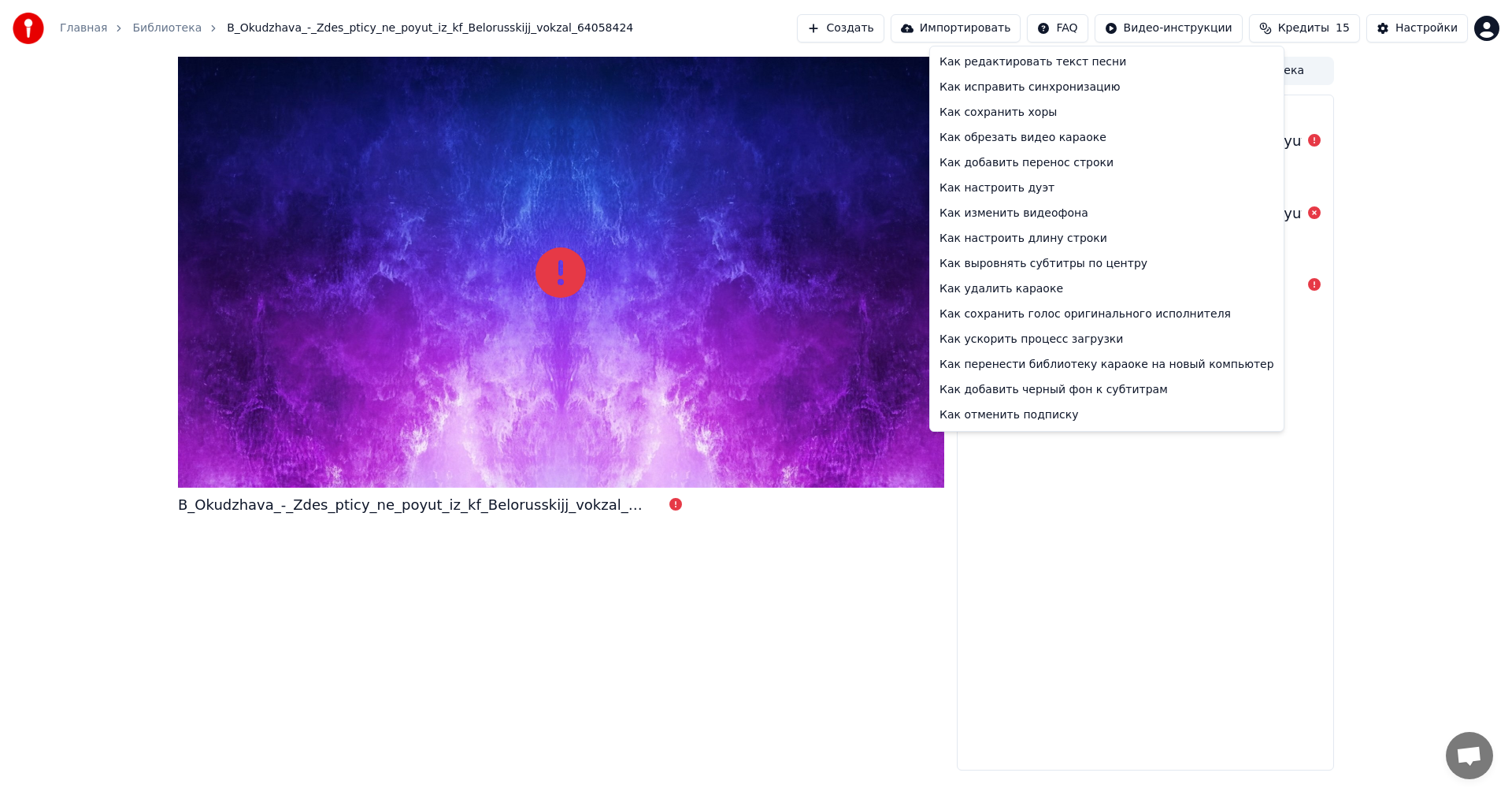
click at [1097, 34] on html "Главная Библиотека B_Okudzhava_-_Zdes_pticy_ne_poyut_iz_kf_Belorusskijj_vokzal_…" at bounding box center [756, 398] width 1512 height 795
click at [1025, 414] on div "Как отменить подписку" at bounding box center [1107, 415] width 348 height 25
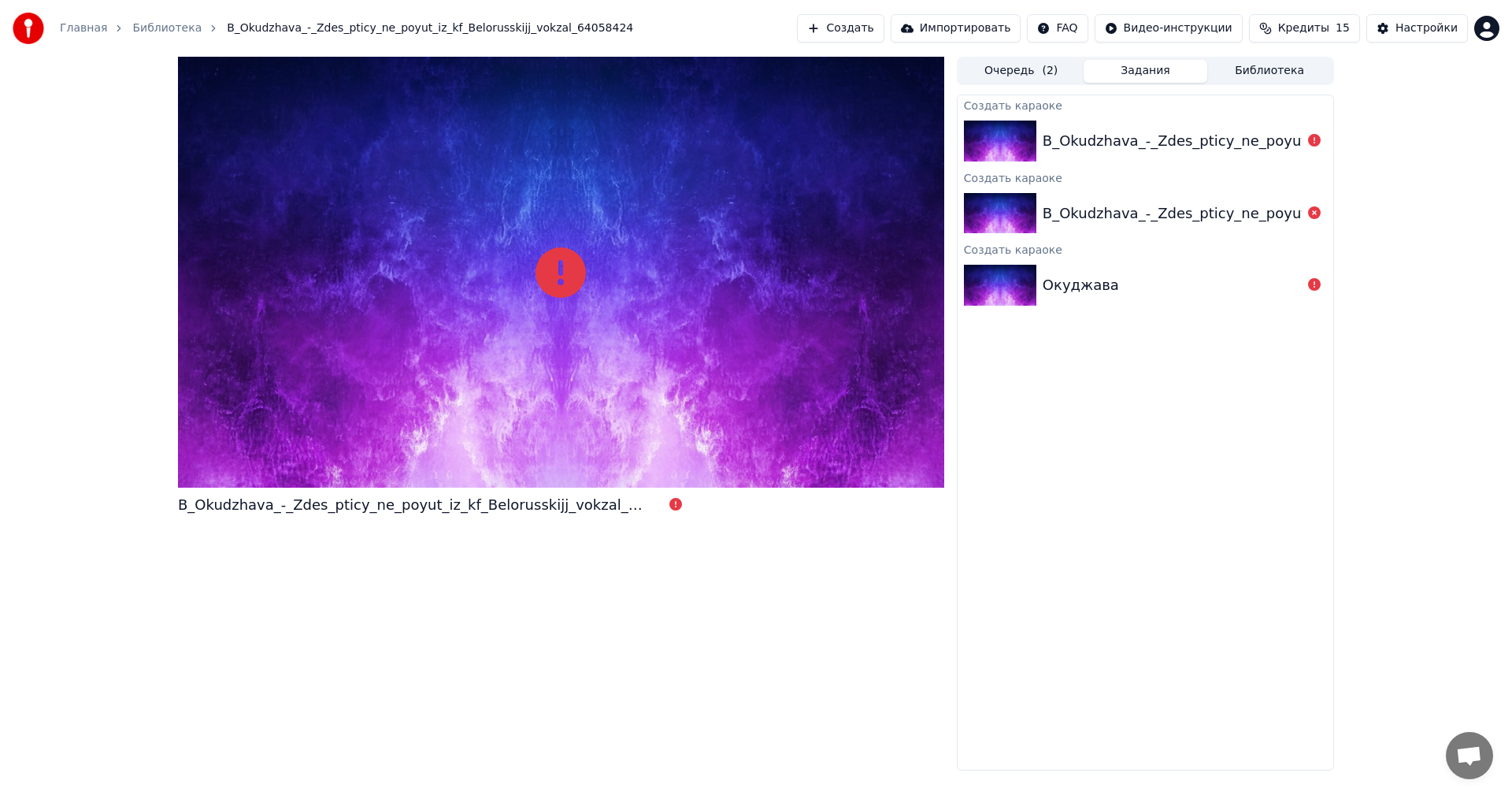
click at [1329, 30] on span "Кредиты" at bounding box center [1304, 28] width 51 height 15
click at [1413, 75] on th "Срок действия (дней)" at bounding box center [1383, 75] width 139 height 32
click at [1224, 104] on td "15" at bounding box center [1215, 105] width 76 height 28
drag, startPoint x: 1231, startPoint y: 104, endPoint x: 1216, endPoint y: 103, distance: 15.0
click at [1216, 103] on td "15" at bounding box center [1215, 105] width 76 height 28
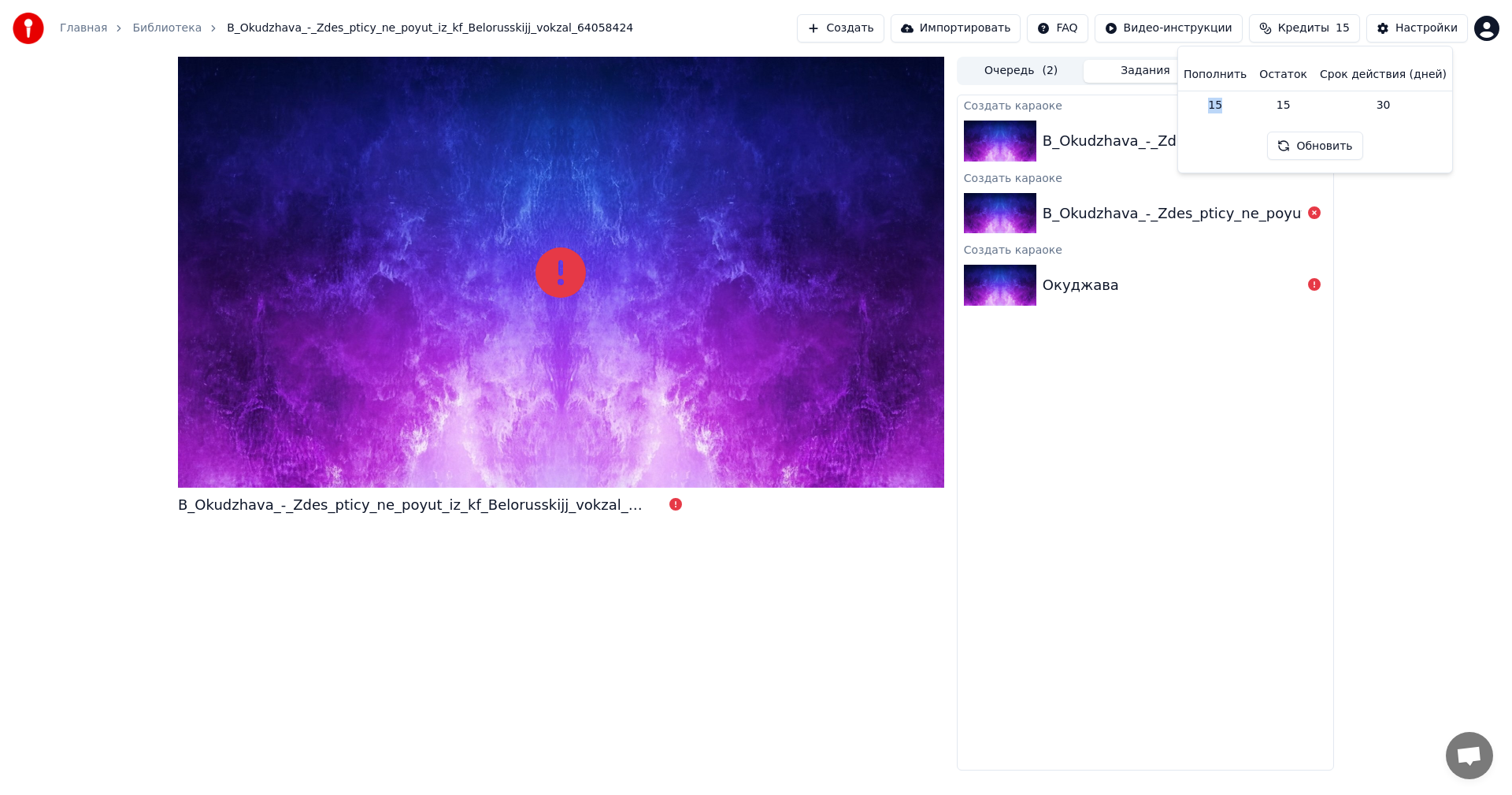
click at [1302, 149] on button "Обновить" at bounding box center [1315, 145] width 95 height 28
click at [1485, 28] on html "Главная Библиотека B_Okudzhava_-_Zdes_pticy_ne_poyut_iz_kf_Belorusskijj_vokzal_…" at bounding box center [756, 398] width 1512 height 795
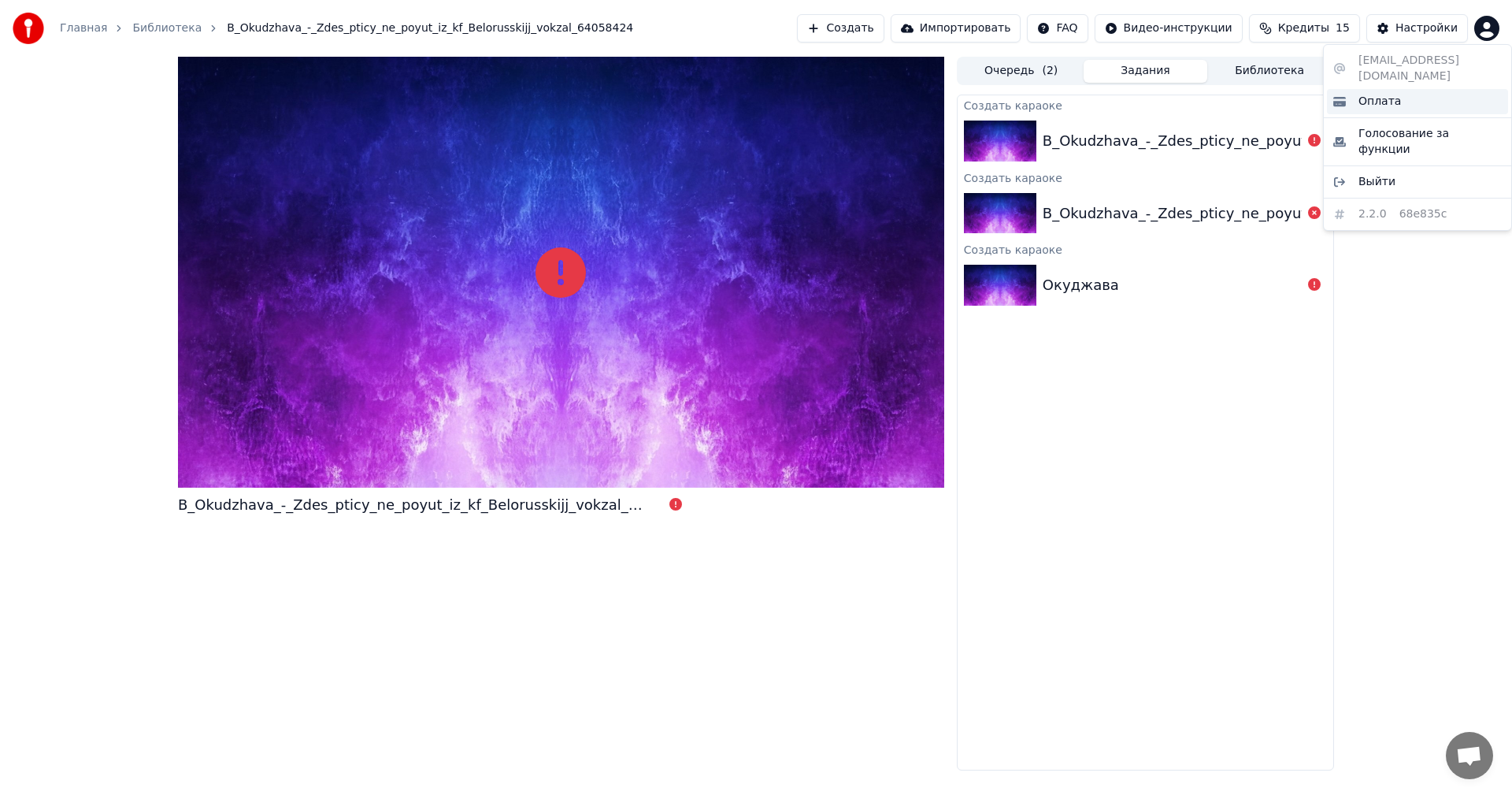
click at [1369, 94] on span "Оплата" at bounding box center [1380, 101] width 43 height 15
click at [783, 254] on div at bounding box center [560, 272] width 766 height 431
click at [74, 24] on link "Главная" at bounding box center [83, 28] width 47 height 15
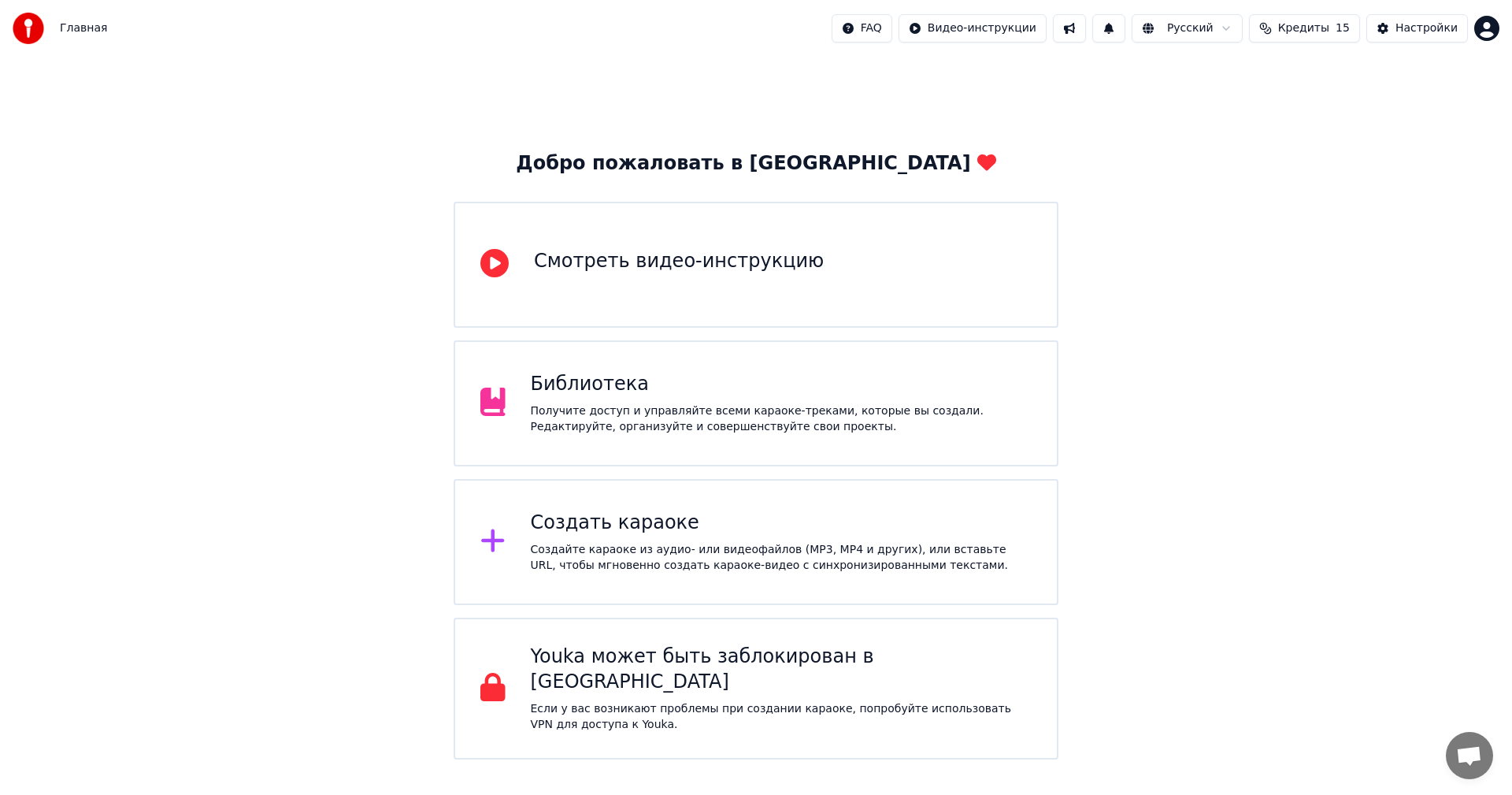
click at [595, 376] on div "Библиотека" at bounding box center [782, 384] width 502 height 25
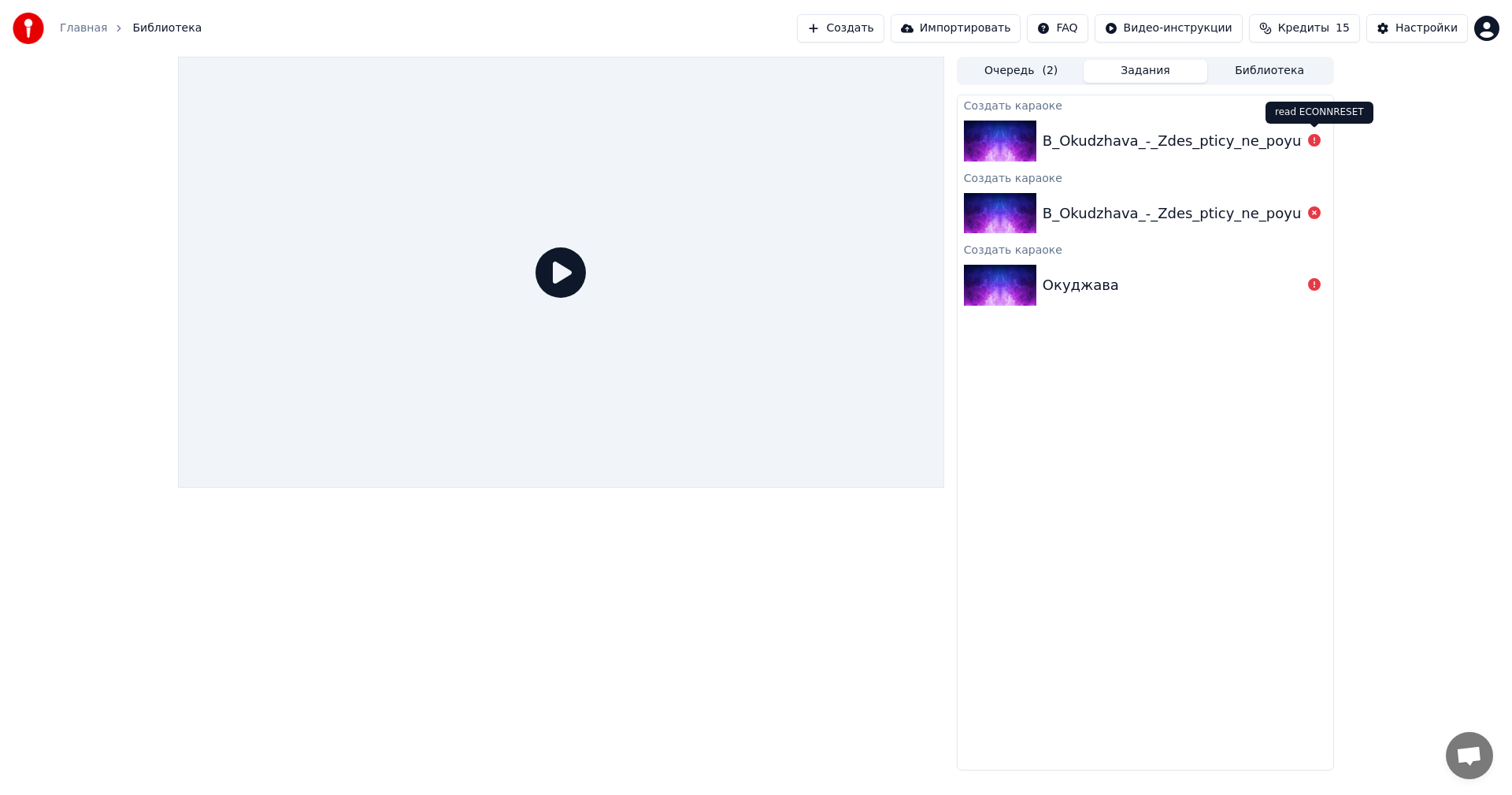
click at [1309, 141] on icon at bounding box center [1315, 140] width 13 height 13
click at [1311, 140] on icon at bounding box center [1315, 140] width 13 height 13
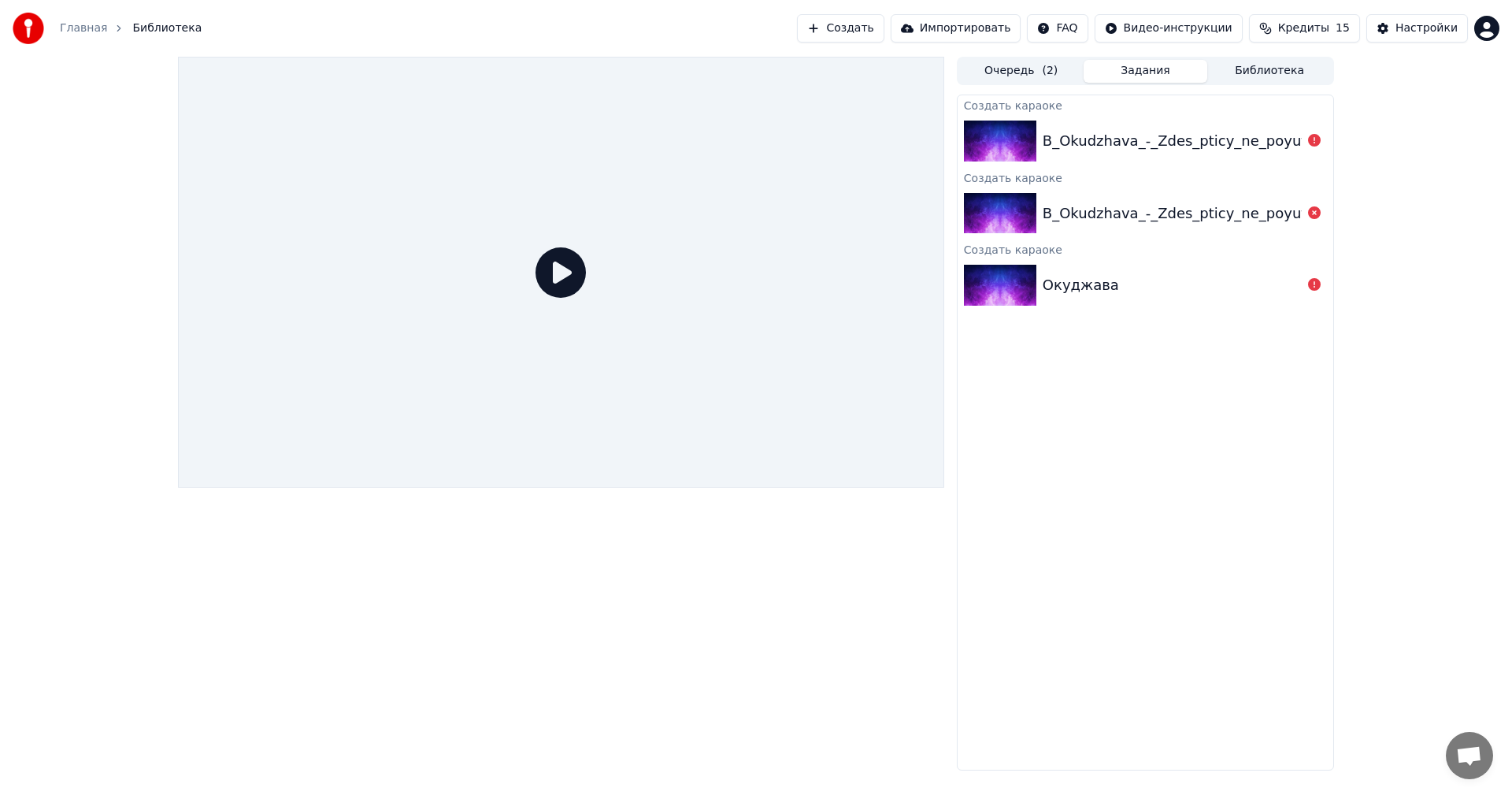
drag, startPoint x: 1311, startPoint y: 140, endPoint x: 1136, endPoint y: 146, distance: 175.1
click at [1135, 139] on div "B_Okudzhava_-_Zdes_pticy_ne_poyut_iz_kf_Belorusskijj_vokzal_64058424" at bounding box center [1303, 141] width 523 height 22
click at [1046, 137] on div "B_Okudzhava_-_Zdes_pticy_ne_poyut_iz_kf_Belorusskijj_vokzal_64058424" at bounding box center [1303, 141] width 523 height 22
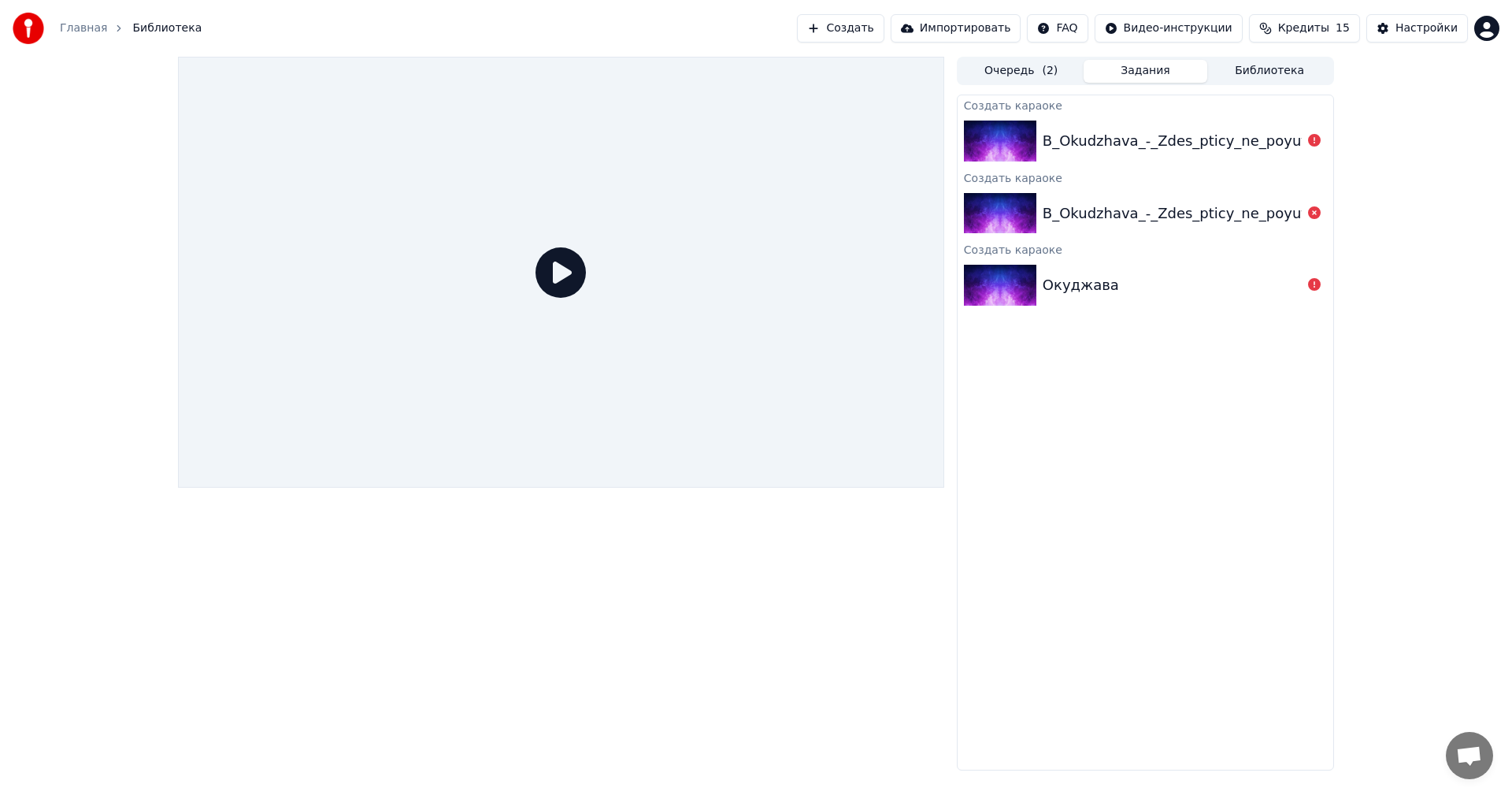
click at [1046, 137] on div "B_Okudzhava_-_Zdes_pticy_ne_poyut_iz_kf_Belorusskijj_vokzal_64058424" at bounding box center [1303, 141] width 523 height 22
click at [1436, 29] on div "Настройки" at bounding box center [1426, 28] width 63 height 15
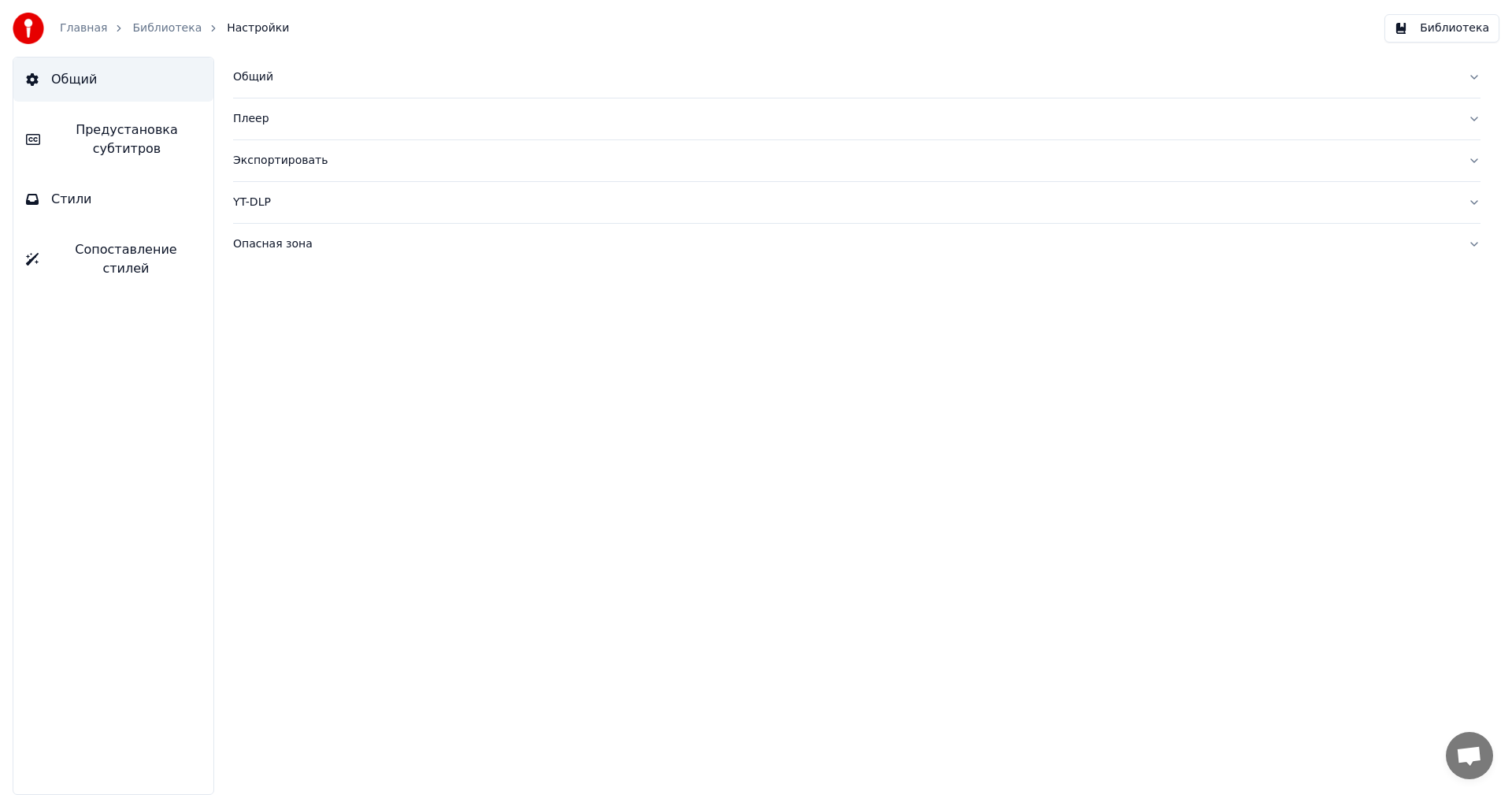
click at [1461, 23] on button "Библиотека" at bounding box center [1442, 28] width 115 height 28
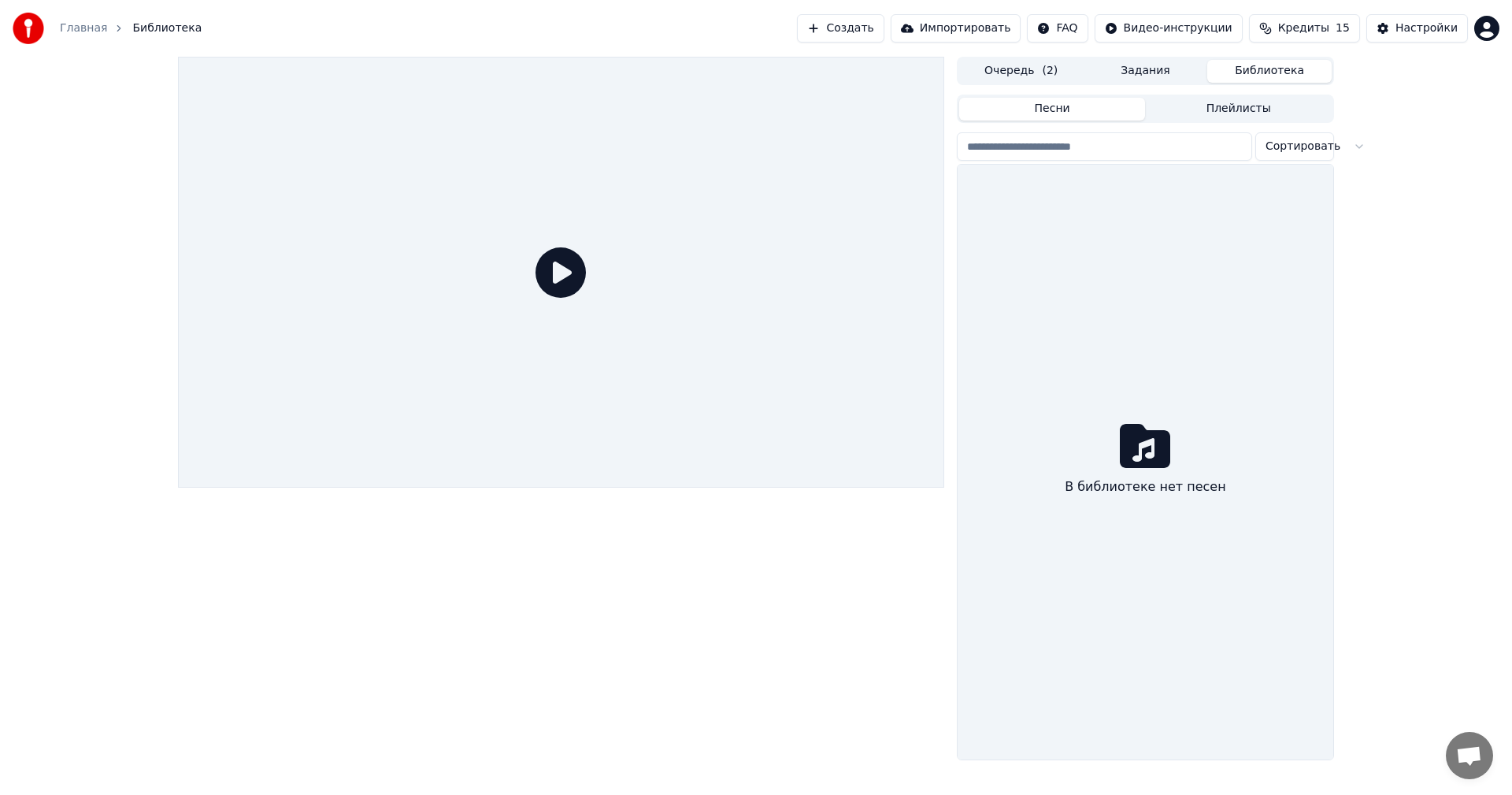
click at [1497, 33] on html "Главная Библиотека Создать Импортировать FAQ Видео-инструкции Кредиты 15 Настро…" at bounding box center [756, 398] width 1512 height 795
click at [1361, 94] on span "Оплата" at bounding box center [1380, 101] width 43 height 15
